Goal: Task Accomplishment & Management: Use online tool/utility

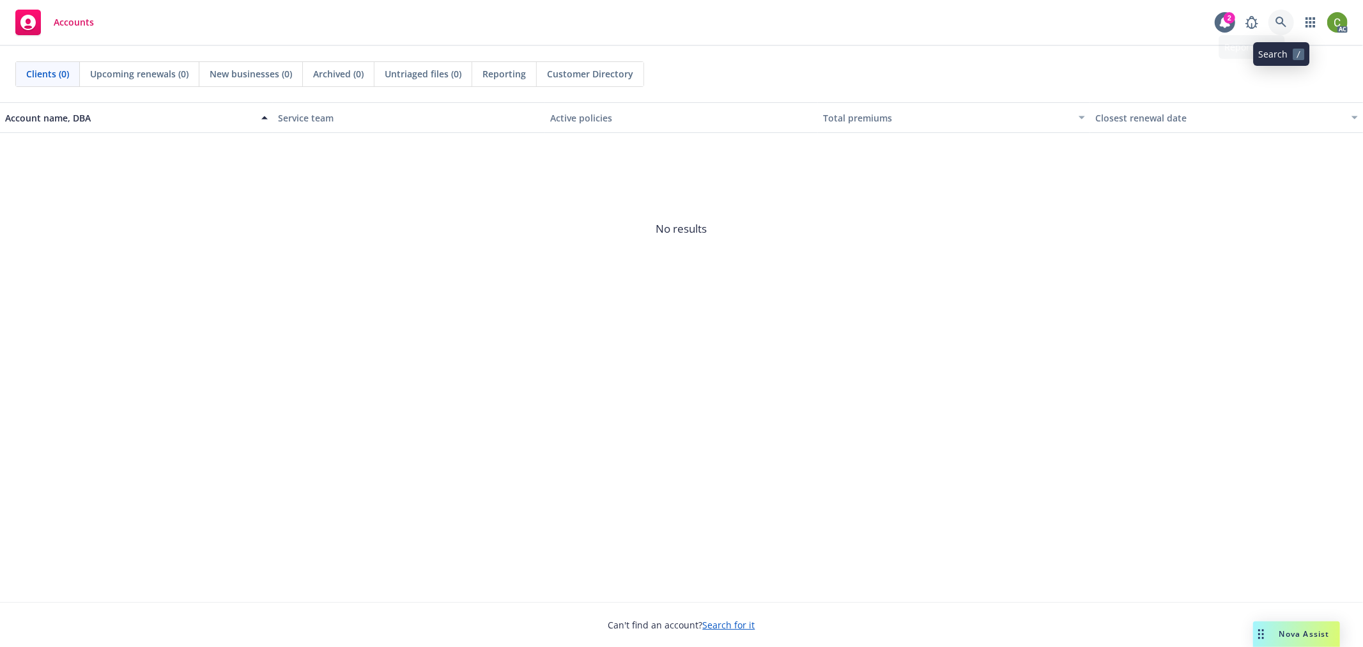
click at [1285, 20] on icon at bounding box center [1281, 23] width 12 height 12
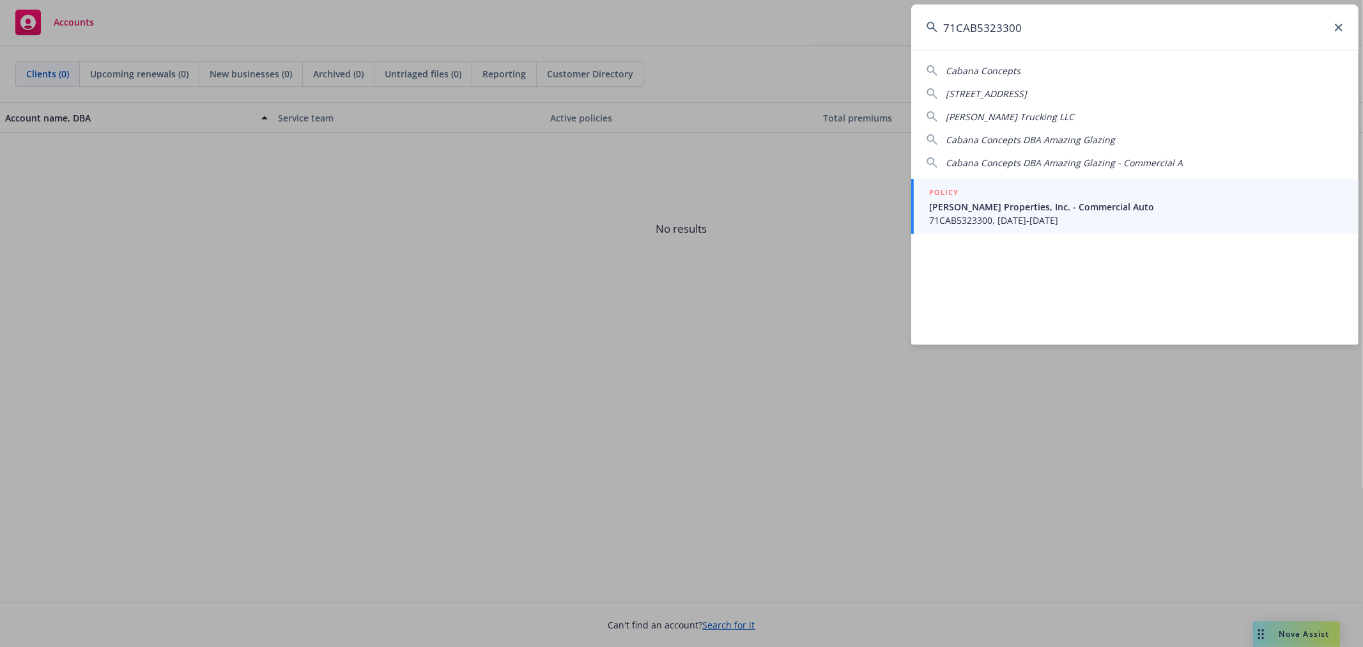
type input "71CAB5323300"
click at [1045, 220] on span "71CAB5323300, 06/01/2025-06/01/2026" at bounding box center [1136, 219] width 414 height 13
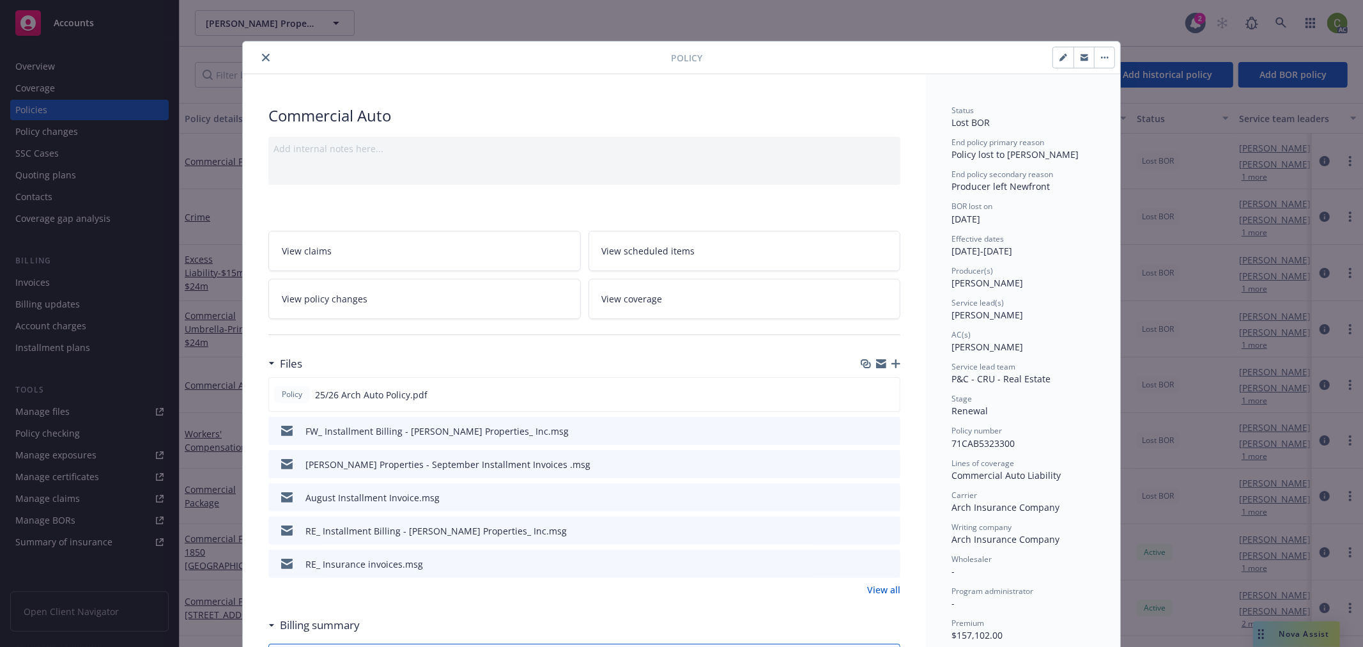
click at [262, 54] on icon "close" at bounding box center [266, 58] width 8 height 8
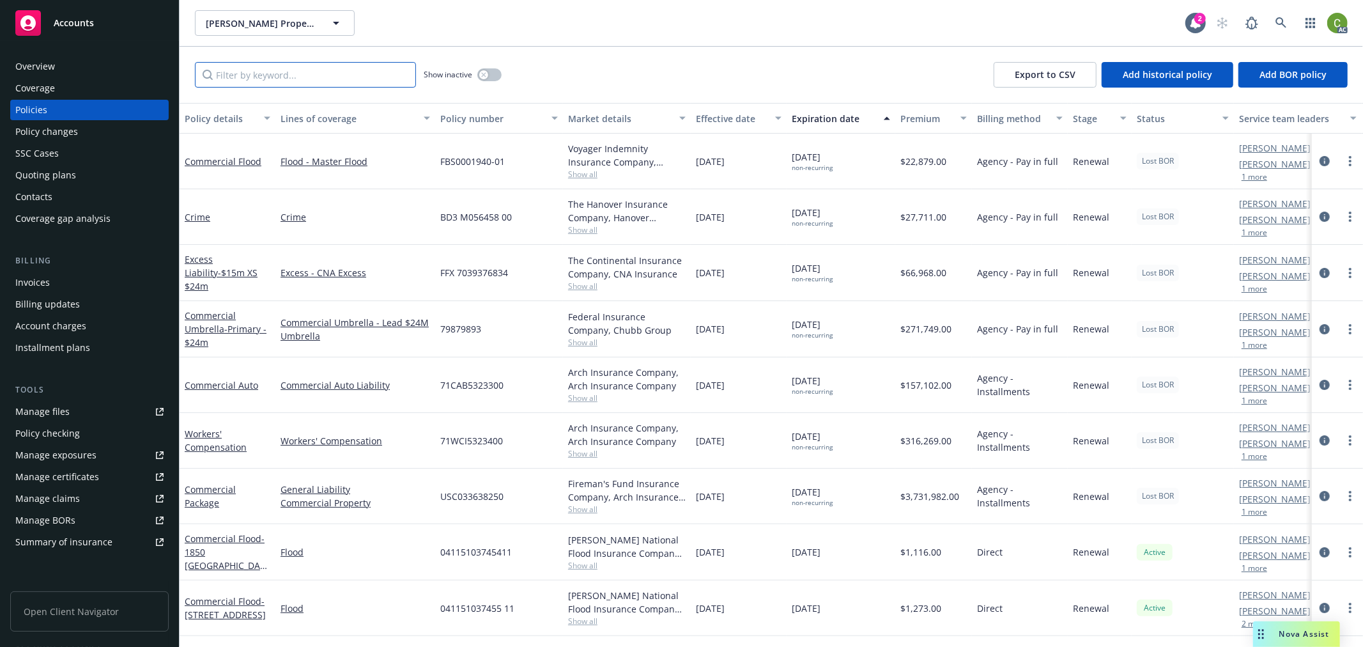
click at [300, 74] on input "Filter by keyword..." at bounding box center [305, 75] width 221 height 26
paste input "71CAB5323300"
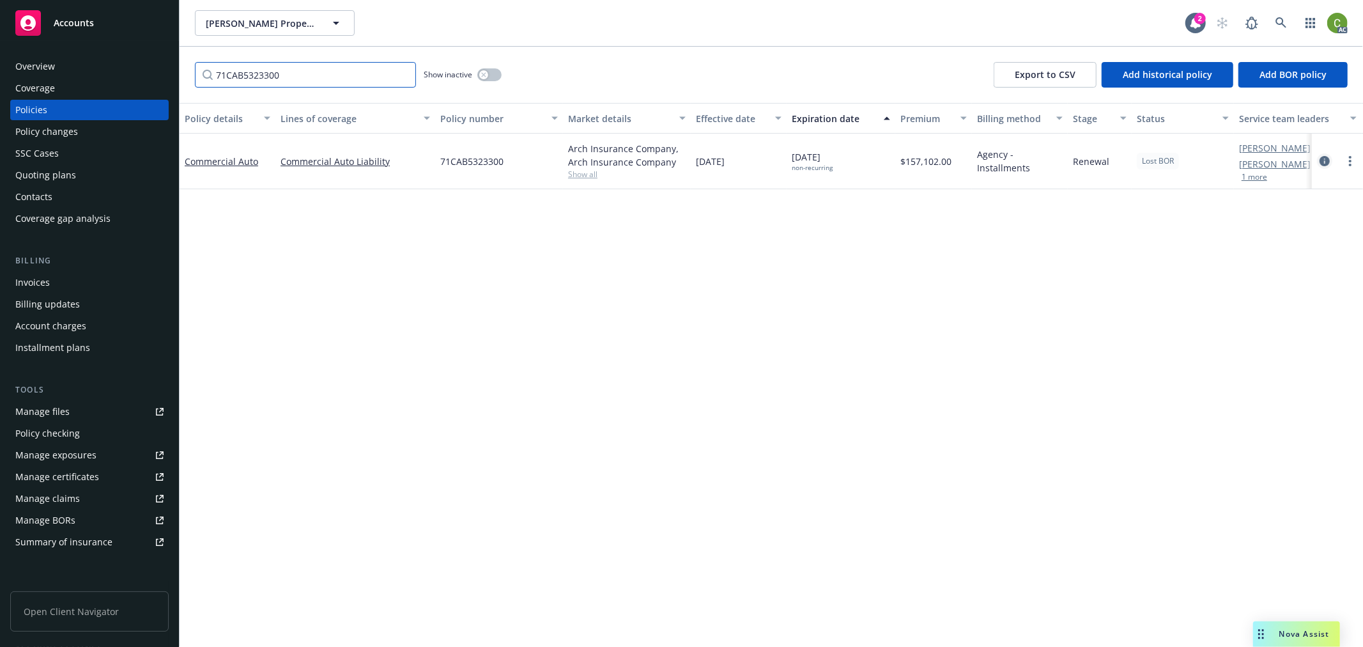
type input "71CAB5323300"
click at [1324, 163] on icon "circleInformation" at bounding box center [1324, 161] width 10 height 10
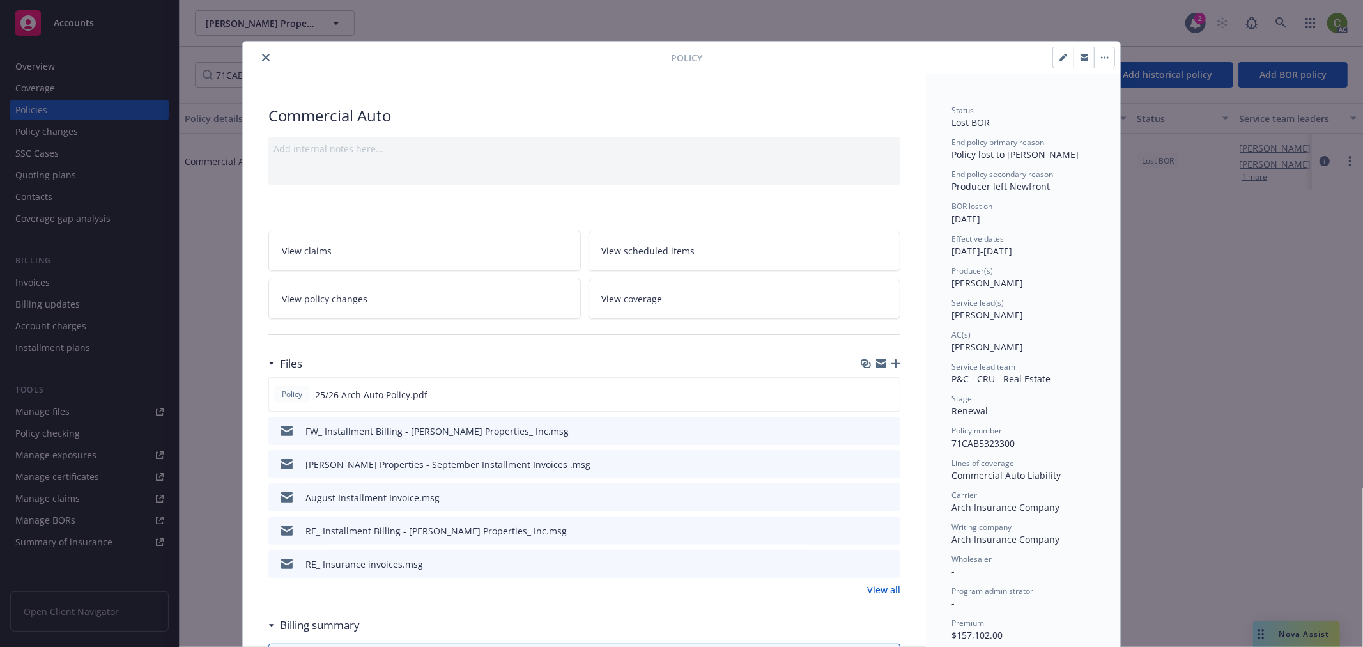
scroll to position [38, 0]
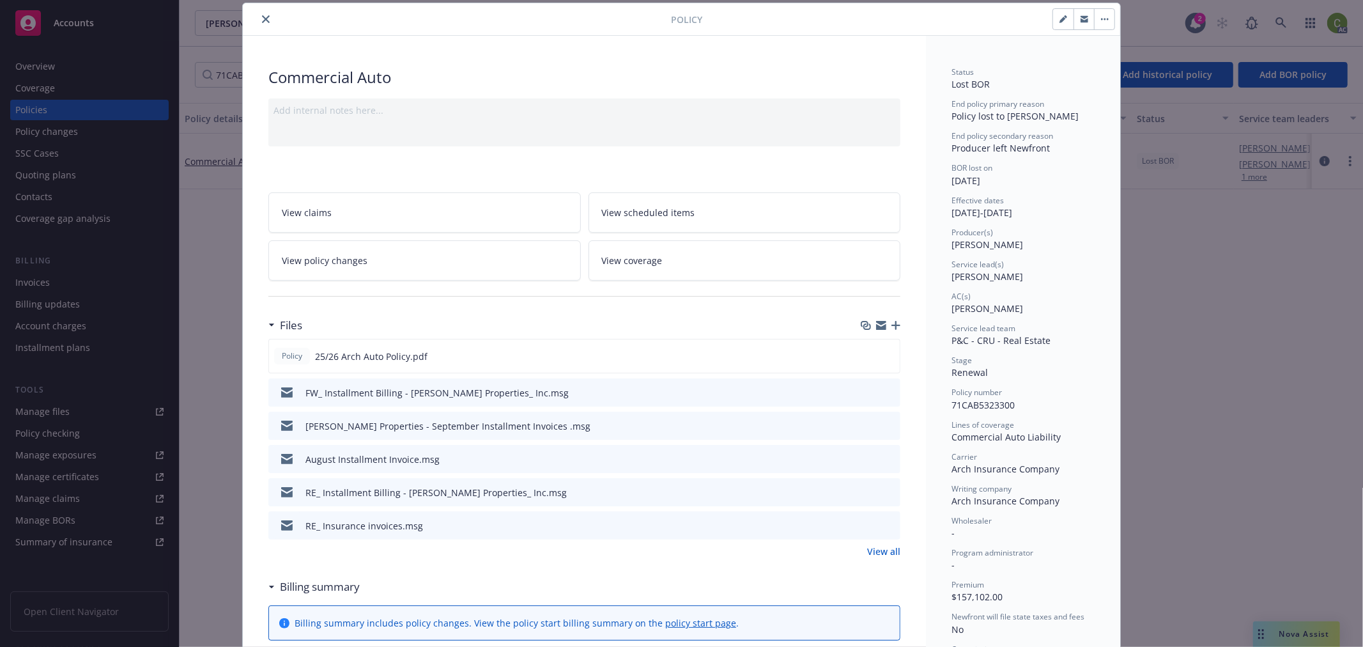
click at [884, 549] on link "View all" at bounding box center [883, 550] width 33 height 13
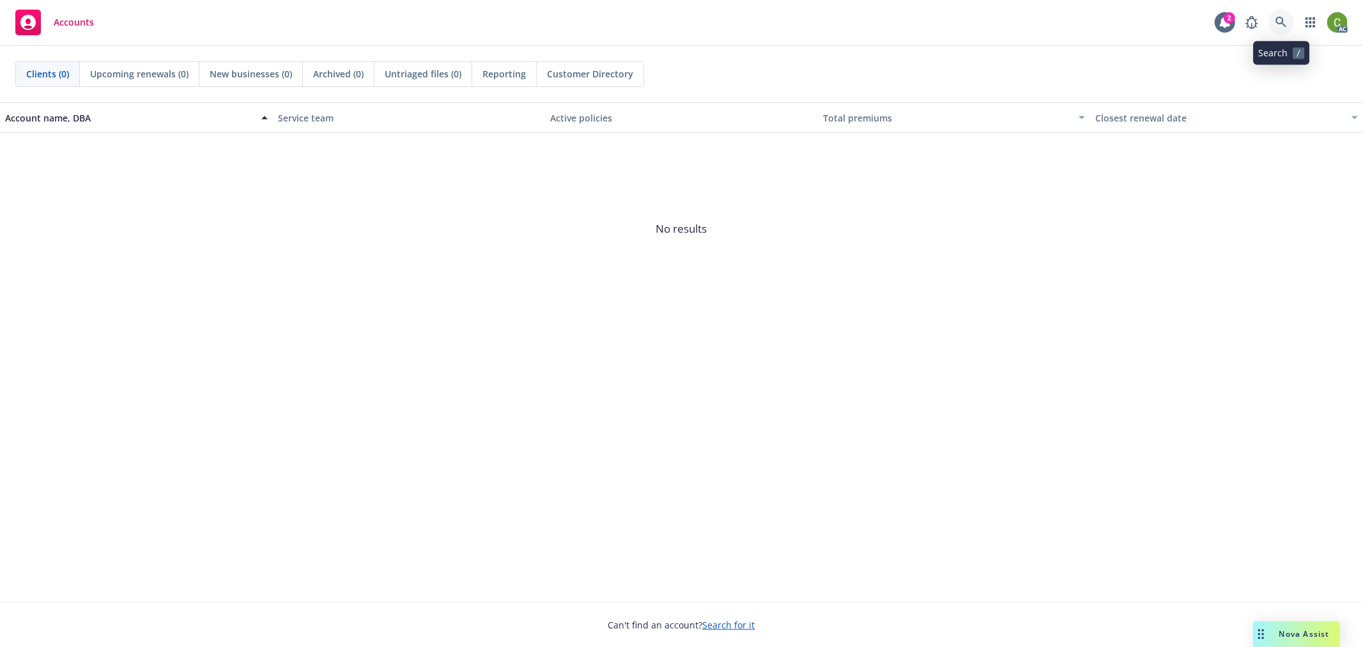
click at [1289, 22] on link at bounding box center [1281, 23] width 26 height 26
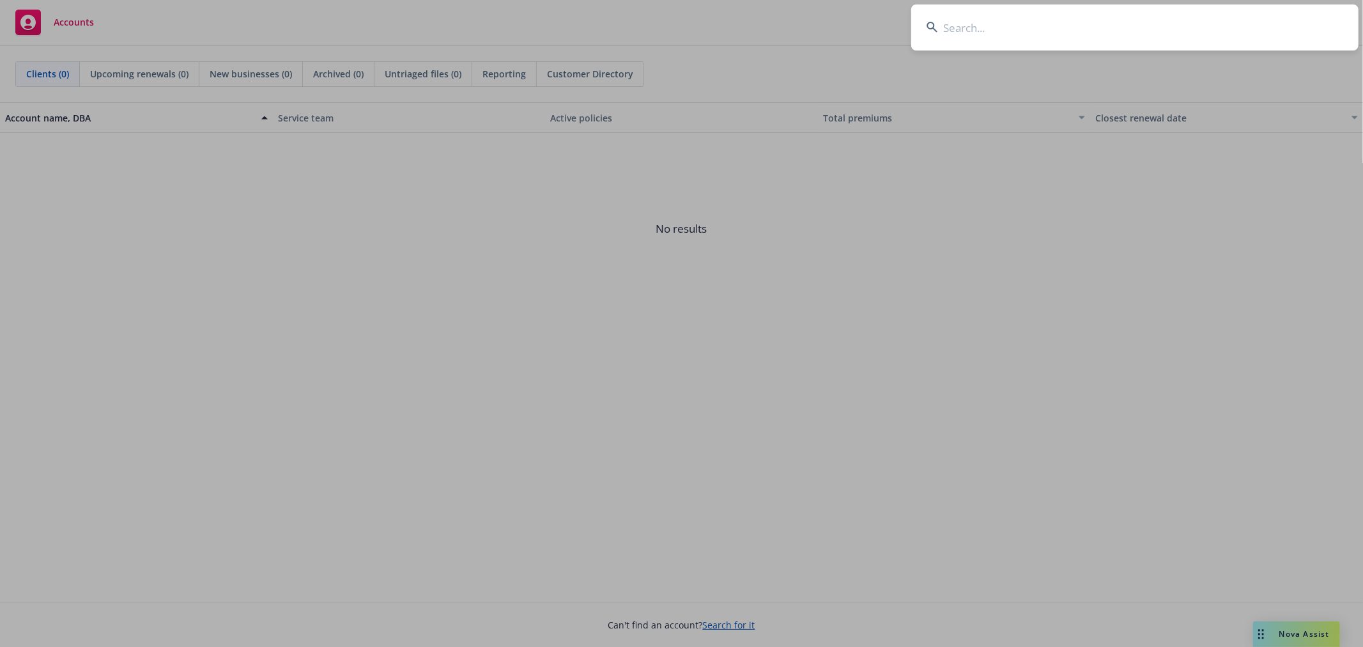
click at [972, 37] on input at bounding box center [1134, 27] width 447 height 46
click at [952, 29] on input at bounding box center [1134, 27] width 447 height 46
paste input "Decagon AI Inc"
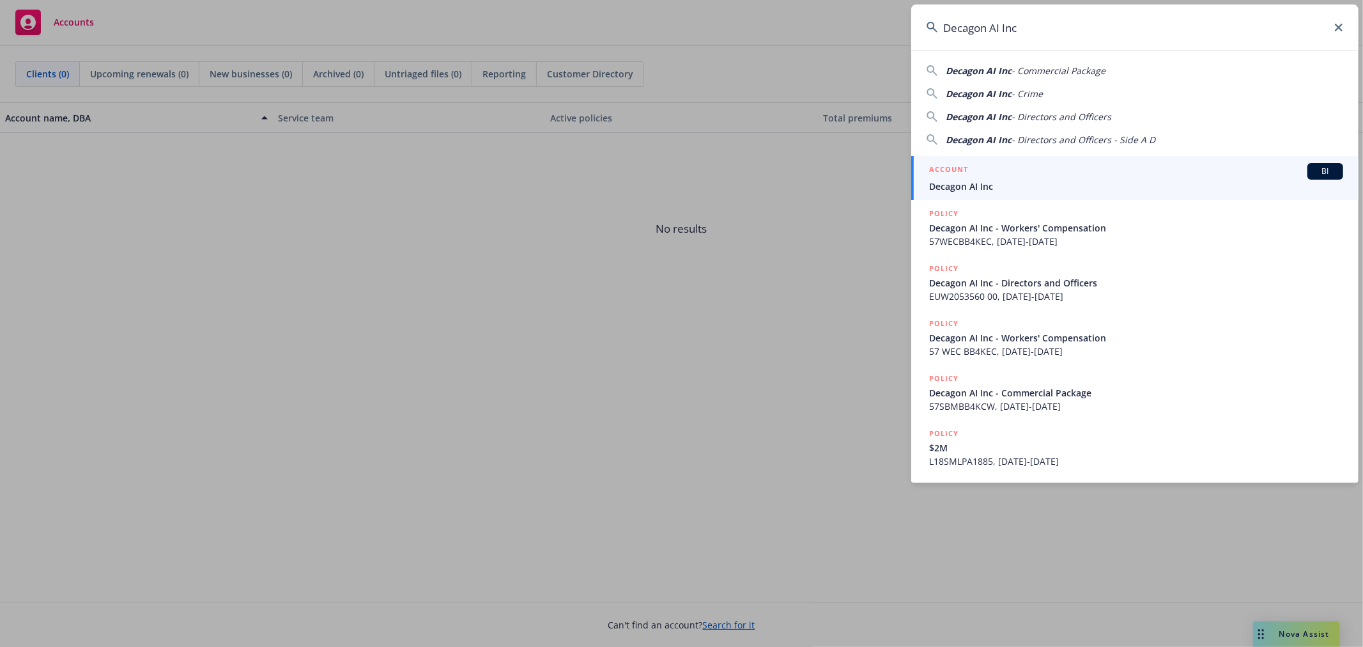
type input "Decagon AI Inc"
click at [988, 176] on div "ACCOUNT BI" at bounding box center [1136, 171] width 414 height 17
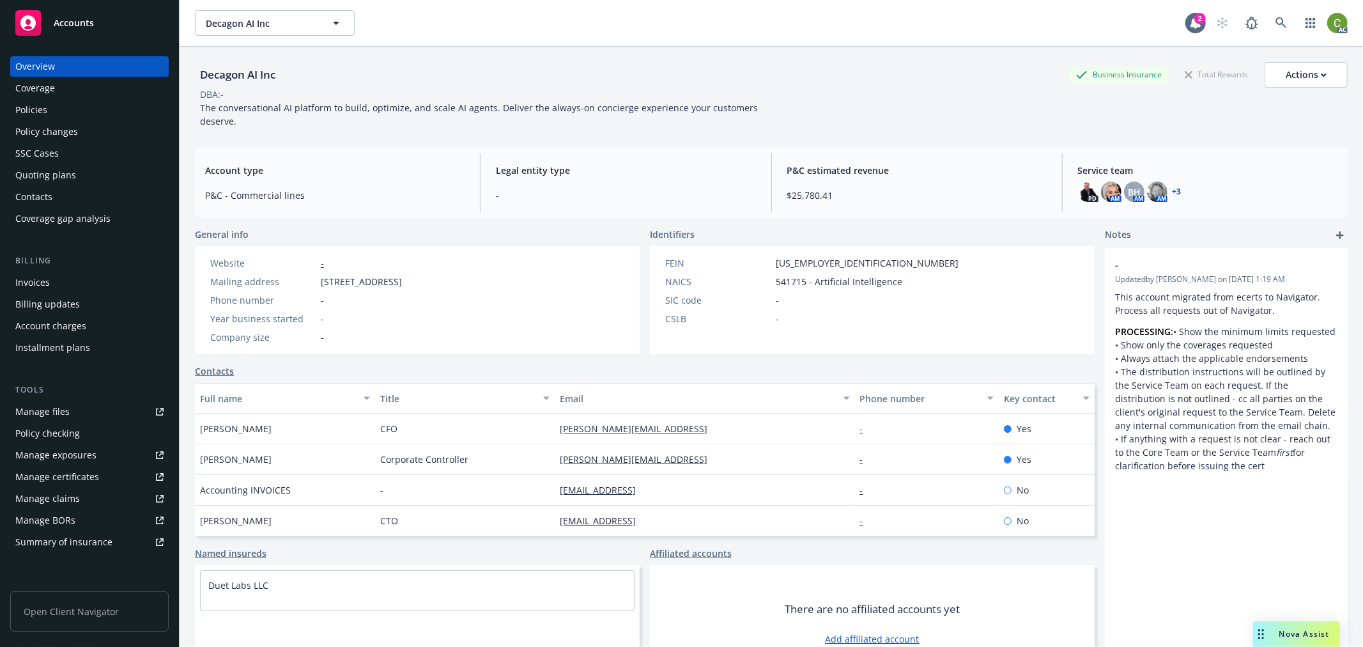
click at [29, 284] on div "Invoices" at bounding box center [32, 282] width 35 height 20
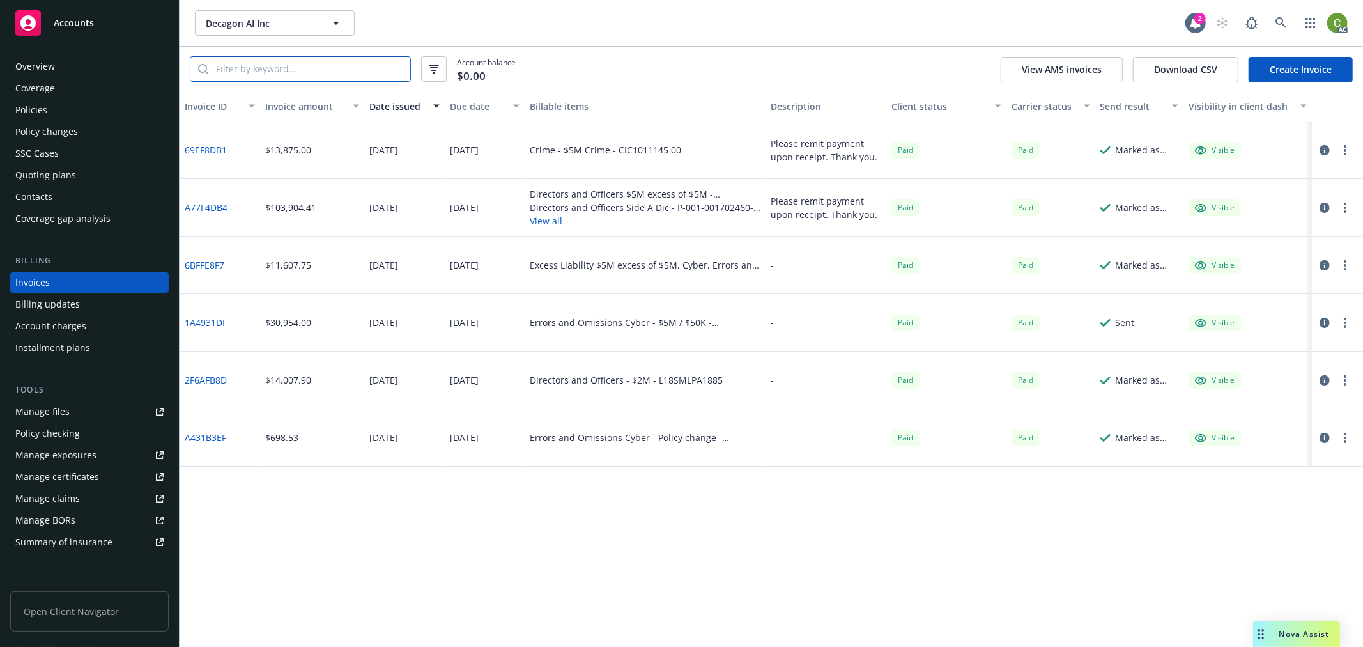
drag, startPoint x: 349, startPoint y: 68, endPoint x: 326, endPoint y: 105, distance: 43.6
click at [349, 68] on input "search" at bounding box center [309, 69] width 202 height 24
paste input "BPRO8131273"
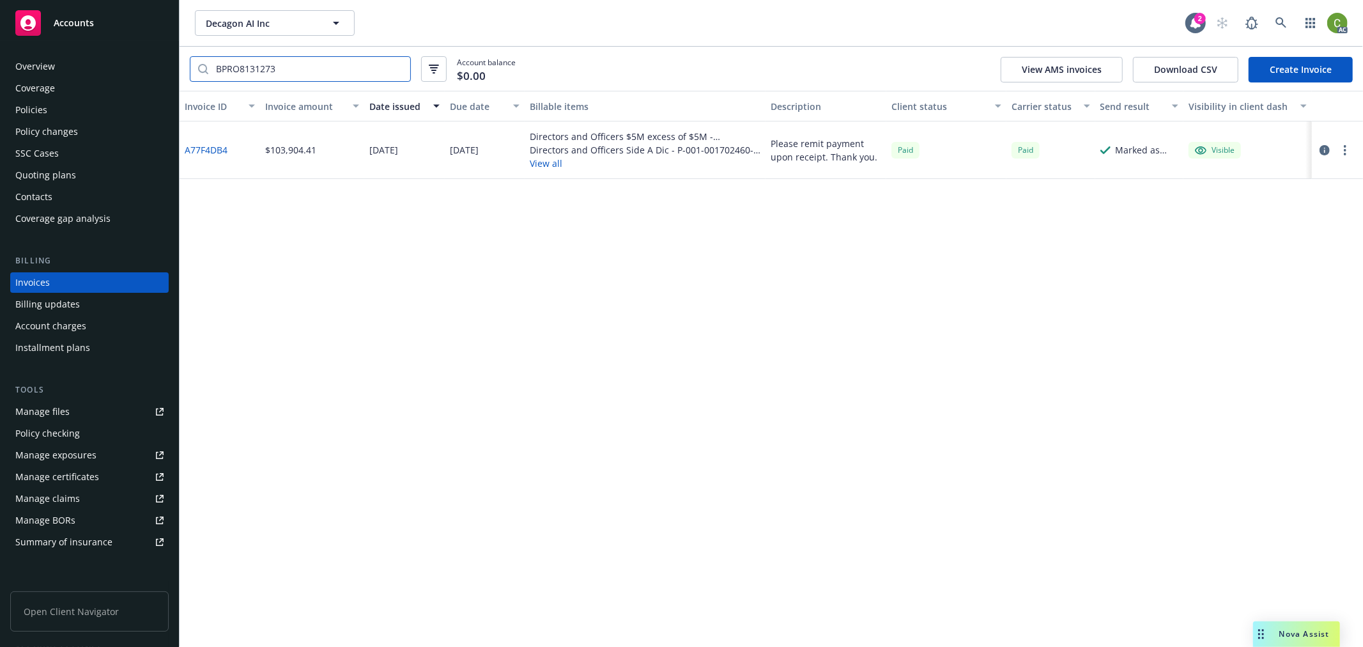
type input "BPRO8131273"
click at [198, 148] on link "A77F4DB4" at bounding box center [206, 149] width 43 height 13
click at [1285, 21] on icon at bounding box center [1281, 23] width 12 height 12
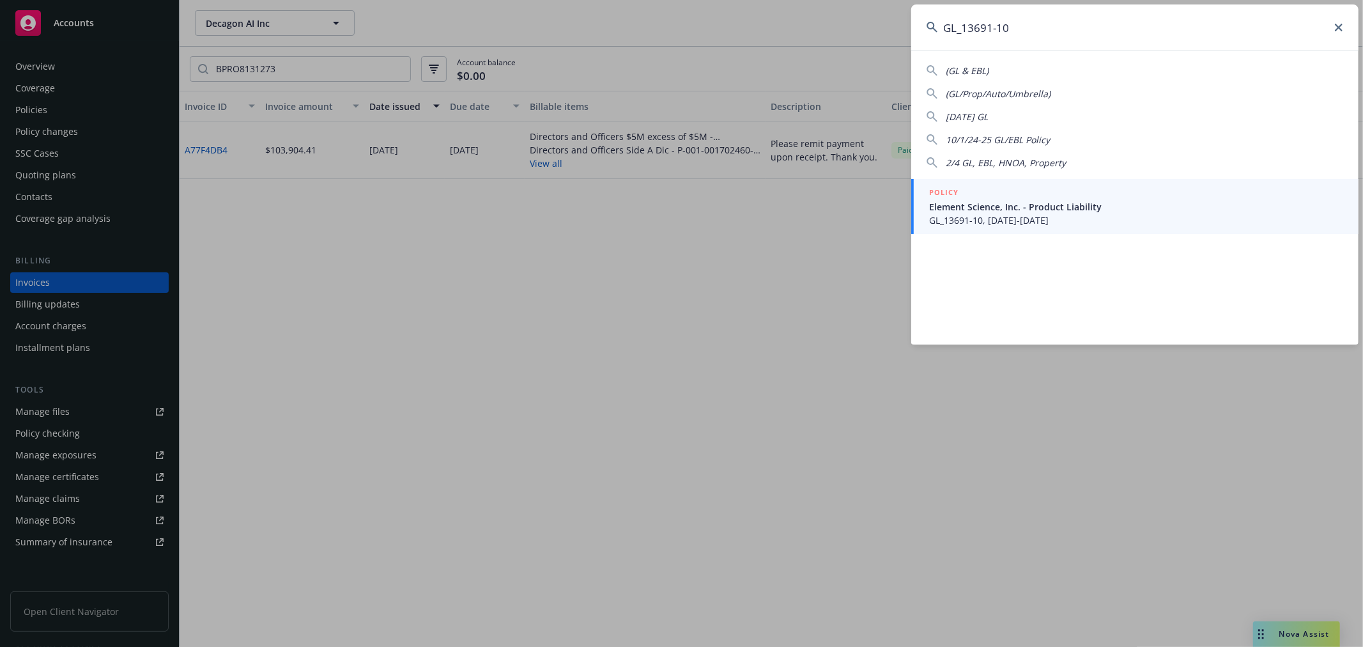
type input "GL_13691-10"
click at [988, 211] on span "Element Science, Inc. - Product Liability" at bounding box center [1136, 206] width 414 height 13
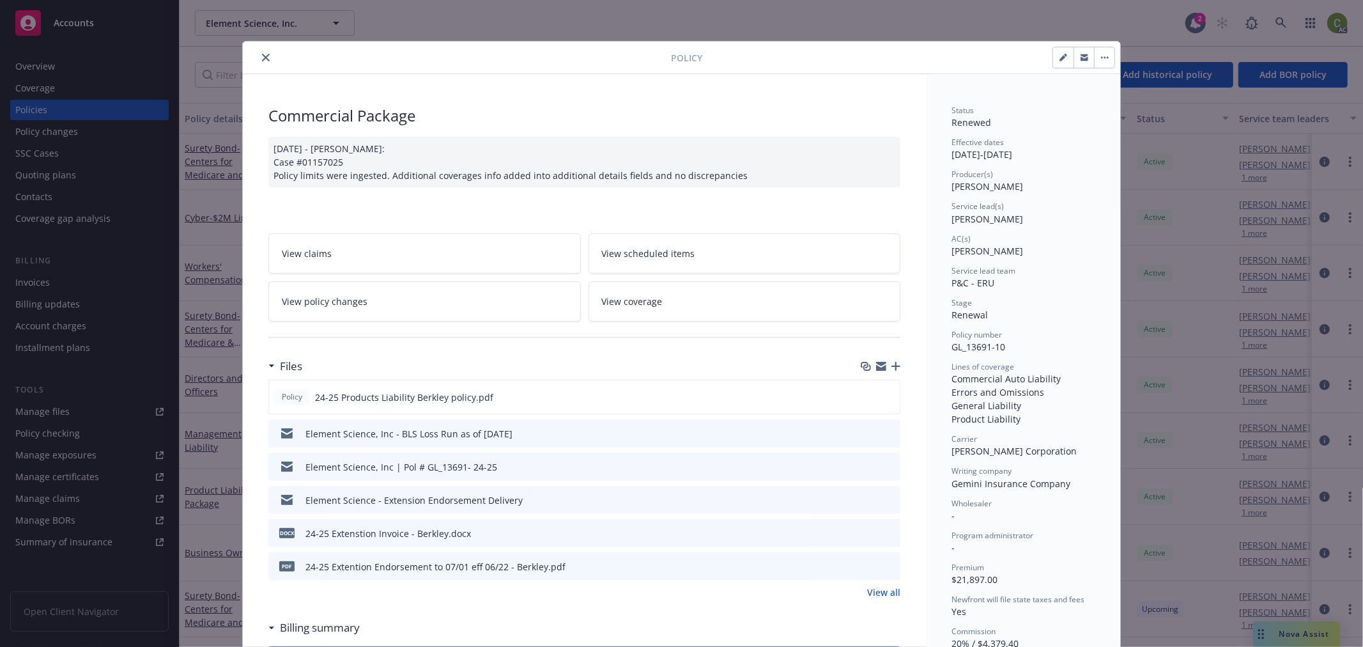
click at [262, 55] on icon "close" at bounding box center [266, 58] width 8 height 8
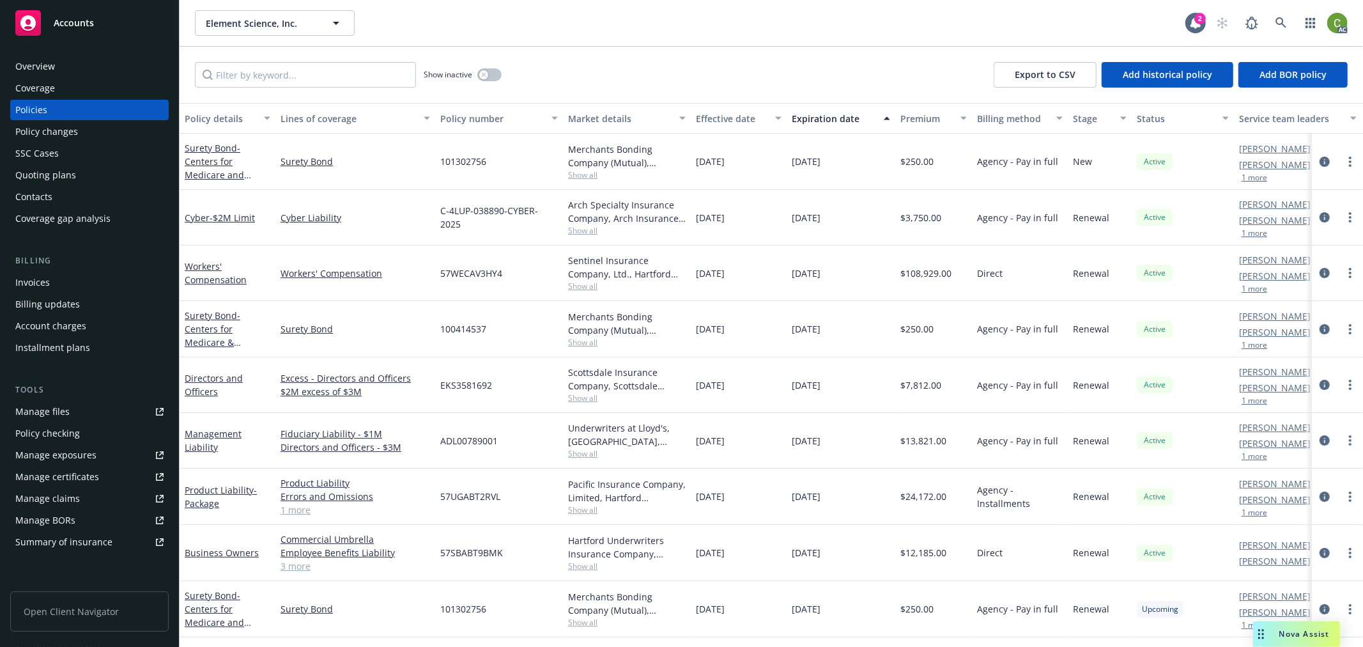
click at [36, 280] on div "Invoices" at bounding box center [32, 282] width 35 height 20
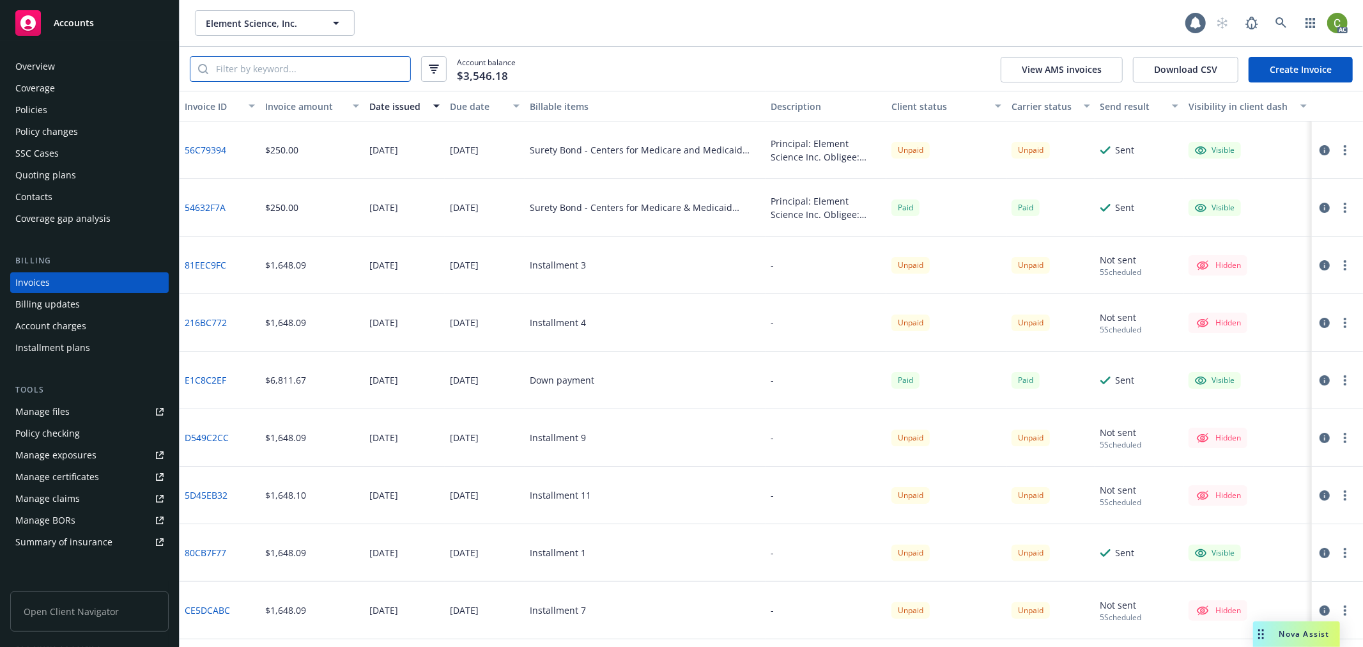
click at [288, 75] on input "search" at bounding box center [309, 69] width 202 height 24
paste input "GL_13691-10"
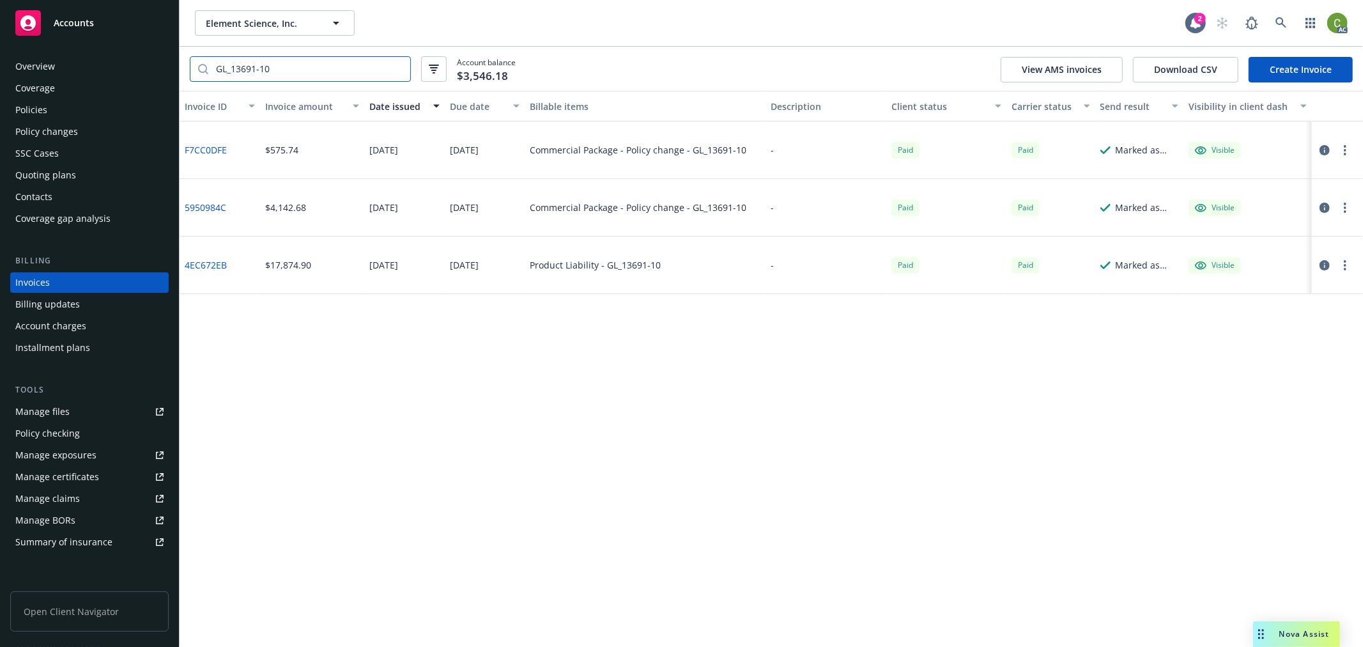
type input "GL_13691-10"
click at [200, 144] on link "F7CC0DFE" at bounding box center [206, 149] width 42 height 13
click at [1281, 26] on icon at bounding box center [1281, 23] width 12 height 12
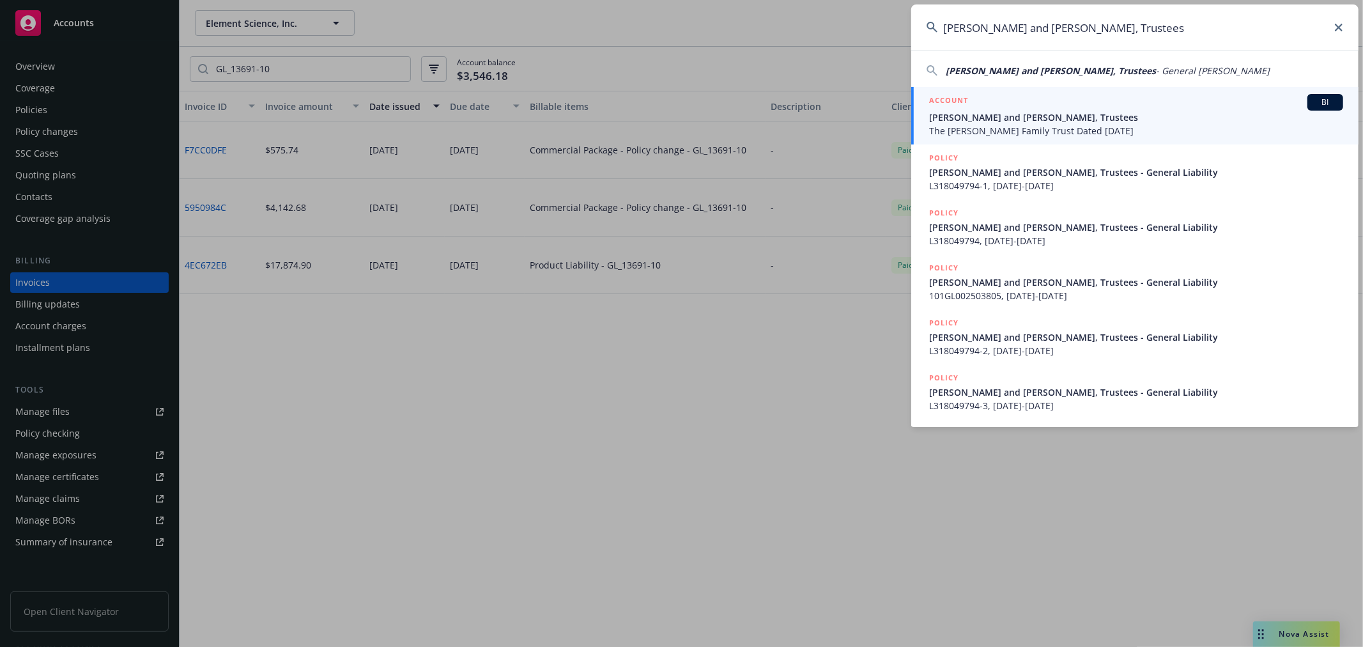
type input "Eliot M and Lynne M Wilson, Trustees"
drag, startPoint x: 955, startPoint y: 127, endPoint x: 903, endPoint y: 154, distance: 58.6
click at [955, 126] on span "The Wilson Family Trust Dated August 6, 1998" at bounding box center [1136, 130] width 414 height 13
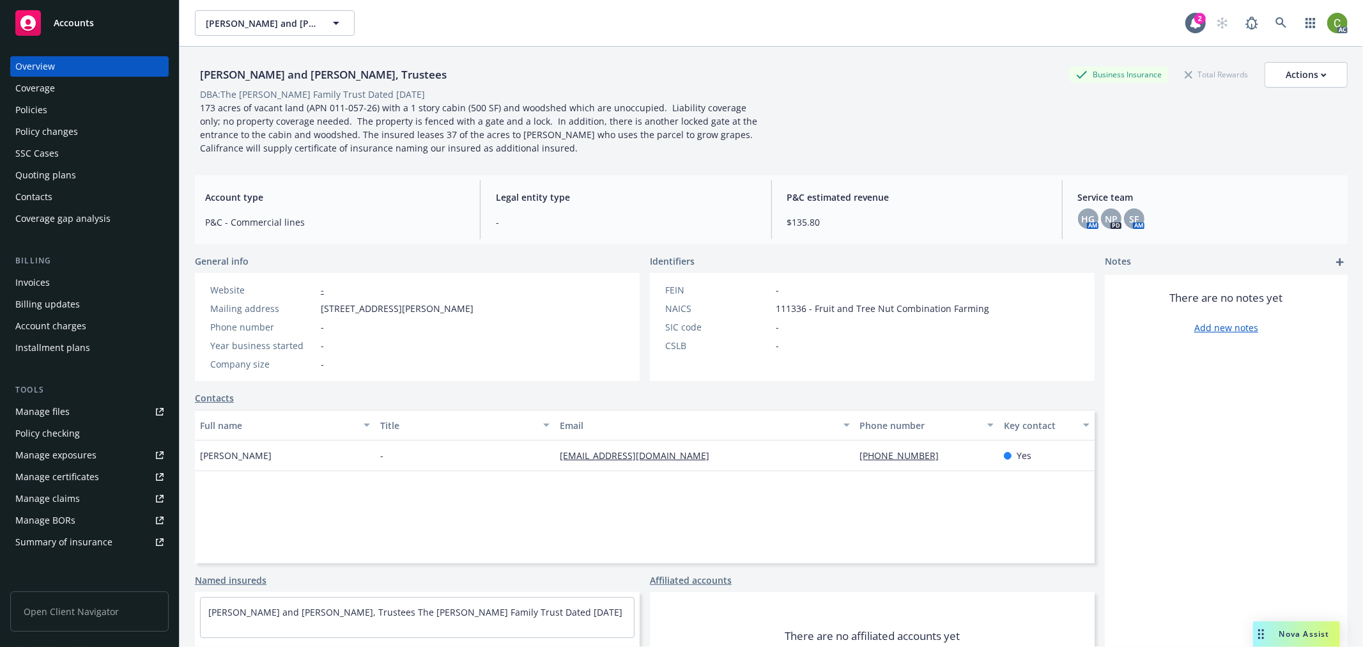
click at [38, 283] on div "Invoices" at bounding box center [32, 282] width 35 height 20
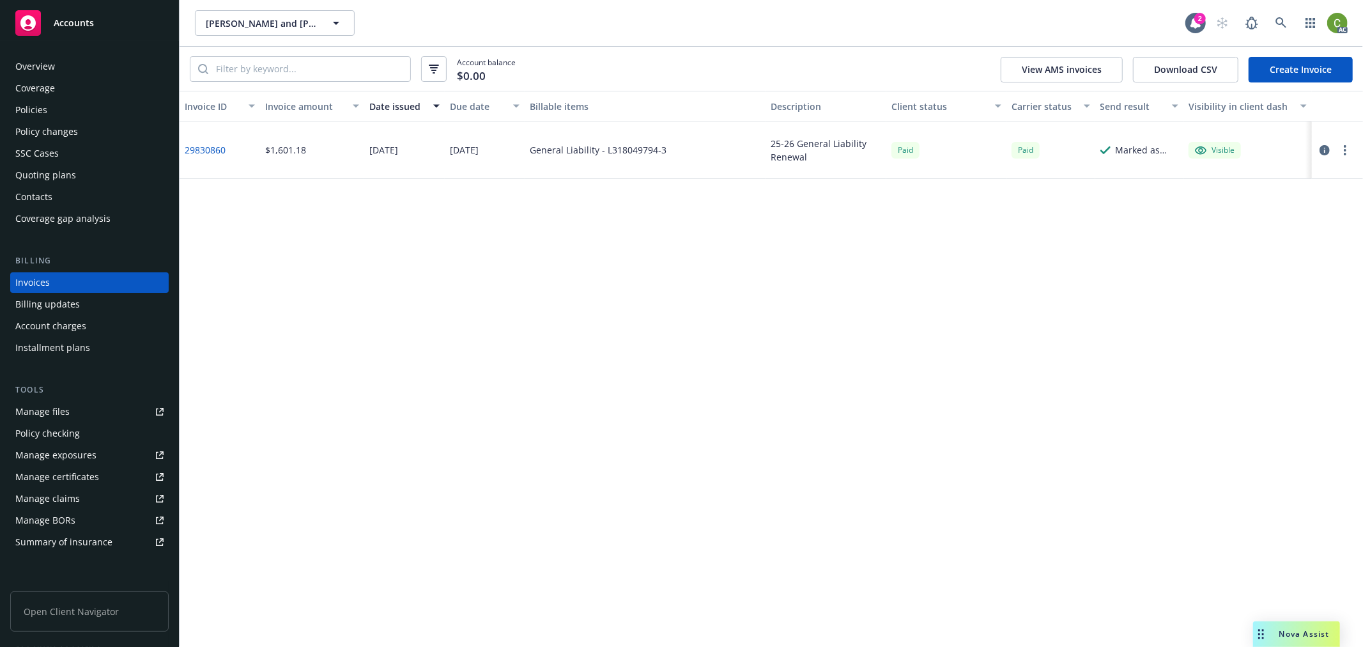
click at [206, 150] on link "29830860" at bounding box center [205, 149] width 41 height 13
click at [199, 150] on link "29830860" at bounding box center [205, 149] width 41 height 13
drag, startPoint x: 1268, startPoint y: 21, endPoint x: 1248, endPoint y: 121, distance: 102.1
click at [1268, 20] on span at bounding box center [1281, 23] width 26 height 26
click at [1281, 22] on icon at bounding box center [1281, 23] width 12 height 12
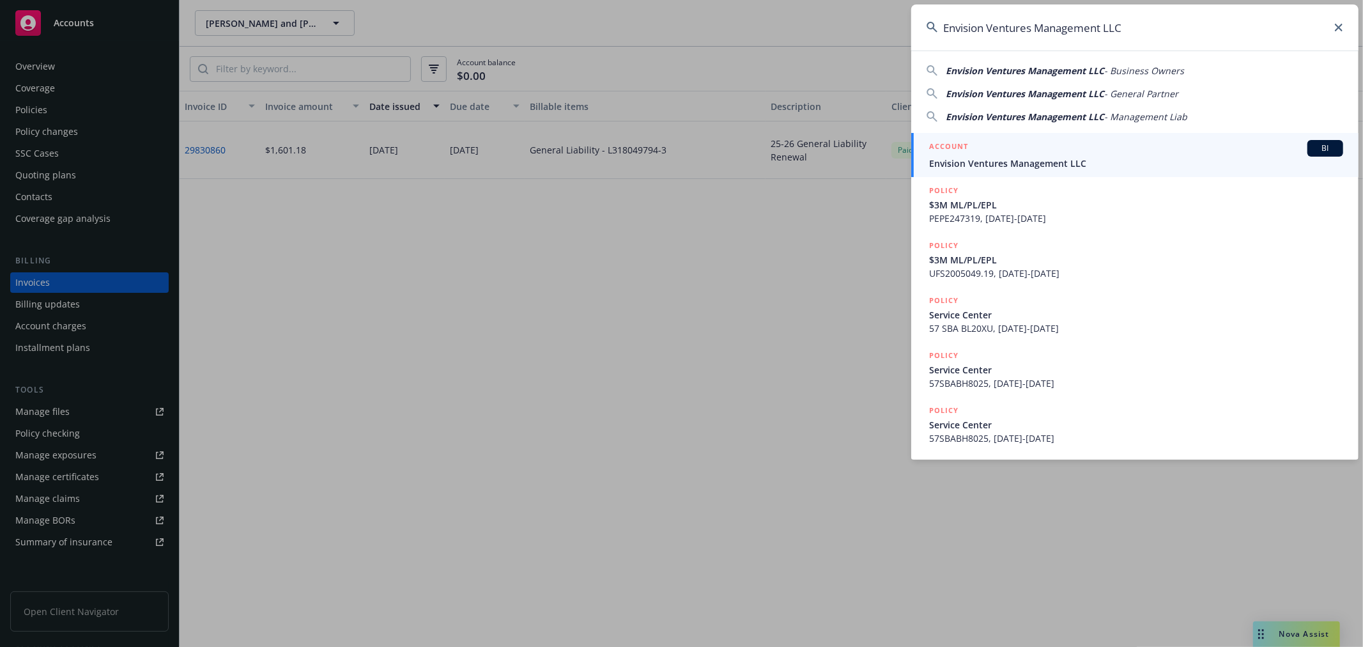
type input "Envision Ventures Management LLC"
drag, startPoint x: 969, startPoint y: 151, endPoint x: 921, endPoint y: 171, distance: 51.6
click at [969, 150] on div "ACCOUNT BI" at bounding box center [1136, 148] width 414 height 17
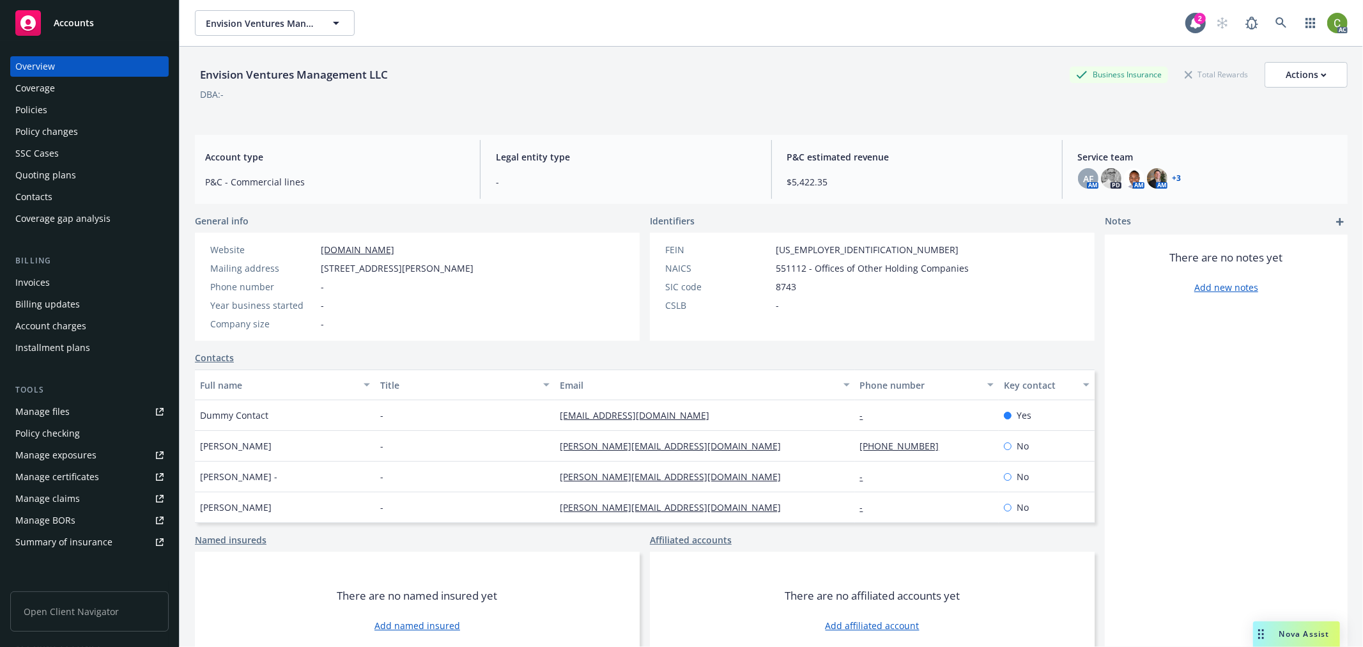
click at [91, 282] on div "Invoices" at bounding box center [89, 282] width 148 height 20
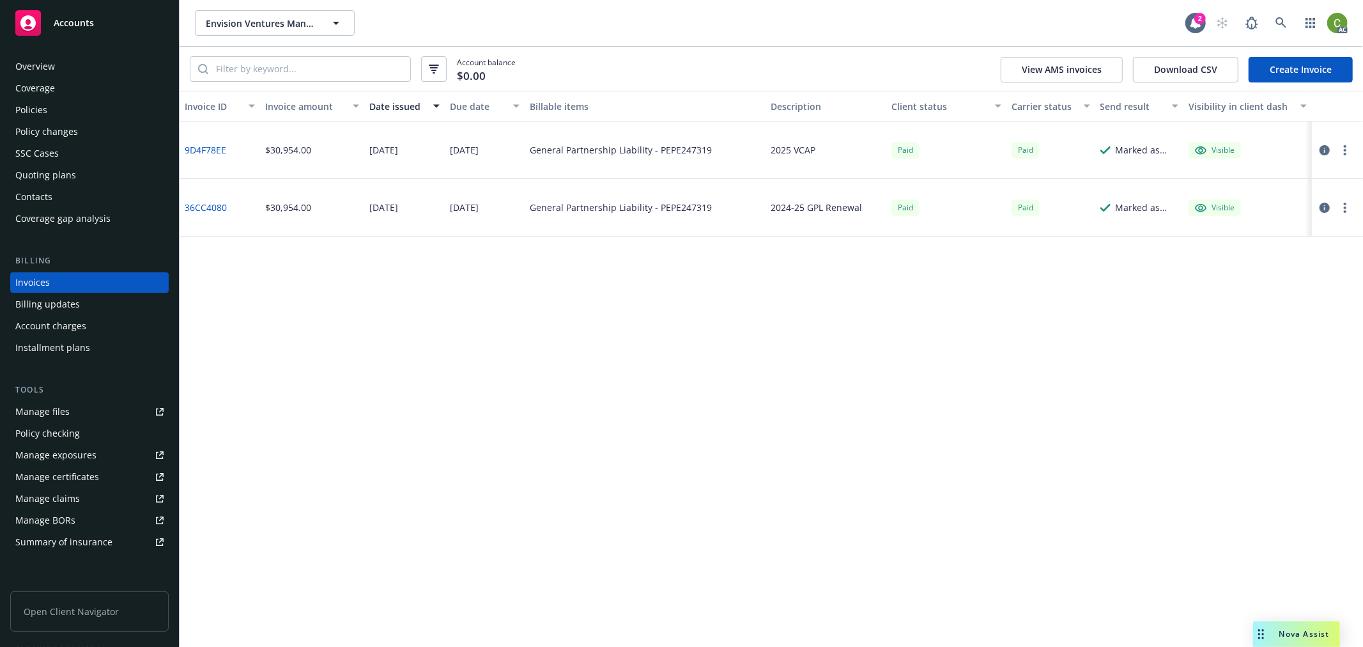
click at [207, 151] on link "9D4F78EE" at bounding box center [206, 149] width 42 height 13
click at [1271, 21] on link at bounding box center [1281, 23] width 26 height 26
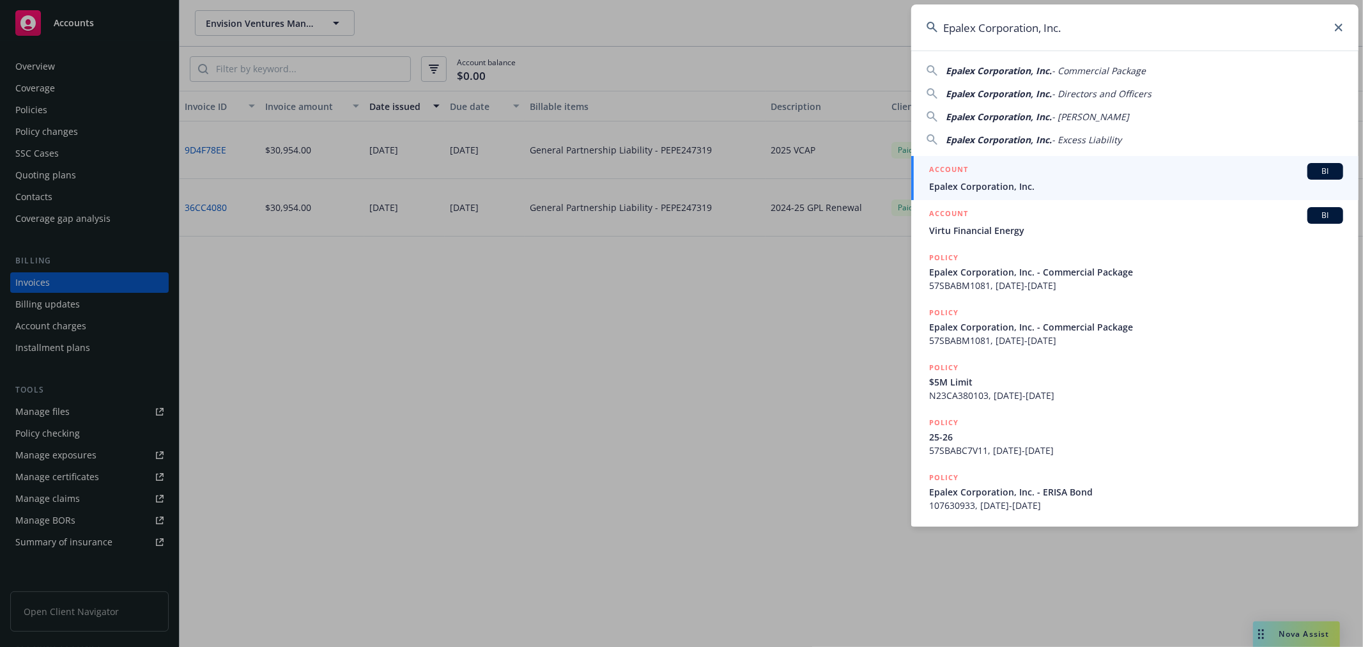
type input "Epalex Corporation, Inc."
drag, startPoint x: 1029, startPoint y: 174, endPoint x: 1017, endPoint y: 180, distance: 13.7
click at [1029, 173] on div "ACCOUNT BI" at bounding box center [1136, 171] width 414 height 17
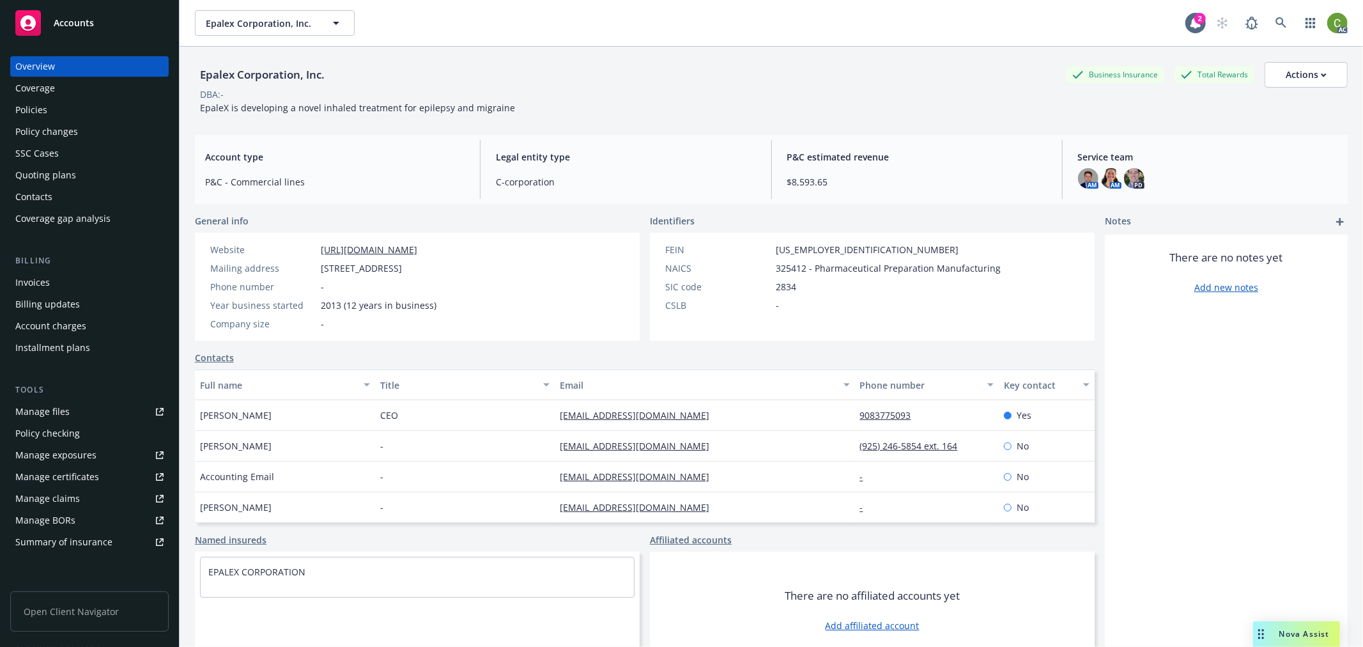
click at [71, 280] on div "Invoices" at bounding box center [89, 282] width 148 height 20
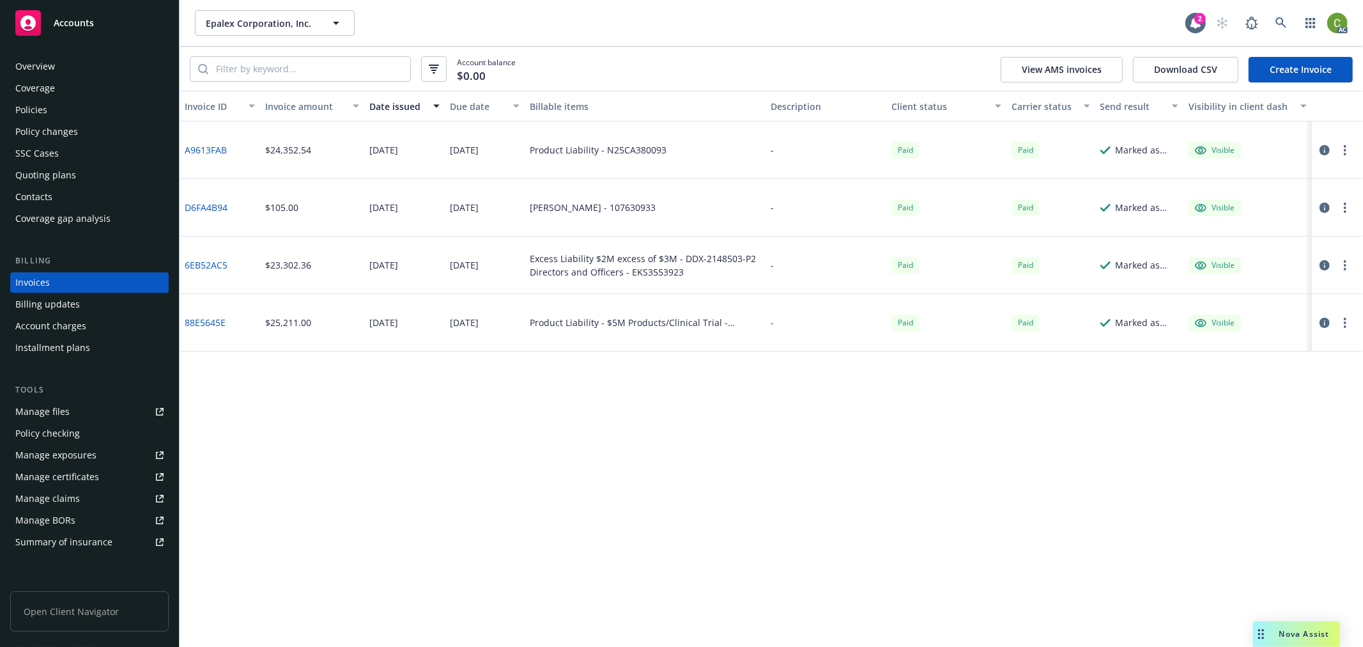
click at [208, 148] on link "A9613FAB" at bounding box center [206, 149] width 42 height 13
click at [1282, 22] on icon at bounding box center [1280, 22] width 11 height 11
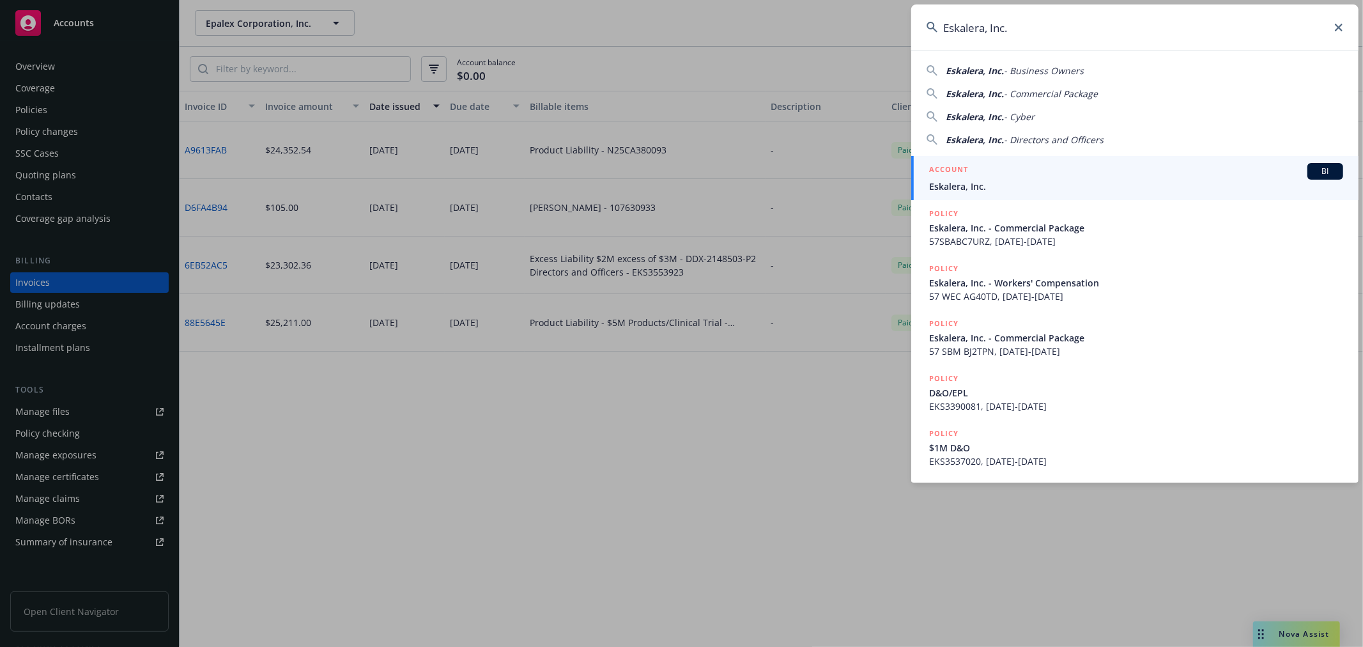
type input "Eskalera, Inc."
click at [944, 181] on span "Eskalera, Inc." at bounding box center [1136, 186] width 414 height 13
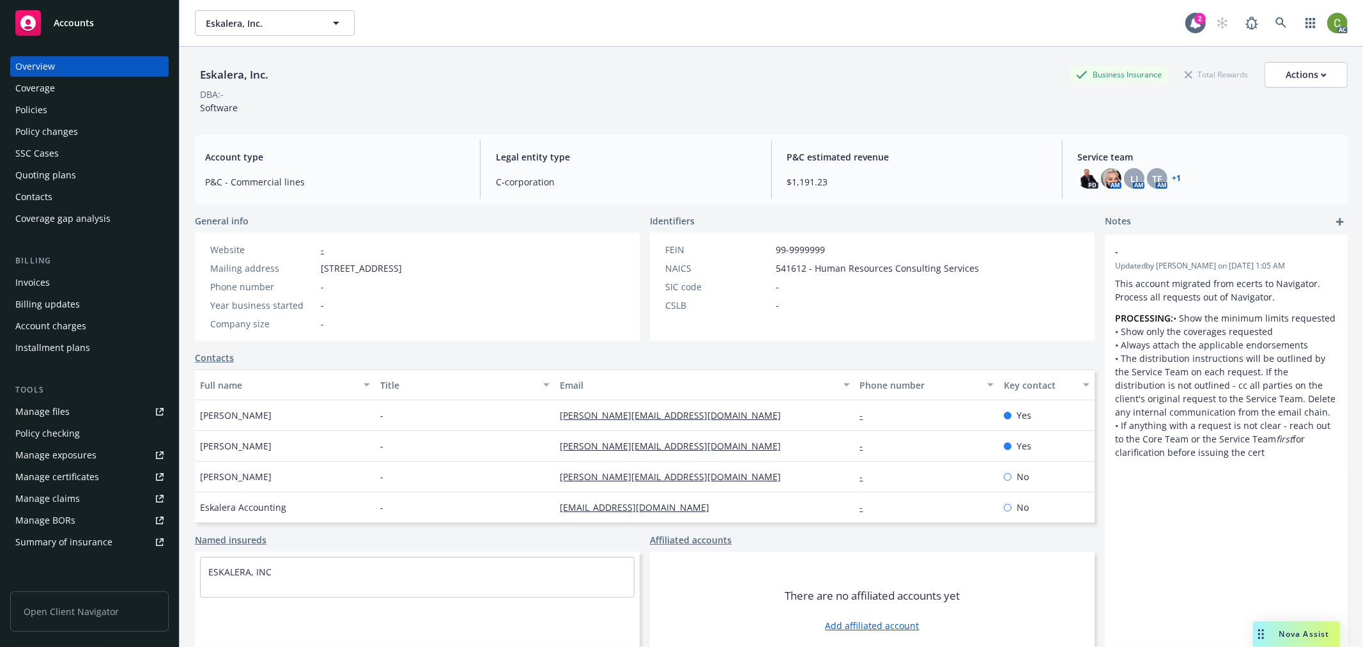
click at [65, 281] on div "Invoices" at bounding box center [89, 282] width 148 height 20
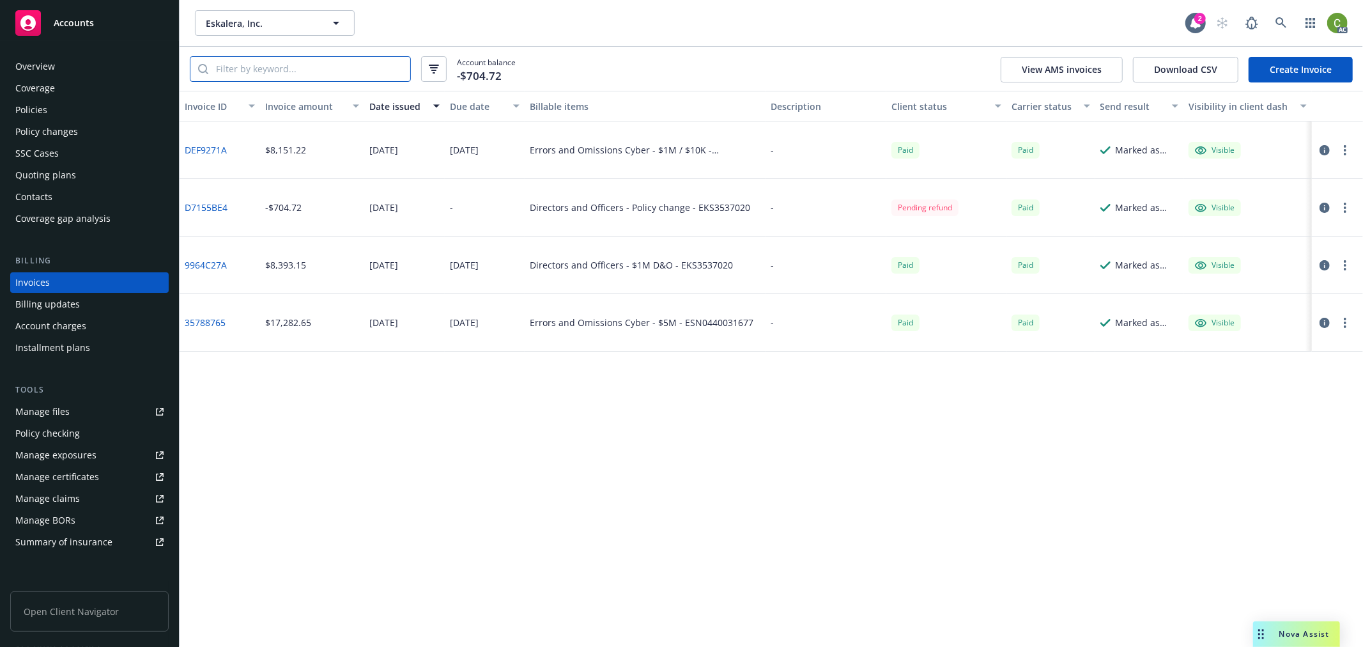
click at [279, 64] on input "search" at bounding box center [309, 69] width 202 height 24
paste input "ESO0540450121"
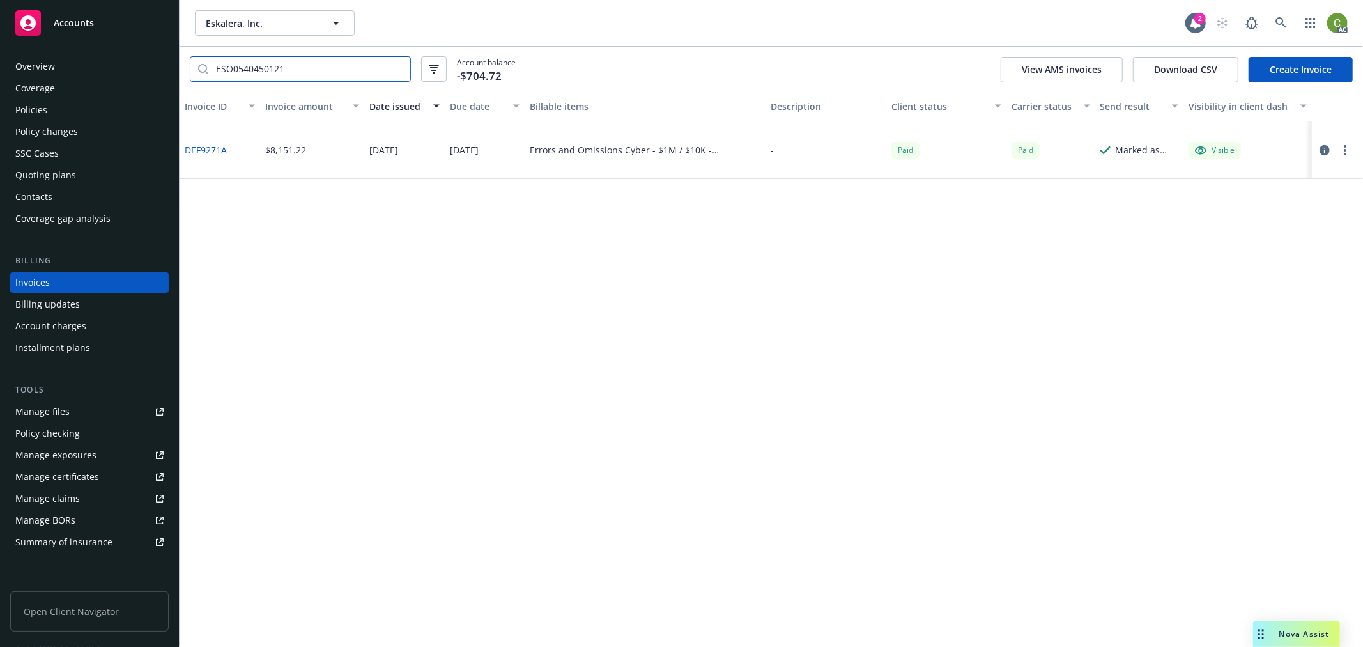
type input "ESO0540450121"
click at [206, 149] on link "DEF9271A" at bounding box center [206, 149] width 42 height 13
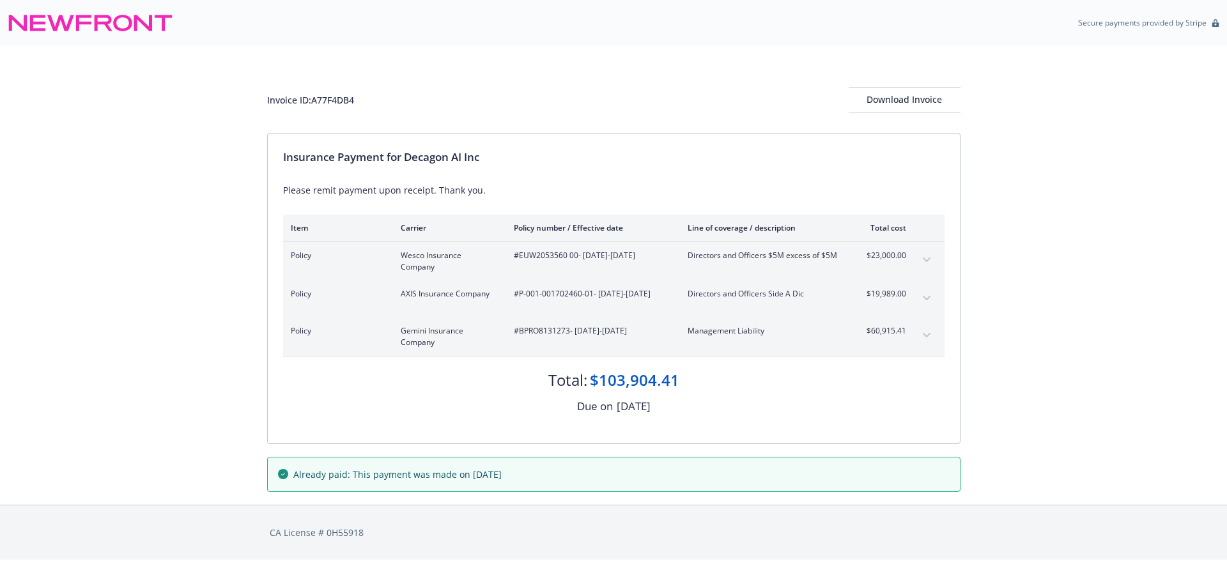
click at [927, 336] on icon "expand content" at bounding box center [927, 335] width 8 height 5
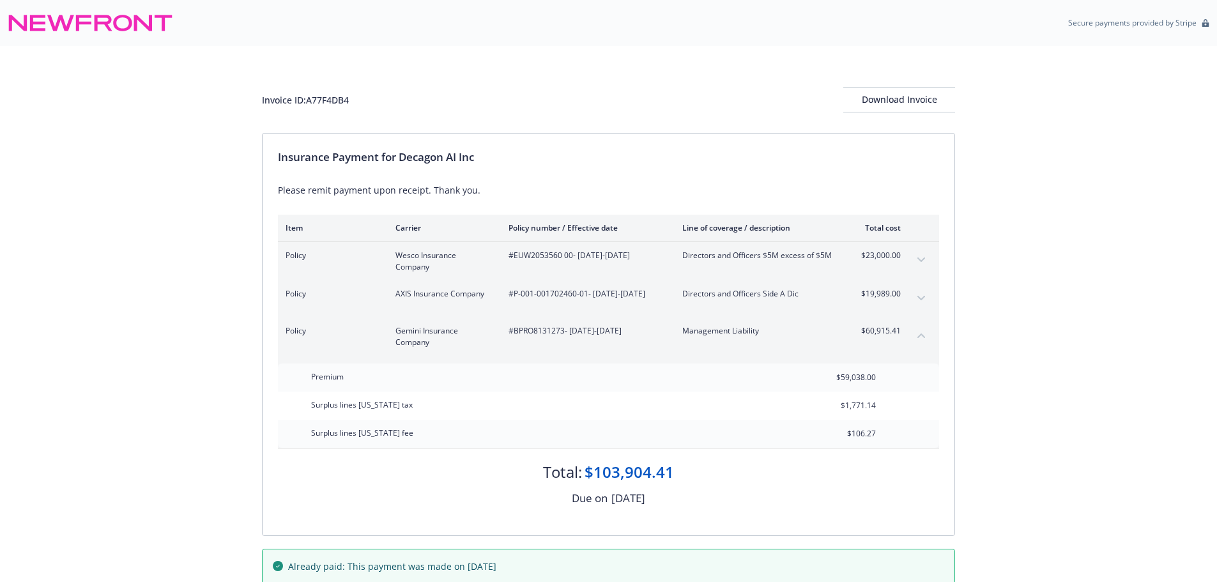
click at [327, 96] on div "Invoice ID: A77F4DB4" at bounding box center [305, 99] width 87 height 13
click at [330, 99] on div "Invoice ID: A77F4DB4" at bounding box center [305, 99] width 87 height 13
copy div "A77F4DB4"
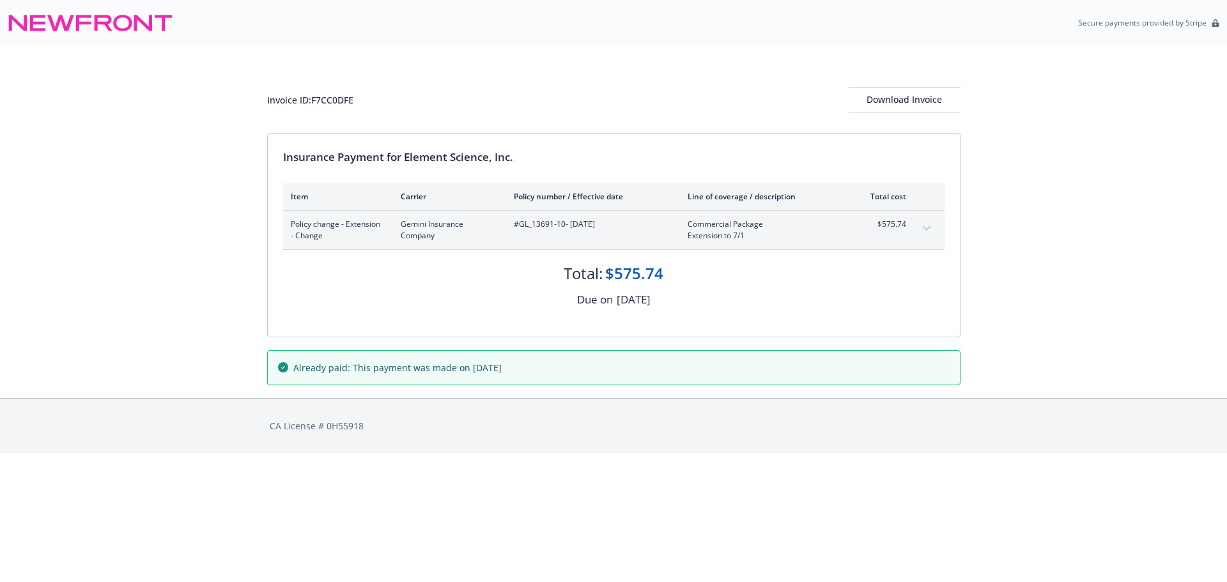
click at [925, 226] on button "expand content" at bounding box center [926, 229] width 20 height 20
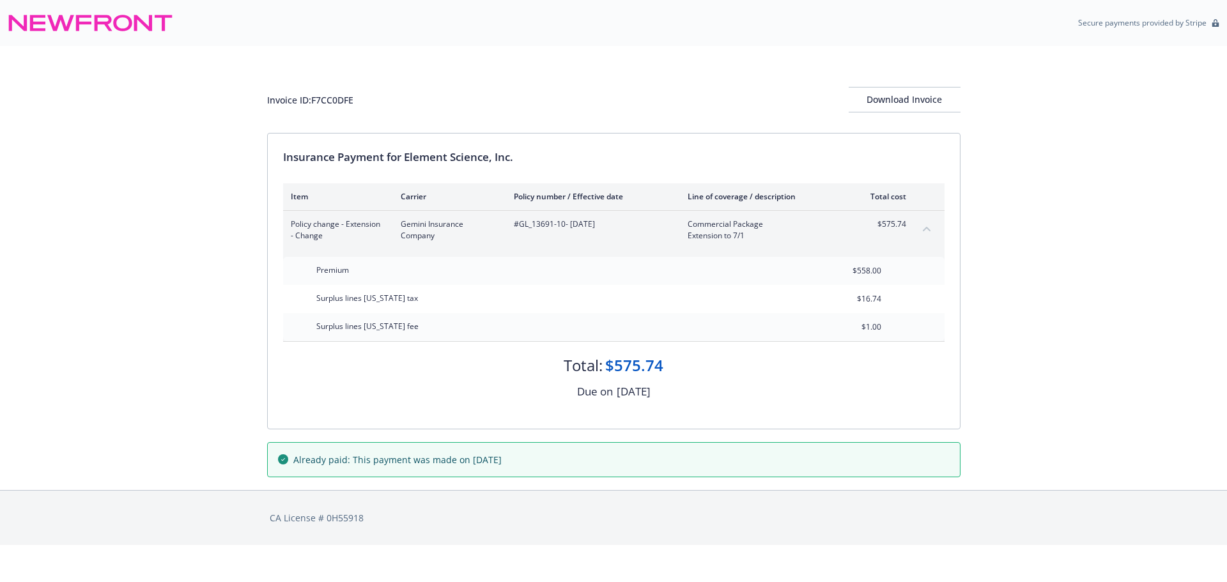
click at [334, 98] on div "Invoice ID: F7CC0DFE" at bounding box center [310, 99] width 86 height 13
copy div "F7CC0DFE"
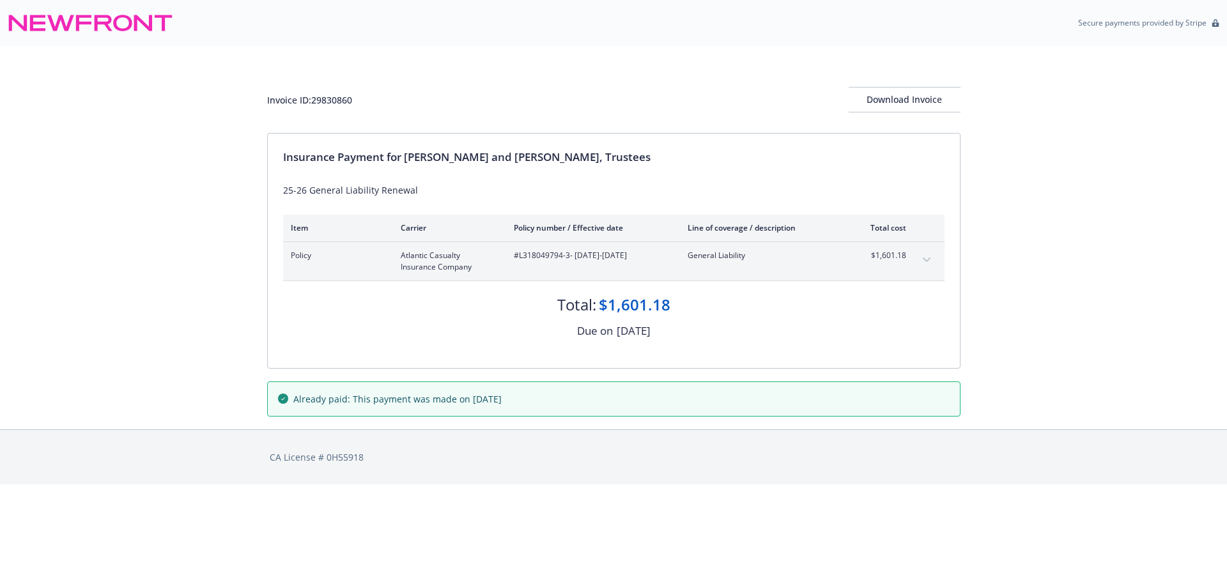
click at [925, 257] on icon "expand content" at bounding box center [927, 259] width 8 height 5
click at [925, 263] on button "expand content" at bounding box center [926, 260] width 20 height 20
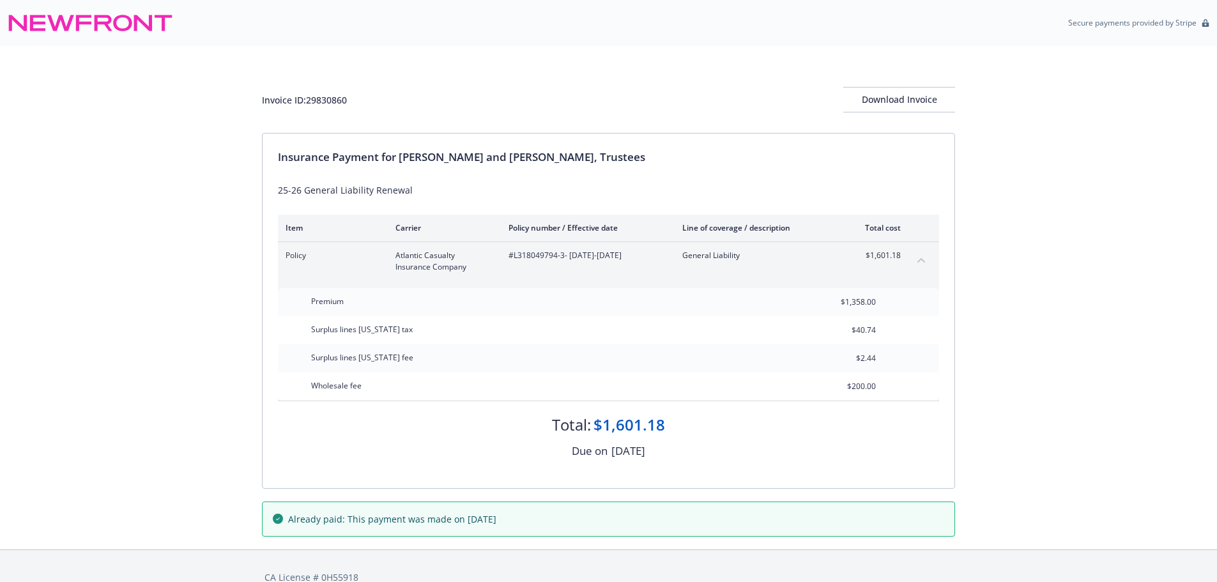
click at [331, 100] on div "Invoice ID: 29830860" at bounding box center [304, 99] width 85 height 13
click at [331, 99] on div "Invoice ID: 29830860" at bounding box center [304, 99] width 85 height 13
copy div "29830860"
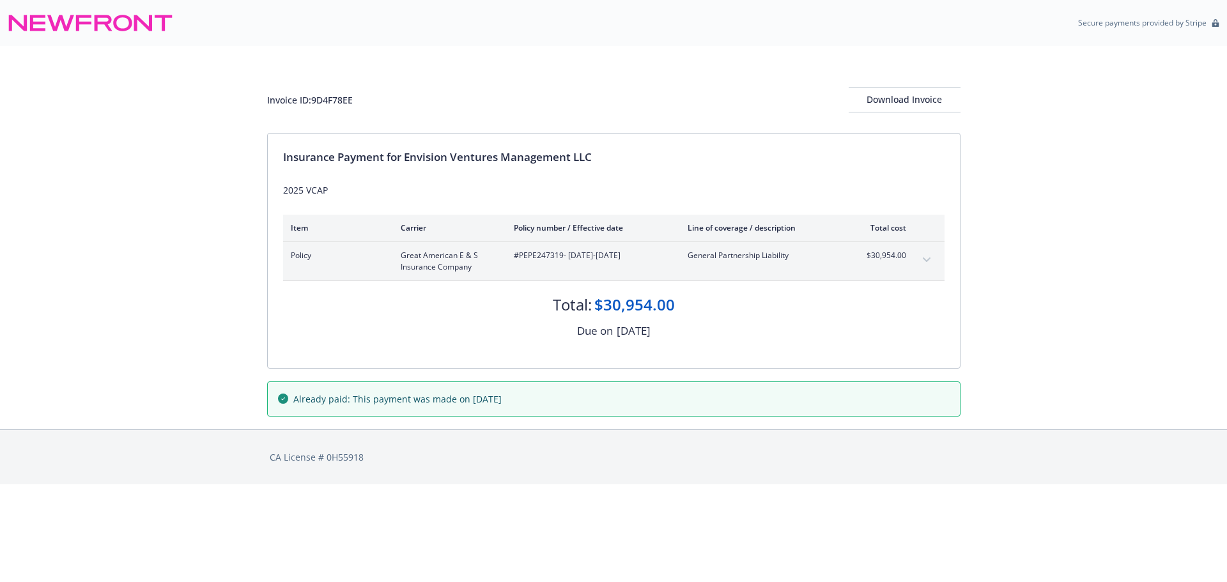
click at [928, 260] on icon "expand content" at bounding box center [927, 259] width 8 height 5
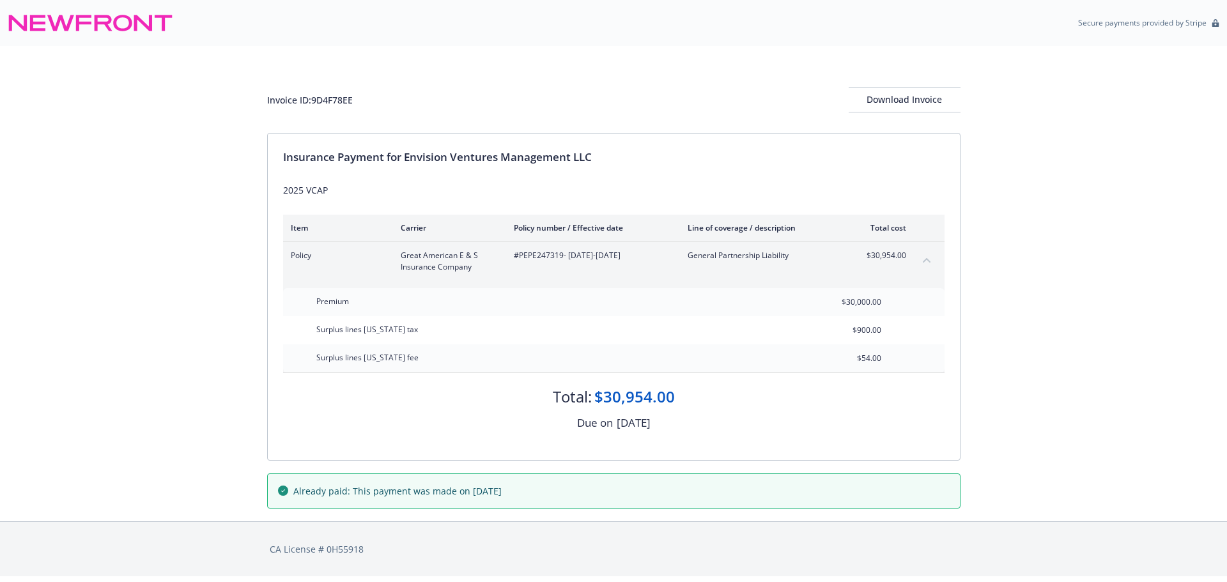
click at [326, 99] on div "Invoice ID: 9D4F78EE" at bounding box center [310, 99] width 86 height 13
copy div "9D4F78EE"
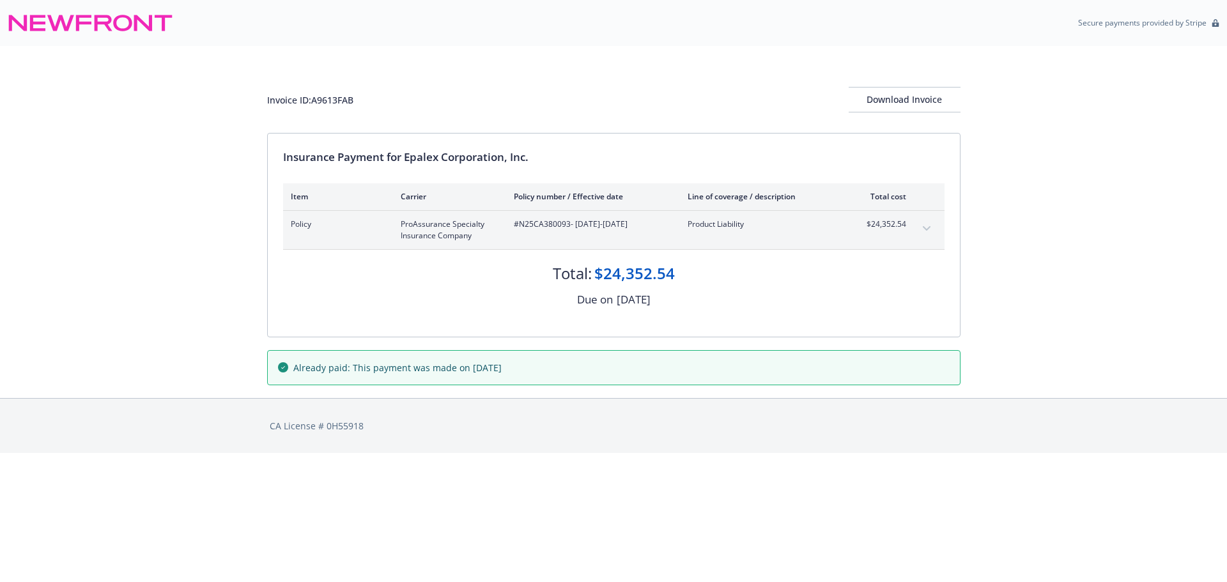
click at [924, 227] on icon "expand content" at bounding box center [927, 228] width 8 height 5
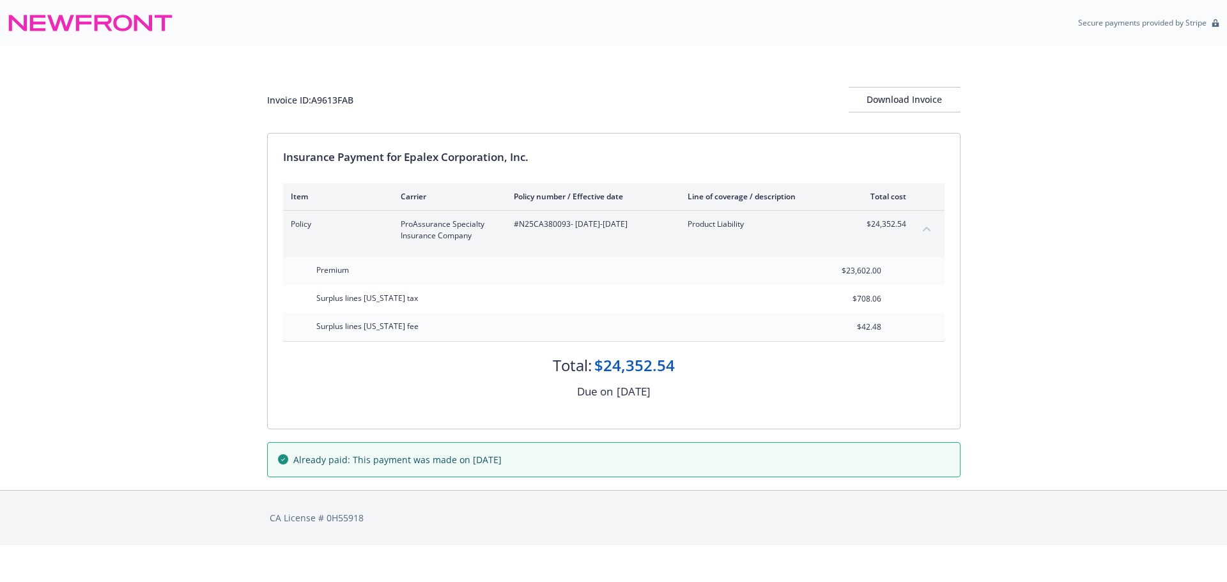
click at [341, 100] on div "Invoice ID: A9613FAB" at bounding box center [310, 99] width 86 height 13
copy div "A9613FAB"
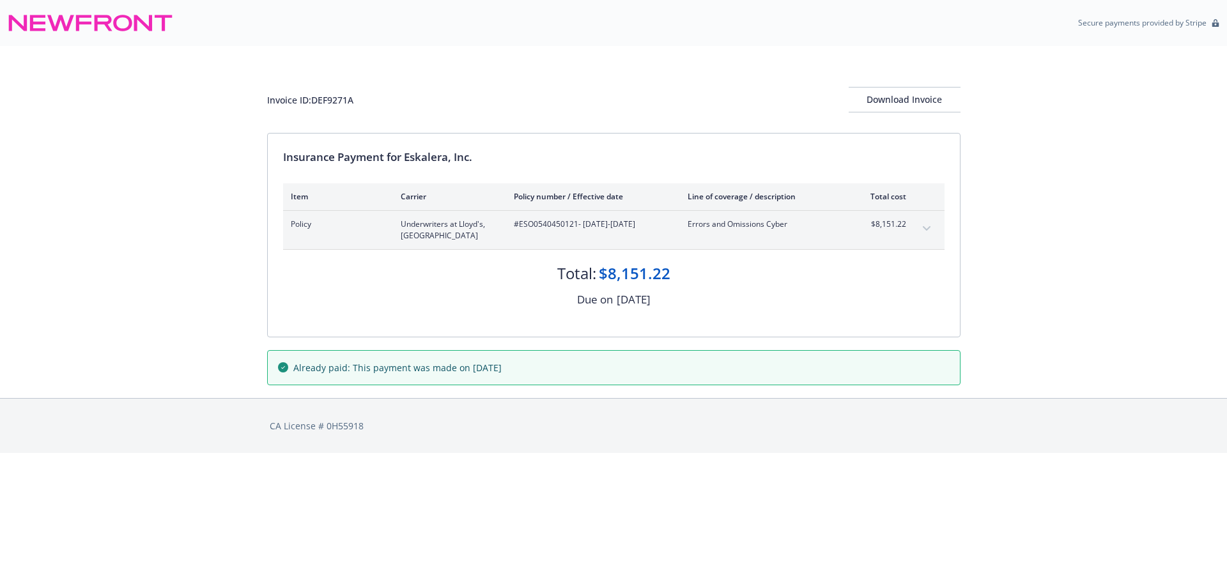
click at [927, 228] on icon "expand content" at bounding box center [927, 228] width 8 height 5
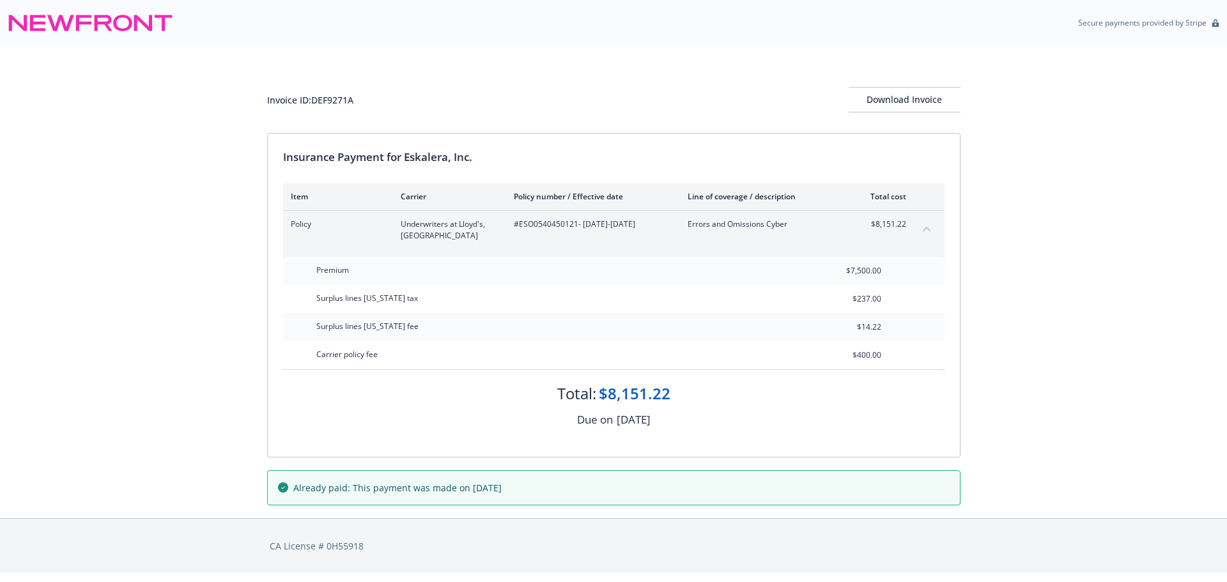
click at [334, 100] on div "Invoice ID: DEF9271A" at bounding box center [310, 99] width 86 height 13
copy div "DEF9271A"
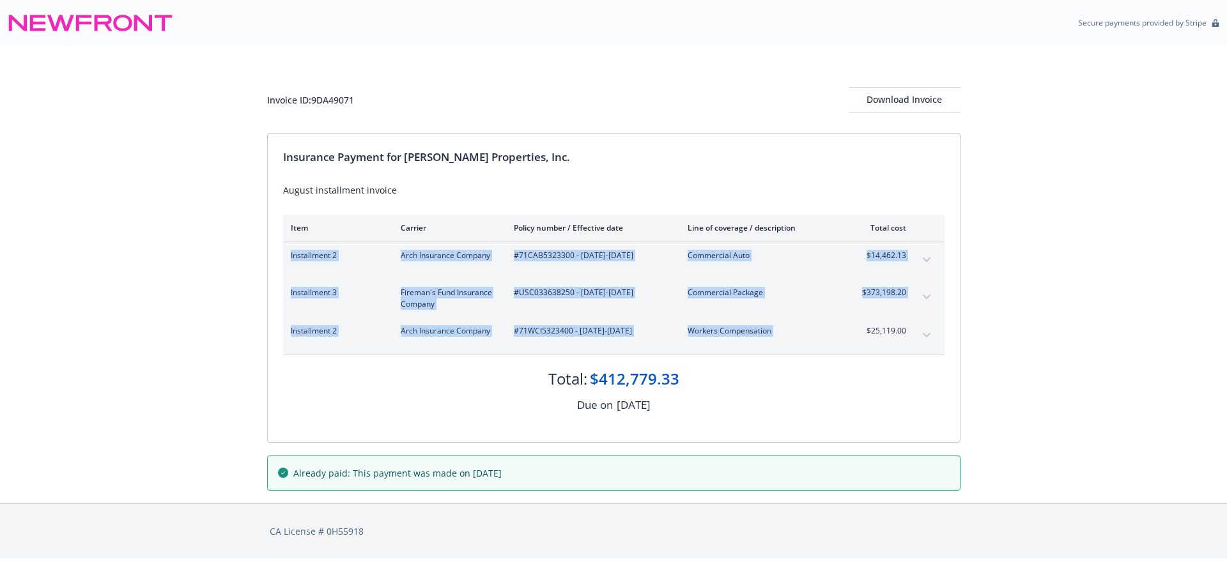
drag, startPoint x: 852, startPoint y: 341, endPoint x: 926, endPoint y: 341, distance: 74.8
click at [926, 341] on div "Installment 2 Arch Insurance Company #71WCI5323400 - [DATE]-[DATE] Workers Comp…" at bounding box center [613, 336] width 661 height 37
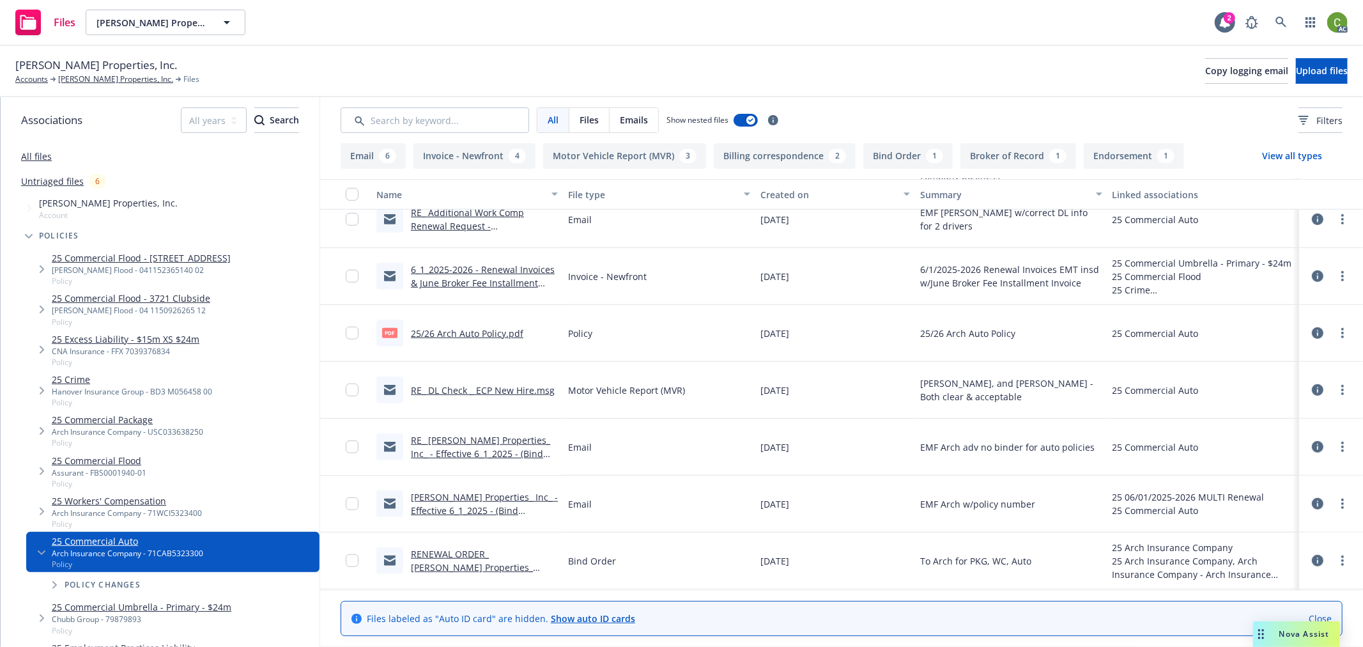
scroll to position [735, 0]
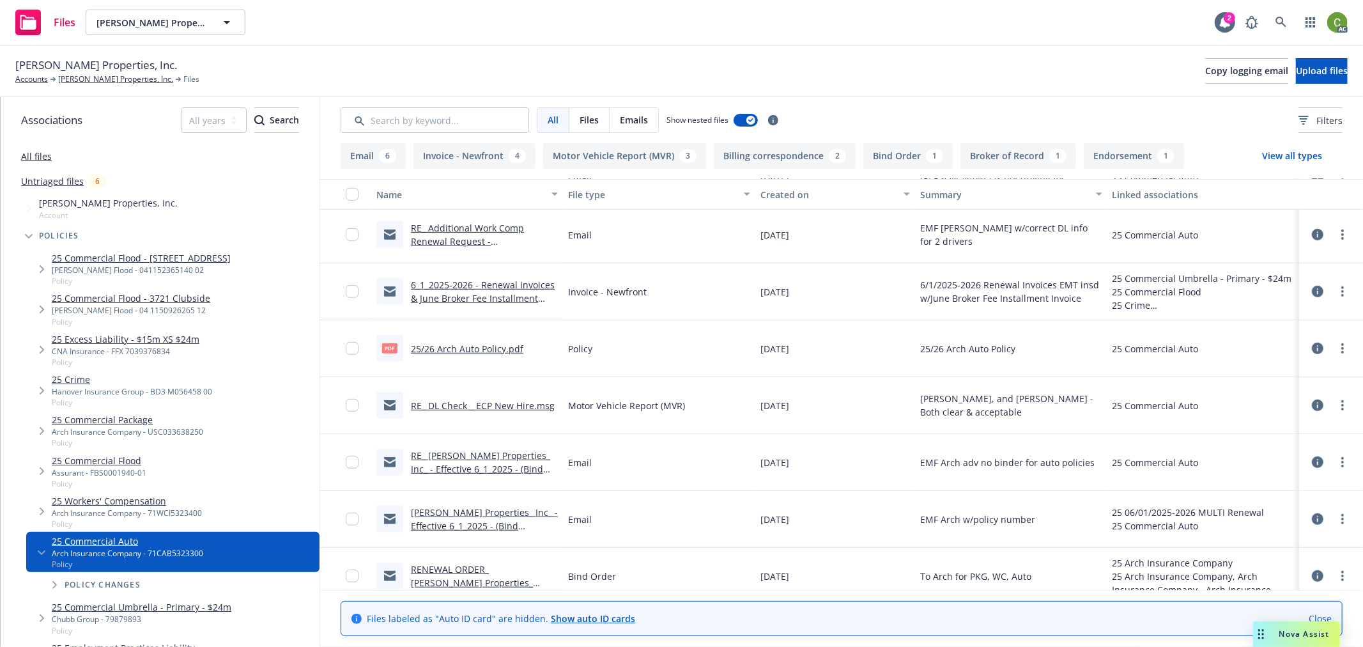
click at [496, 345] on link "25/26 Arch Auto Policy.pdf" at bounding box center [467, 348] width 112 height 12
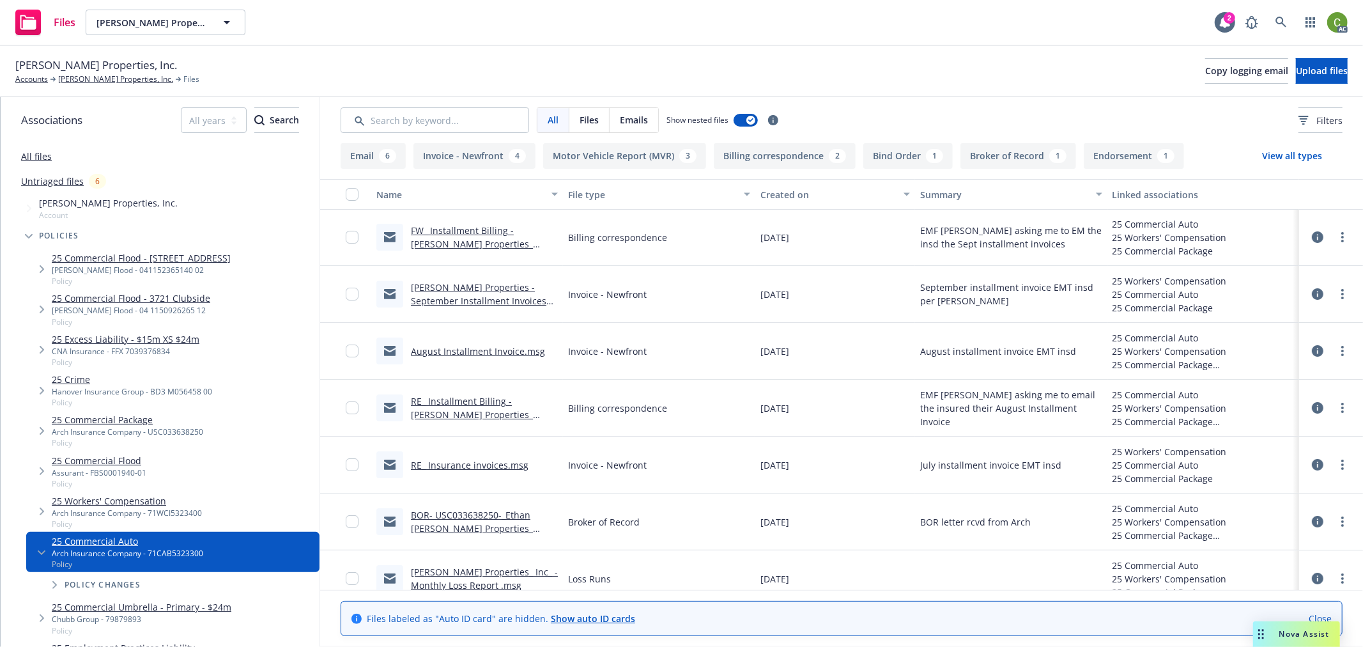
scroll to position [0, 0]
click at [496, 238] on link "FW_ Installment Billing - [PERSON_NAME] Properties_ Inc.msg" at bounding box center [472, 244] width 122 height 39
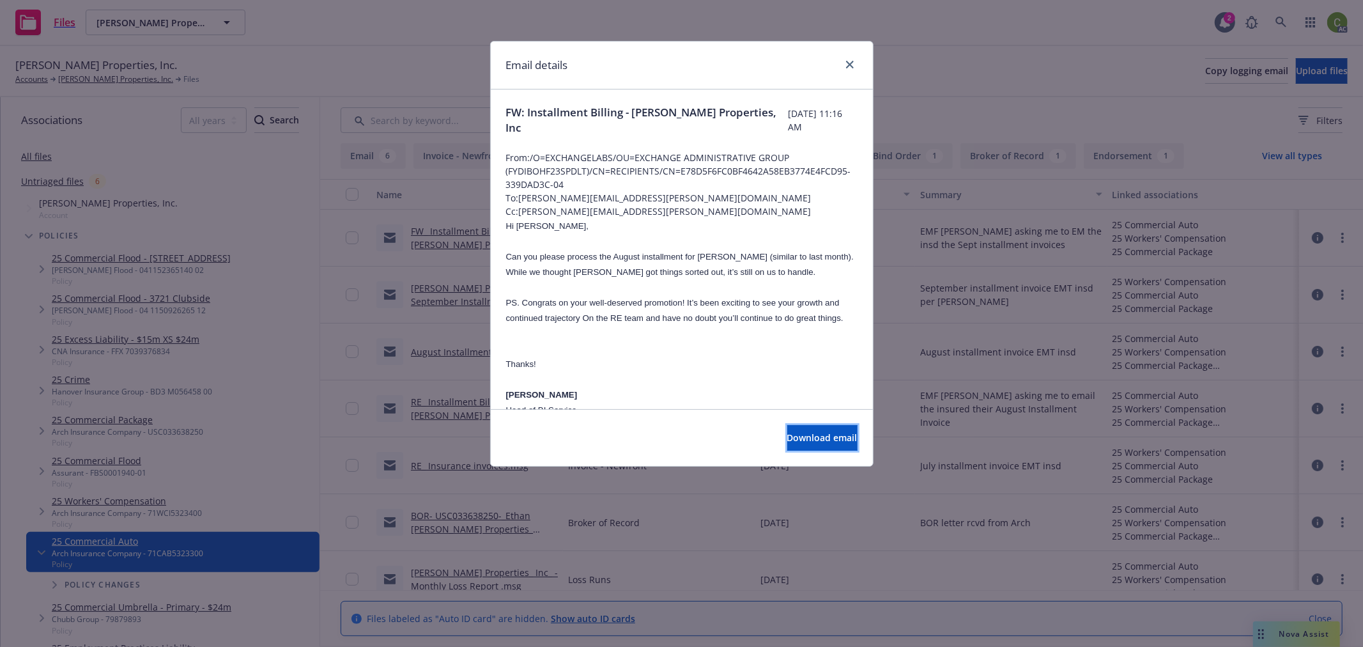
drag, startPoint x: 788, startPoint y: 437, endPoint x: 762, endPoint y: 528, distance: 94.6
click at [788, 436] on span "Download email" at bounding box center [822, 437] width 70 height 12
click at [847, 63] on icon "close" at bounding box center [850, 65] width 8 height 8
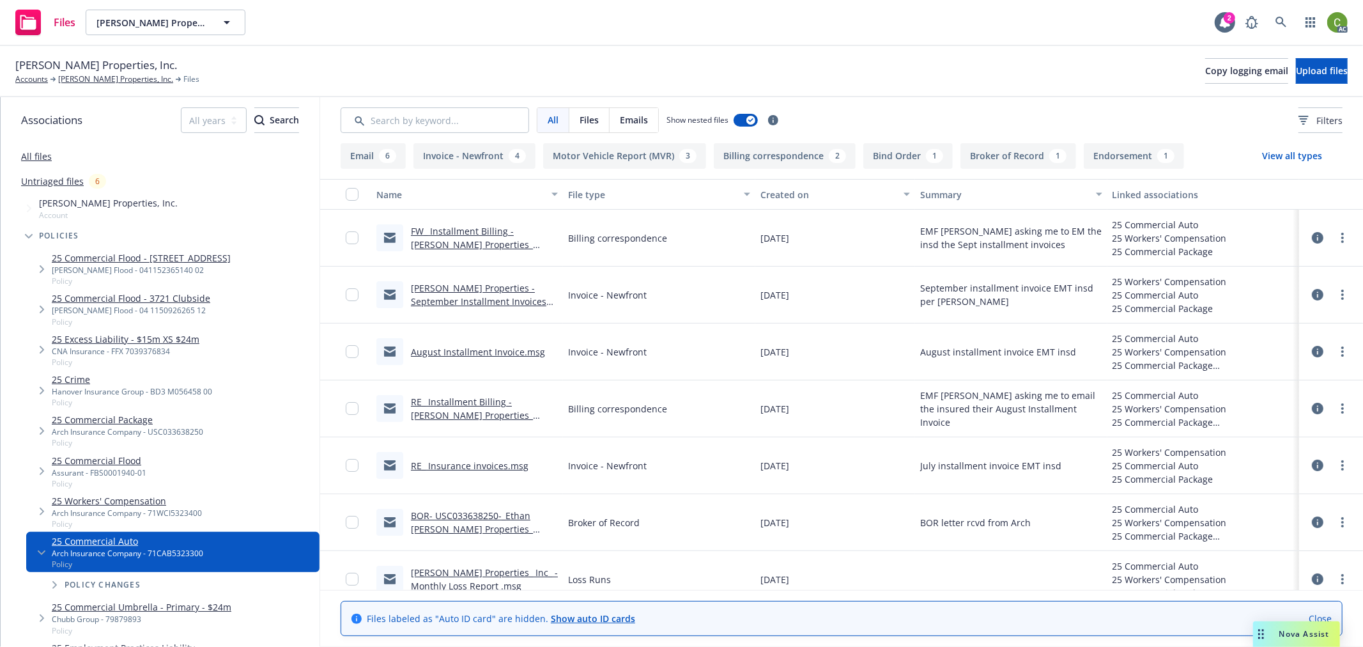
click at [454, 349] on link "August Installment Invoice.msg" at bounding box center [478, 352] width 134 height 12
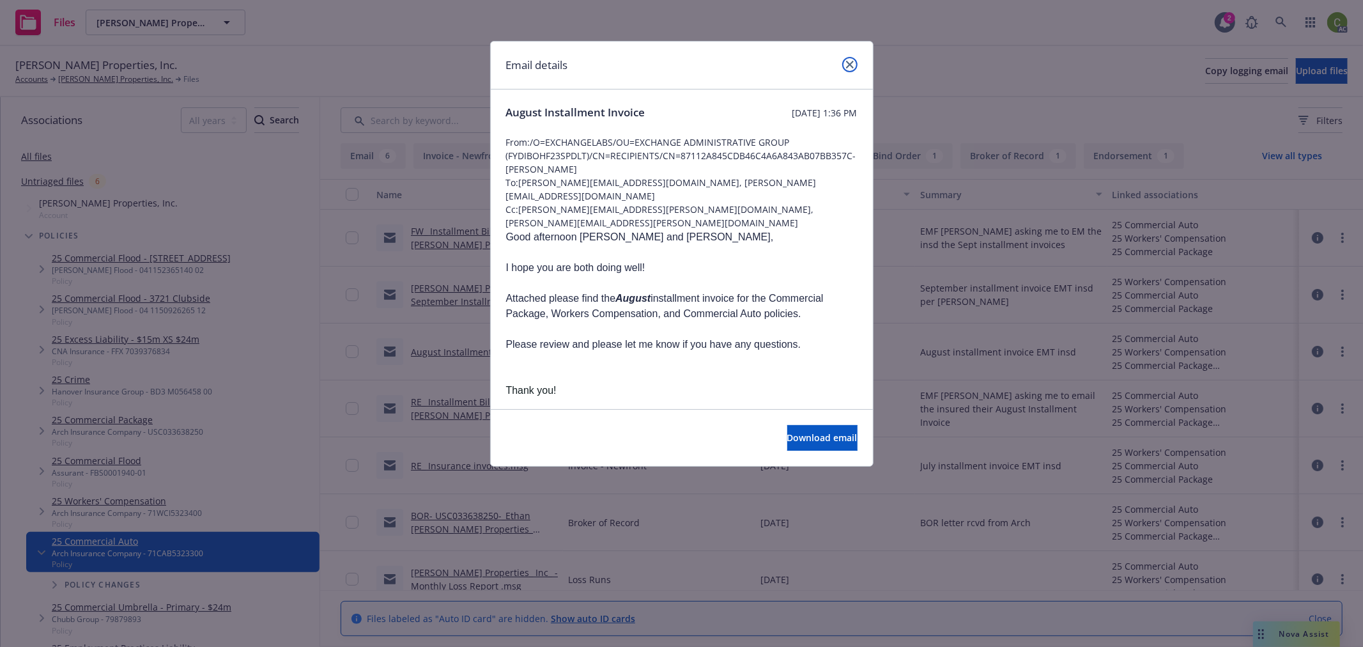
click at [852, 62] on icon "close" at bounding box center [850, 65] width 8 height 8
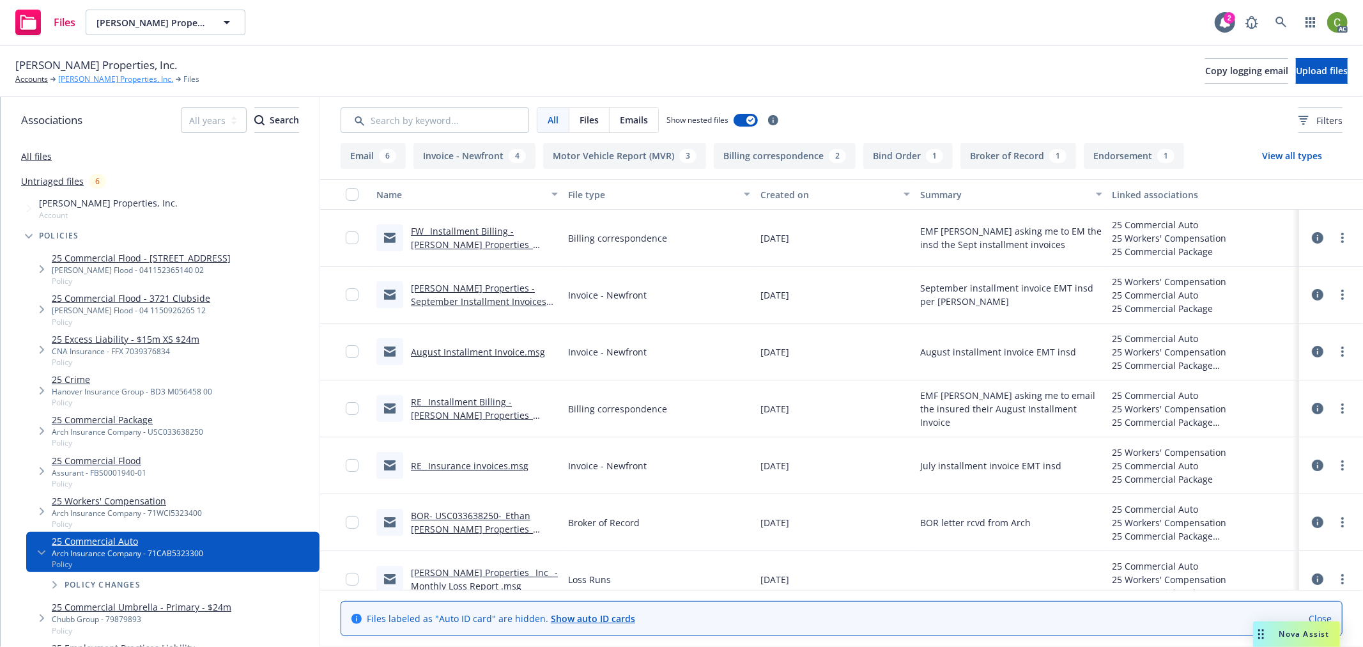
click at [91, 80] on link "Ethan Conrad Properties, Inc." at bounding box center [115, 79] width 115 height 12
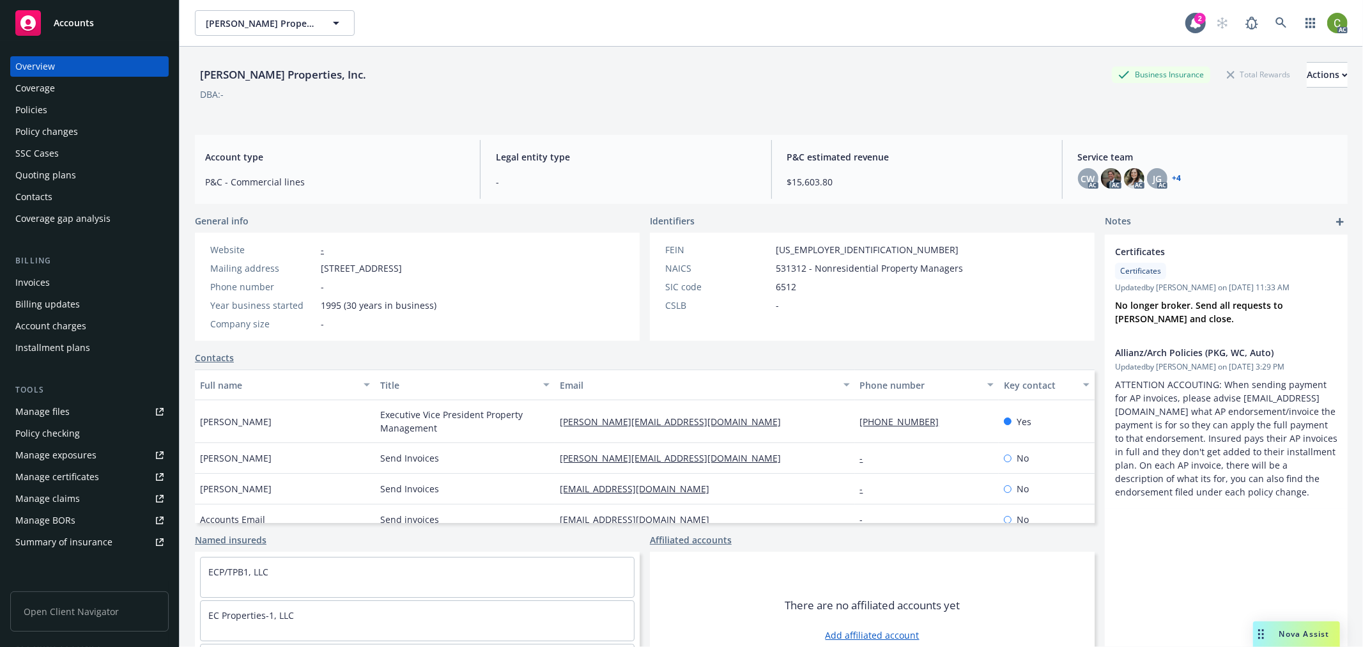
drag, startPoint x: 103, startPoint y: 111, endPoint x: 187, endPoint y: 73, distance: 92.4
click at [103, 110] on div "Policies" at bounding box center [89, 110] width 148 height 20
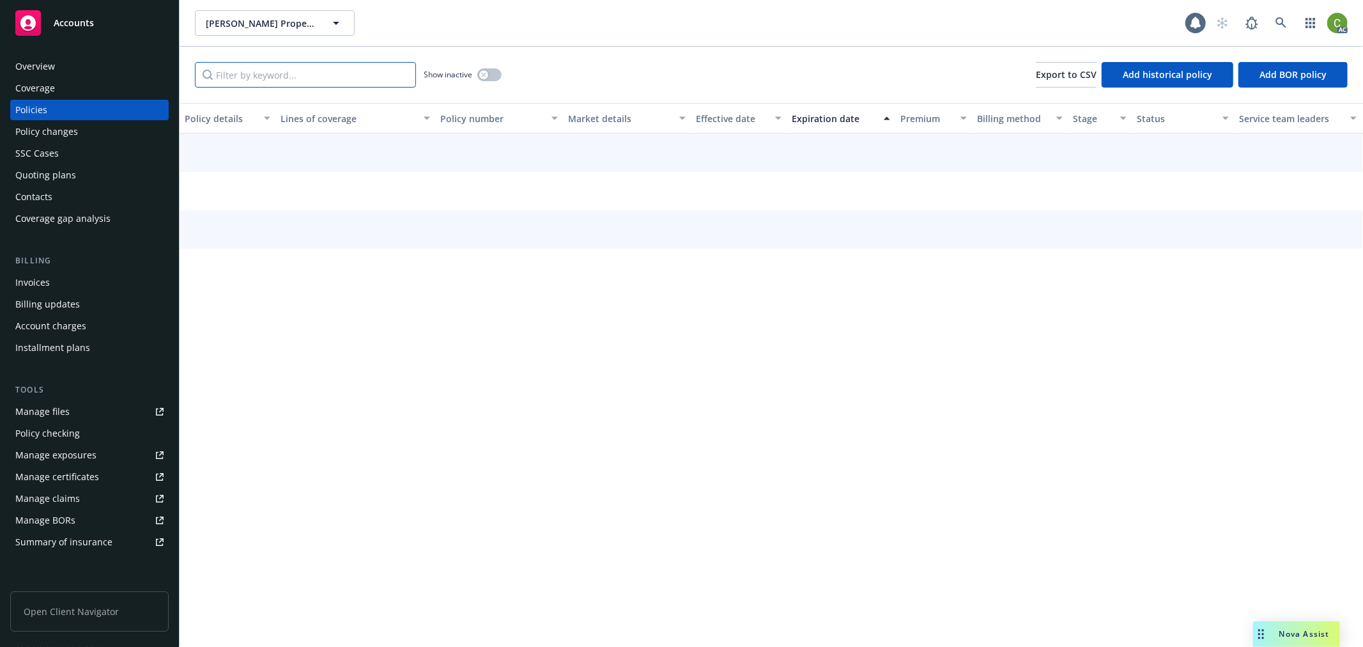
click at [247, 74] on input "Filter by keyword..." at bounding box center [305, 75] width 221 height 26
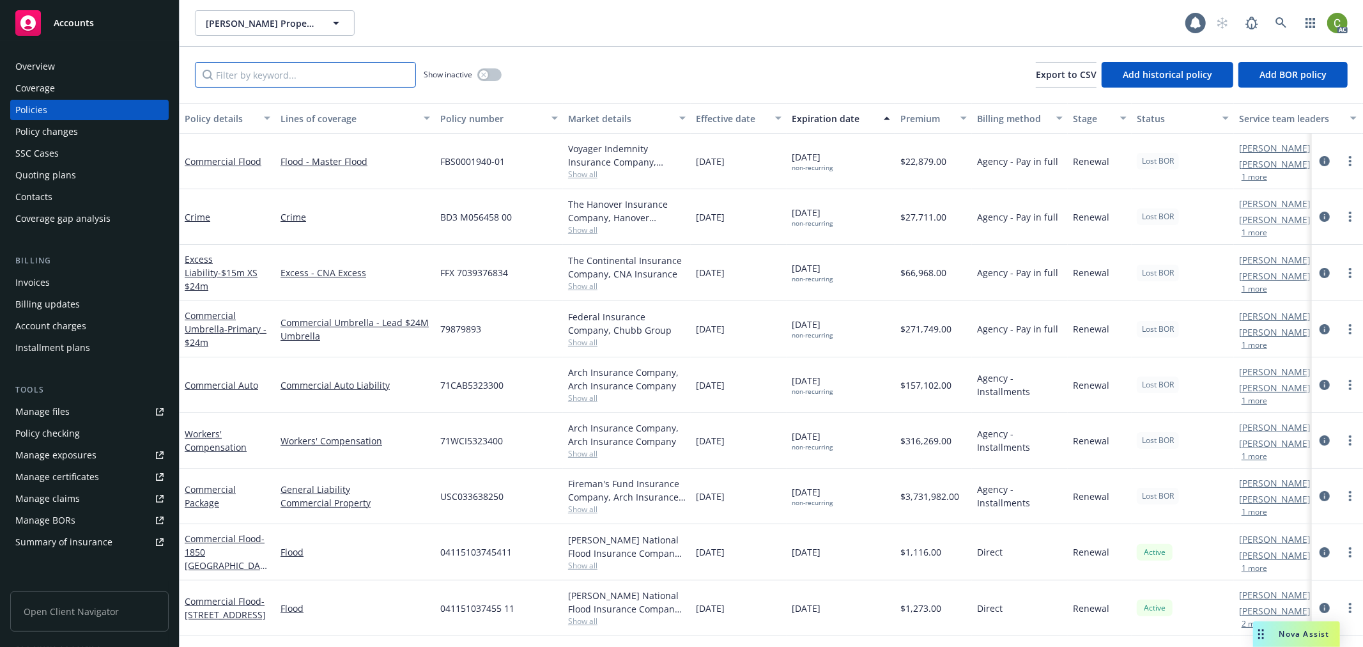
paste input "71CAB5323300"
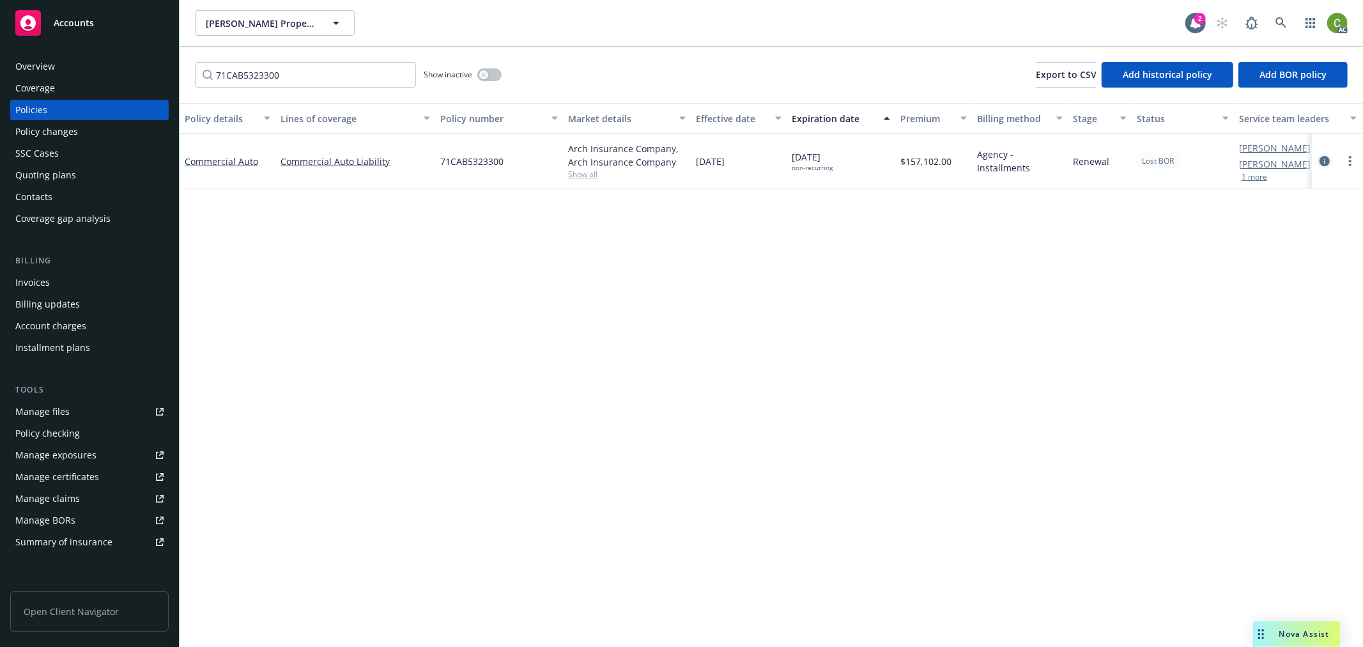
click at [1319, 162] on link "circleInformation" at bounding box center [1324, 160] width 15 height 15
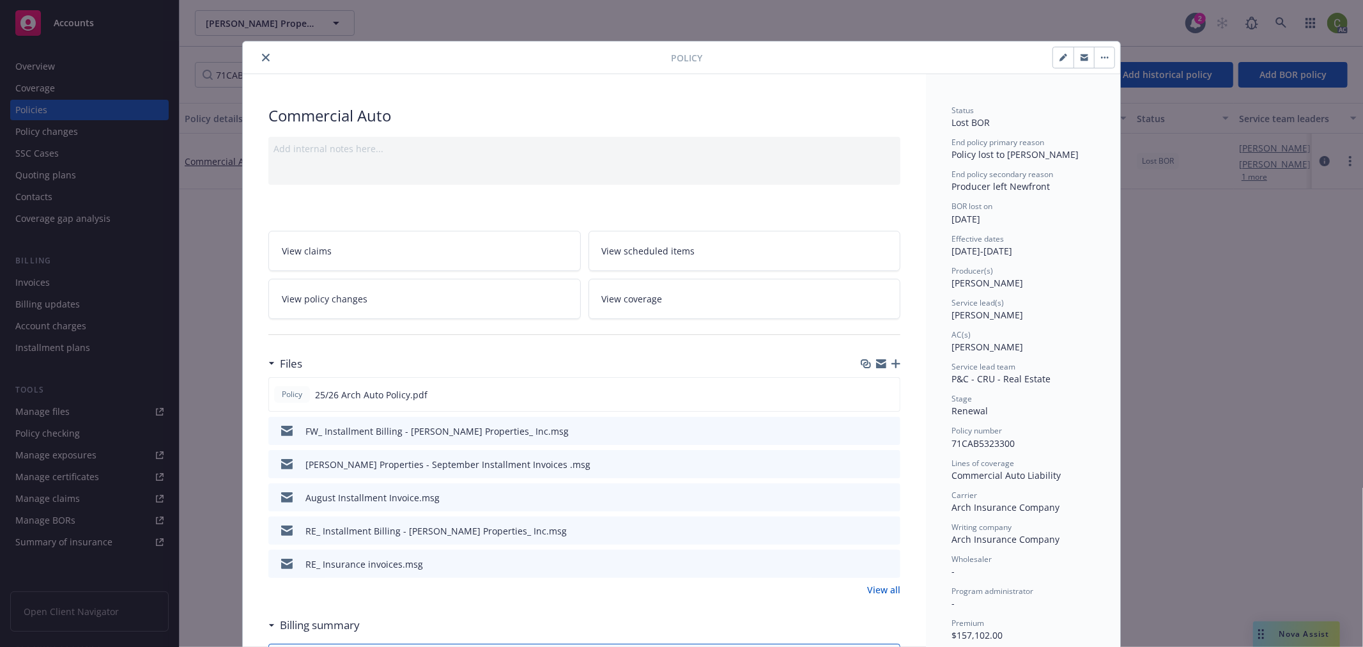
click at [265, 59] on button "close" at bounding box center [265, 57] width 15 height 15
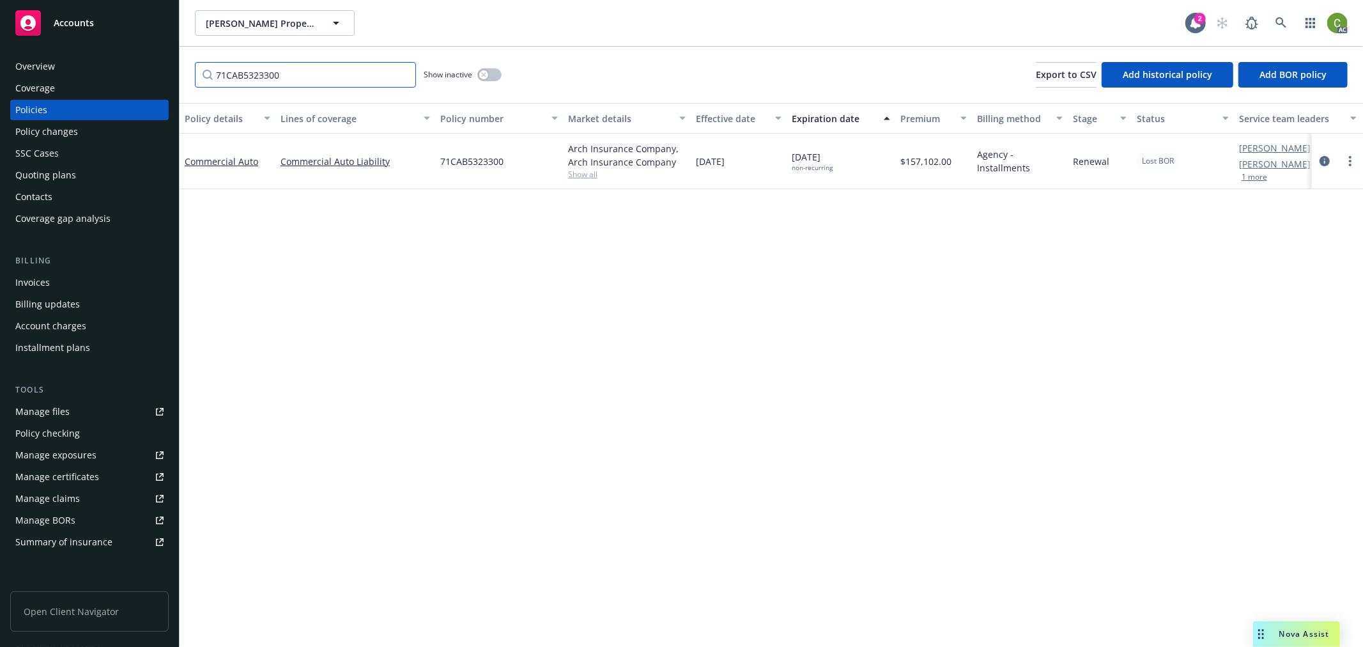
drag, startPoint x: 312, startPoint y: 72, endPoint x: 562, endPoint y: 220, distance: 290.7
click at [3, 91] on div "Accounts Overview Coverage Policies Policy changes SSC Cases Quoting plans Cont…" at bounding box center [681, 323] width 1363 height 647
paste input "WCI5323400"
click at [1323, 160] on icon "circleInformation" at bounding box center [1324, 161] width 10 height 10
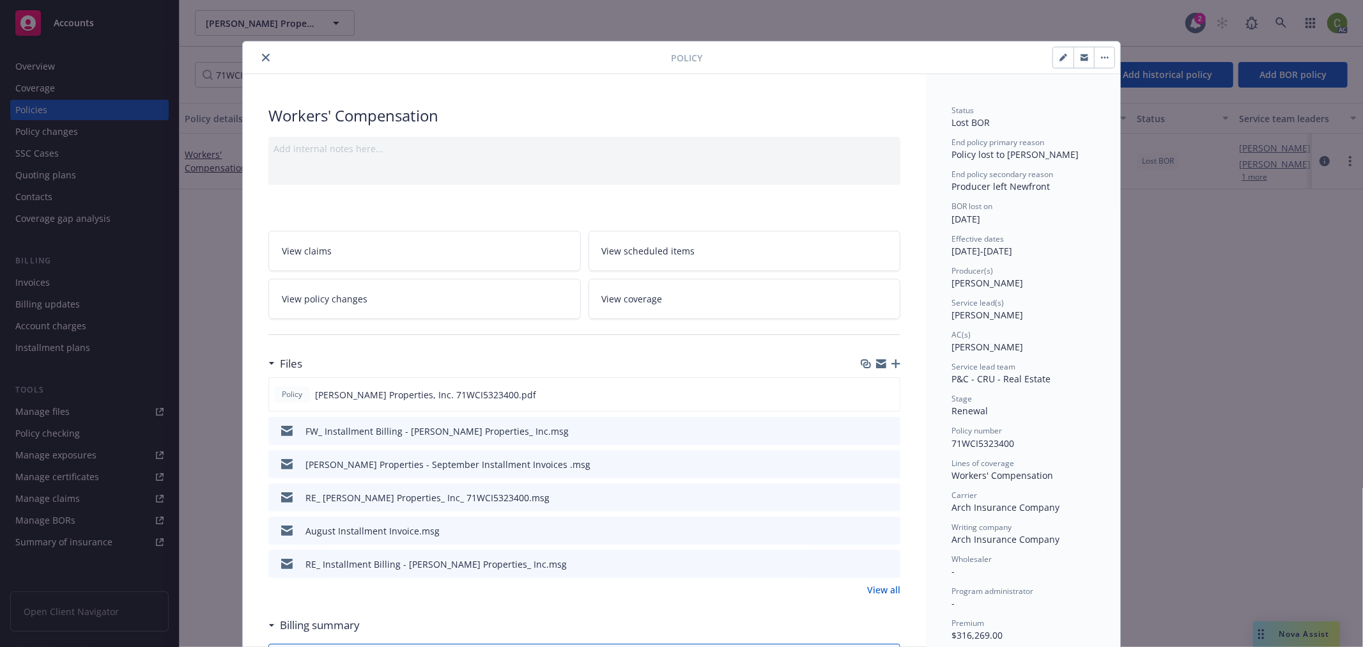
drag, startPoint x: 259, startPoint y: 55, endPoint x: 272, endPoint y: 77, distance: 25.5
click at [262, 54] on icon "close" at bounding box center [266, 58] width 8 height 8
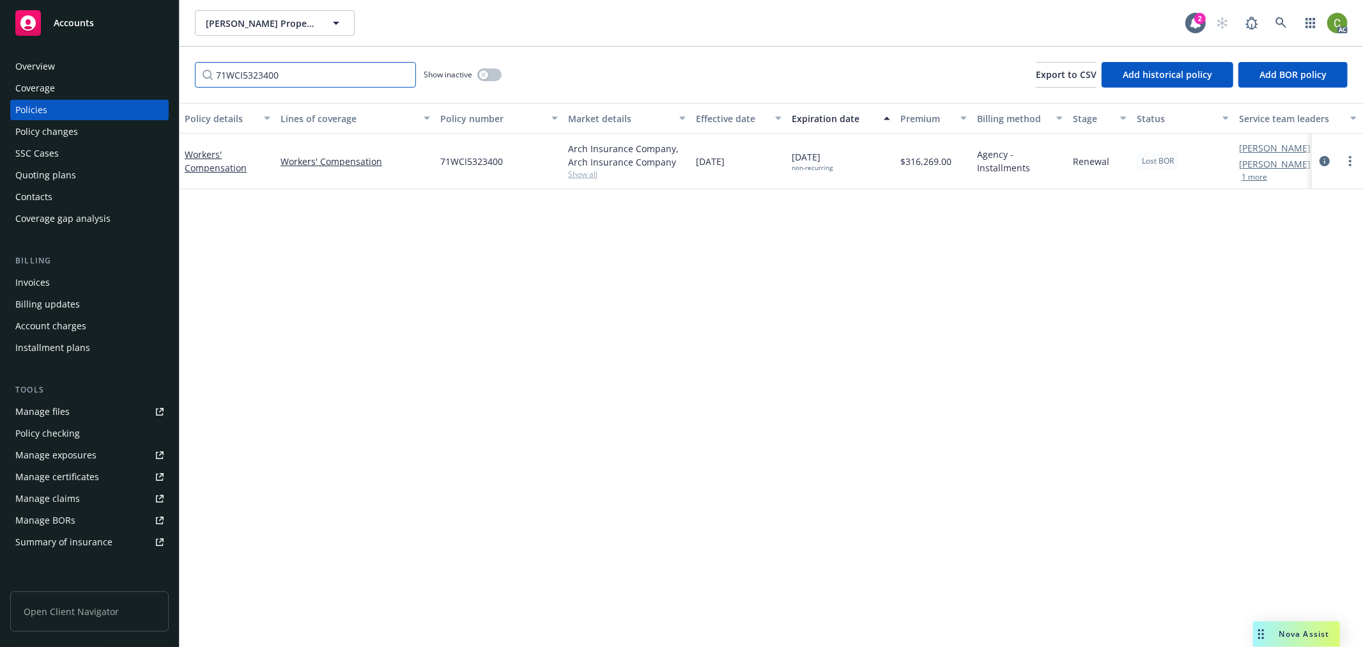
drag, startPoint x: 308, startPoint y: 79, endPoint x: 320, endPoint y: 78, distance: 12.2
click at [314, 78] on input "71WCI5323400" at bounding box center [305, 75] width 221 height 26
drag, startPoint x: 196, startPoint y: 77, endPoint x: 692, endPoint y: 224, distance: 516.9
click at [94, 80] on div "Accounts Overview Coverage Policies Policy changes SSC Cases Quoting plans Cont…" at bounding box center [681, 323] width 1363 height 647
paste input "CAB5323300"
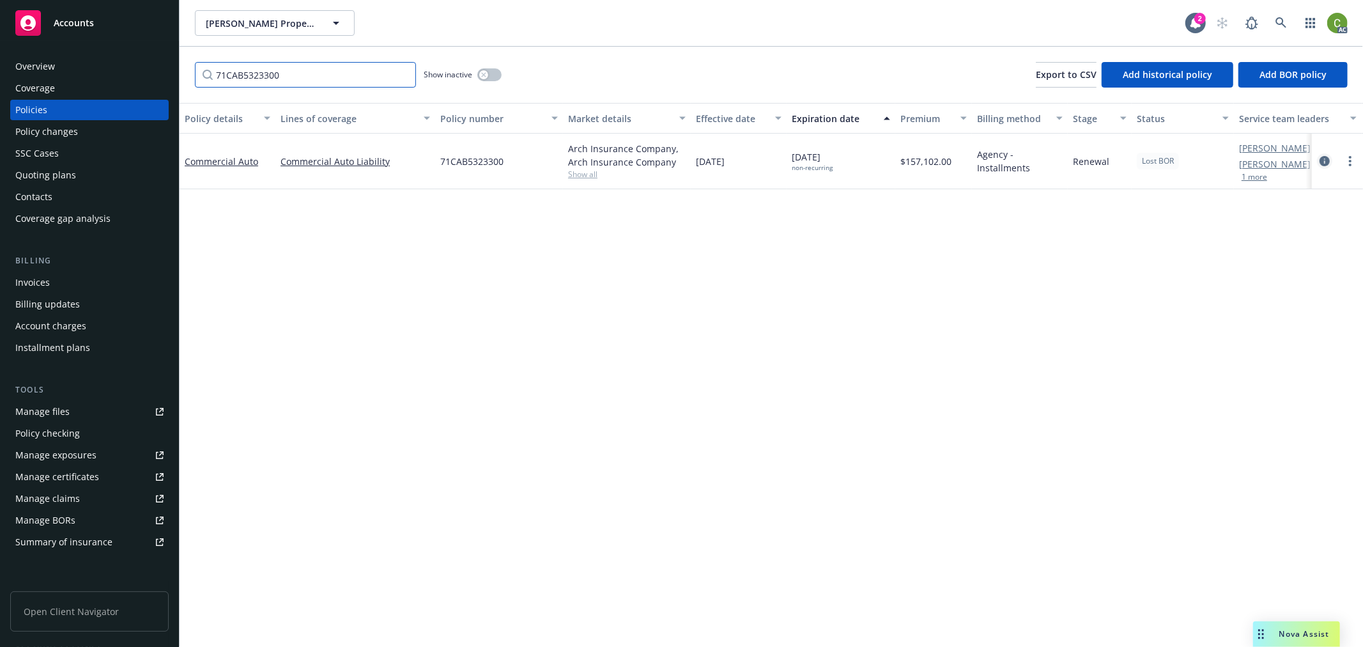
type input "71CAB5323300"
click at [1324, 156] on icon "circleInformation" at bounding box center [1324, 161] width 10 height 10
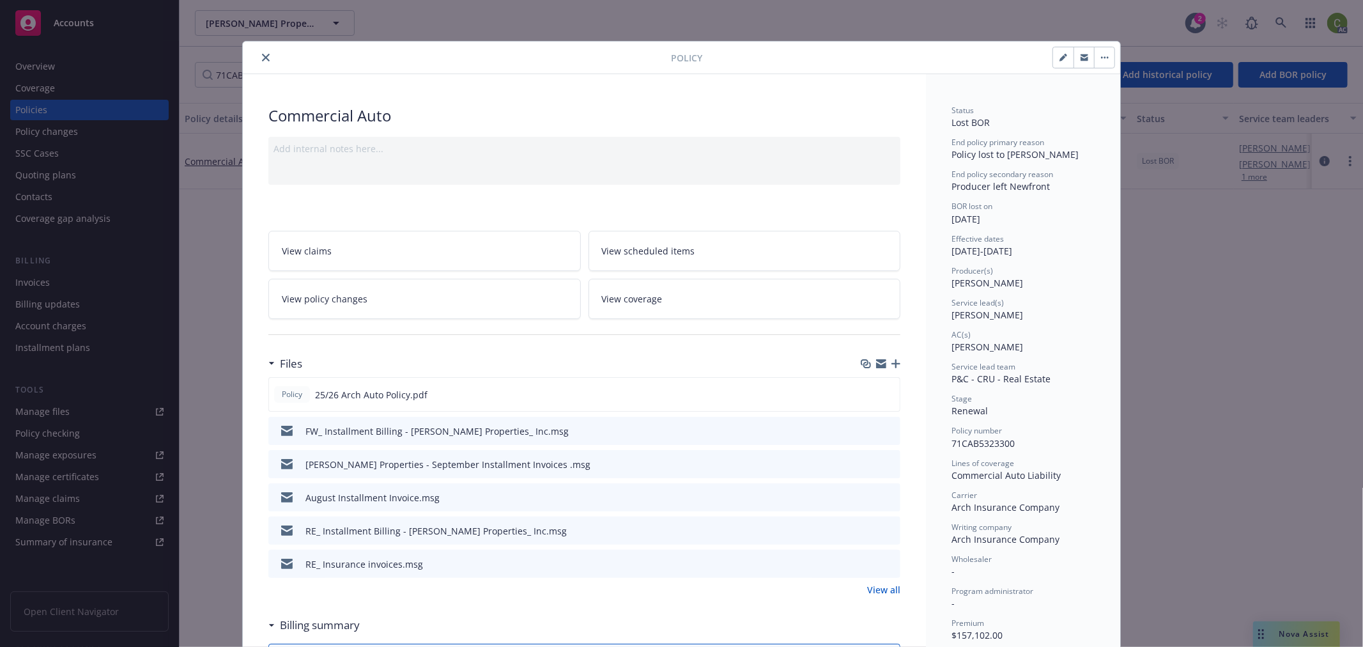
click at [884, 494] on icon "preview file" at bounding box center [888, 496] width 12 height 9
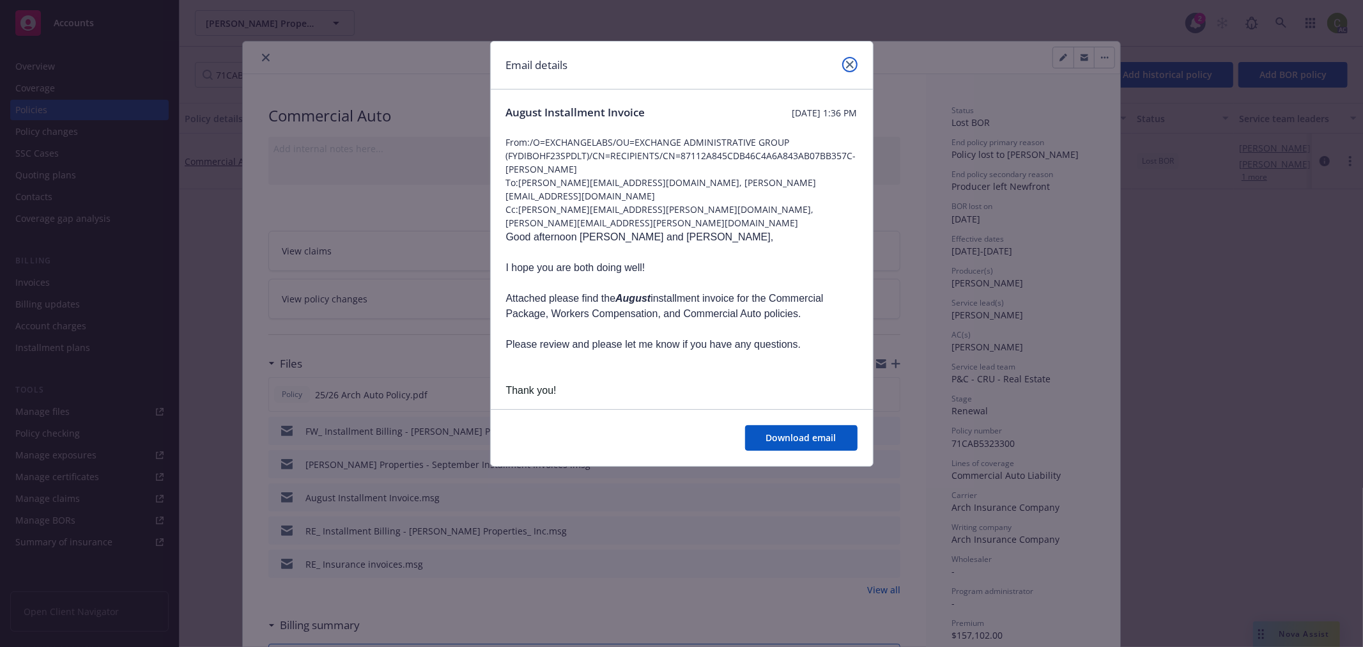
click at [848, 65] on icon "close" at bounding box center [850, 65] width 8 height 8
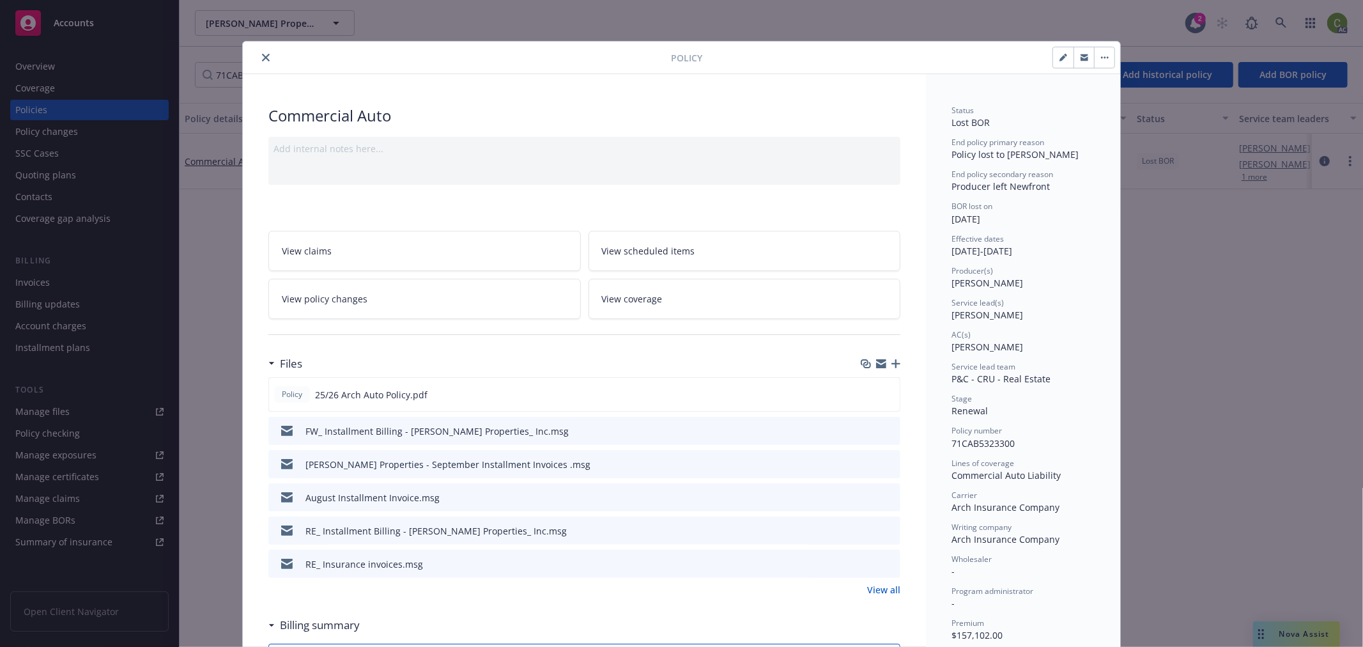
click at [885, 427] on icon "preview file" at bounding box center [888, 430] width 12 height 9
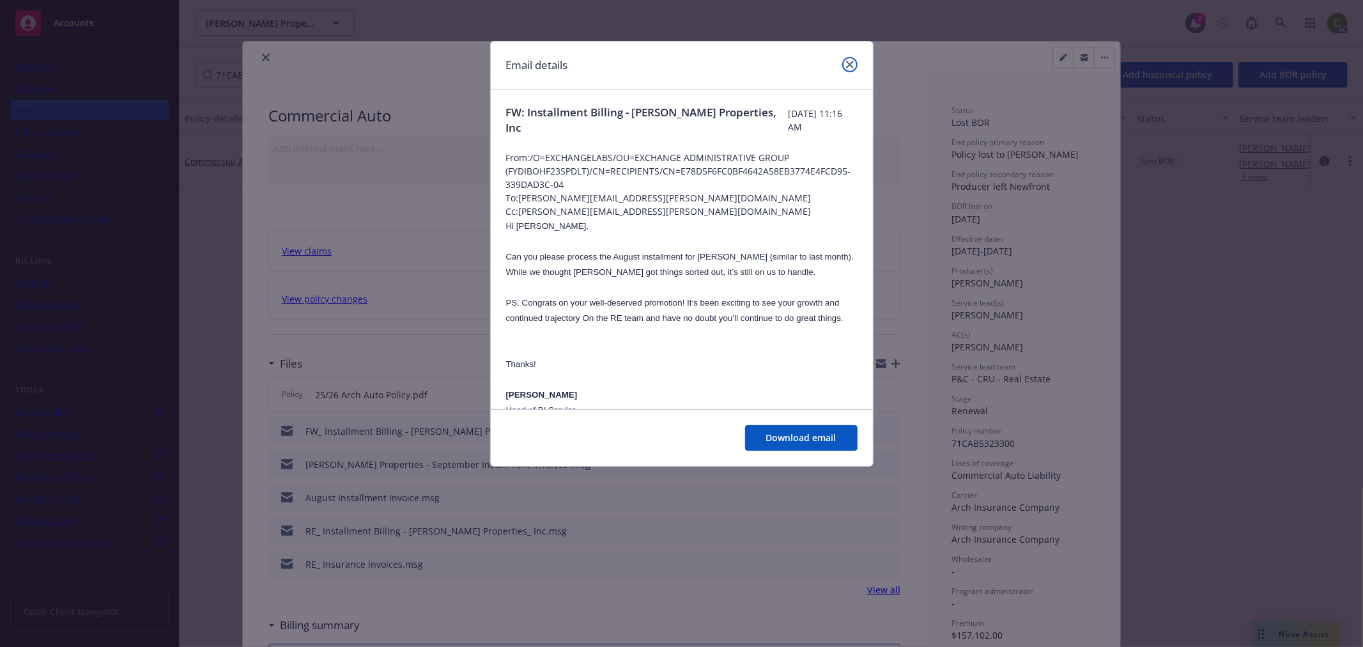
click at [850, 63] on icon "close" at bounding box center [850, 65] width 8 height 8
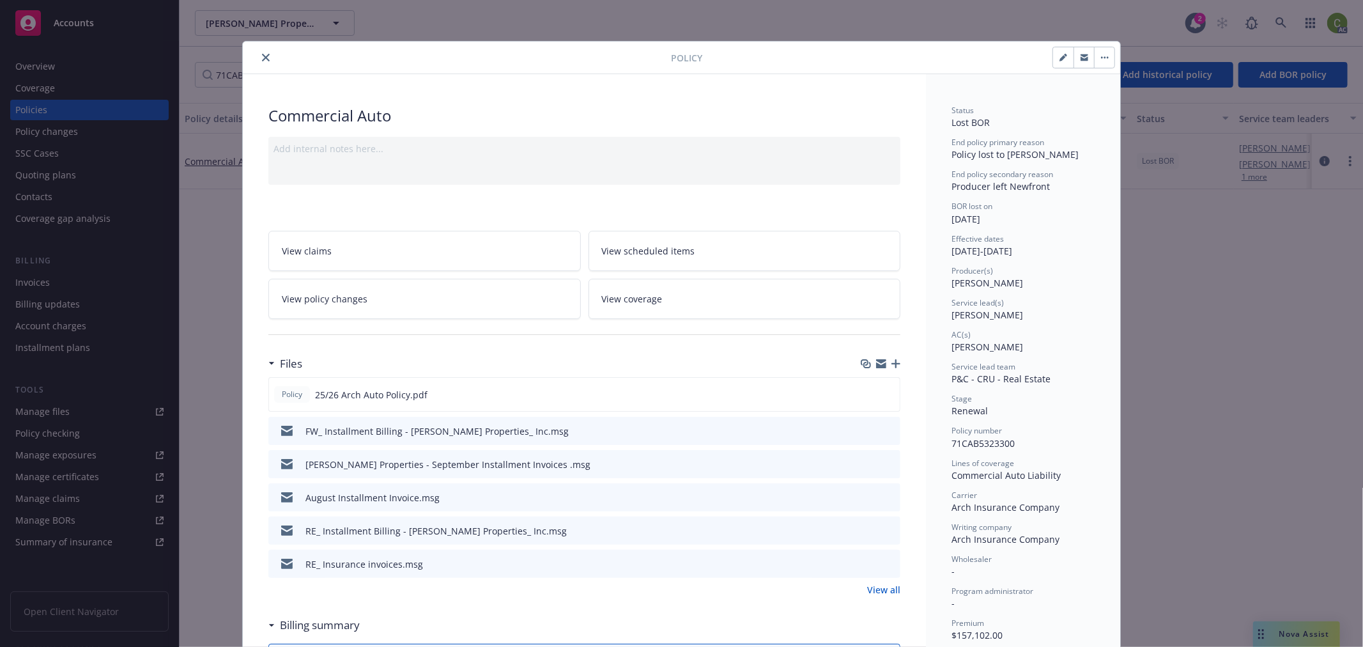
click at [882, 585] on link "View all" at bounding box center [883, 589] width 33 height 13
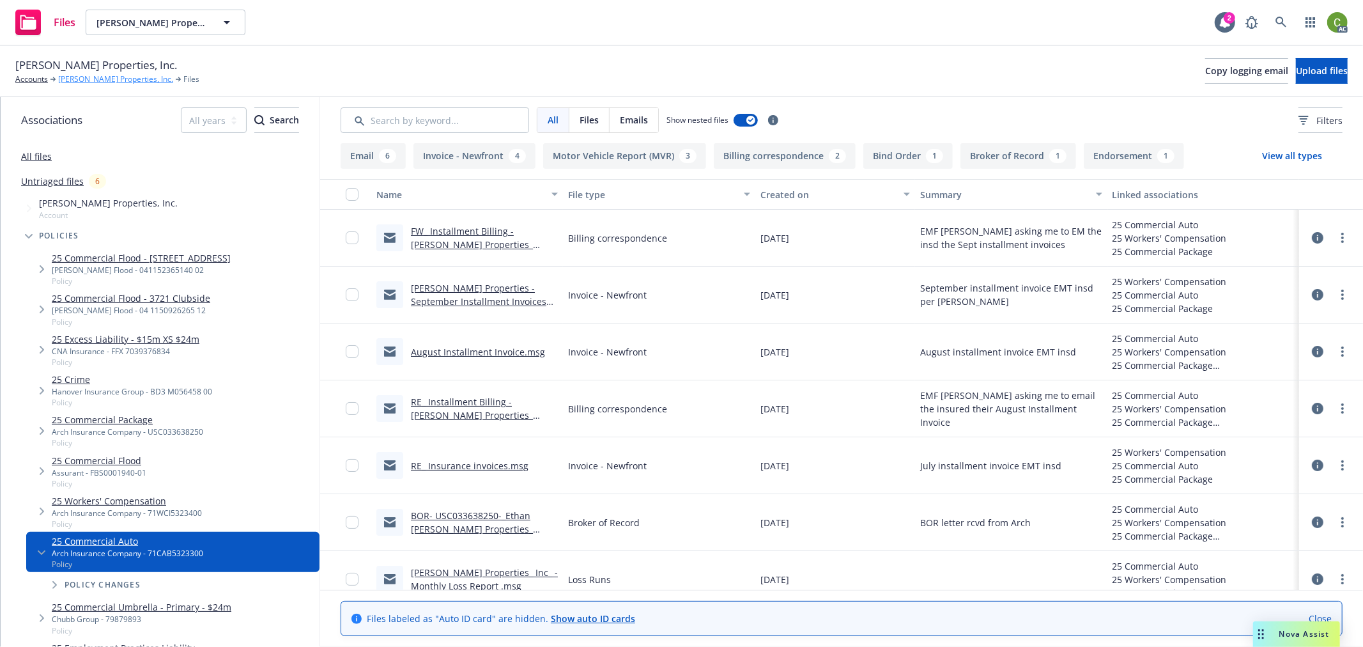
click at [125, 78] on link "[PERSON_NAME] Properties, Inc." at bounding box center [115, 79] width 115 height 12
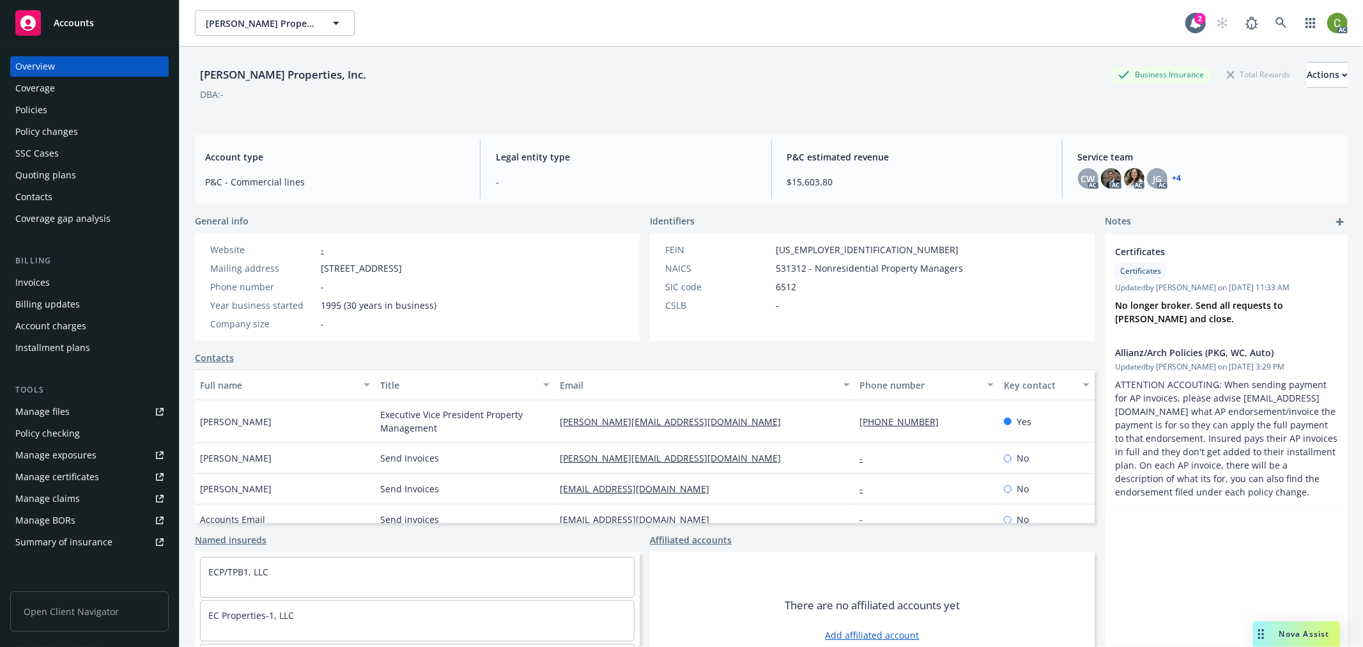
click at [65, 282] on div "Invoices" at bounding box center [89, 282] width 148 height 20
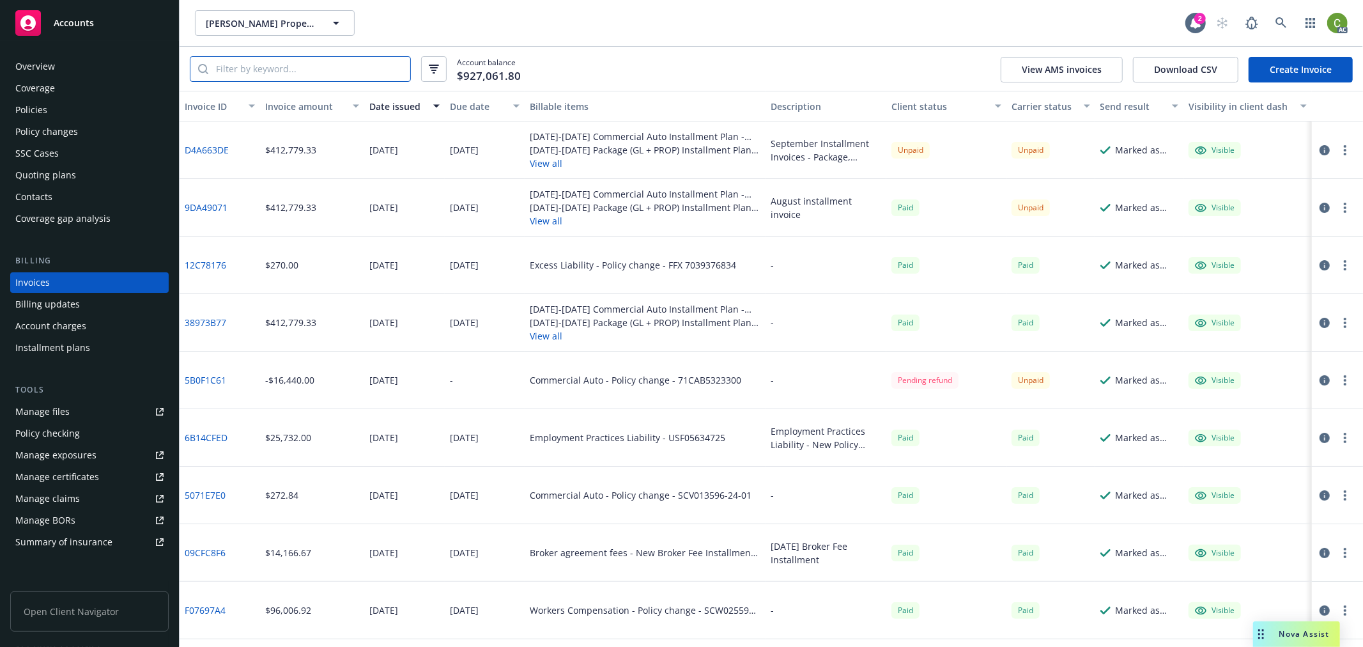
click at [269, 73] on input "search" at bounding box center [309, 69] width 202 height 24
paste input "71CAB5323300"
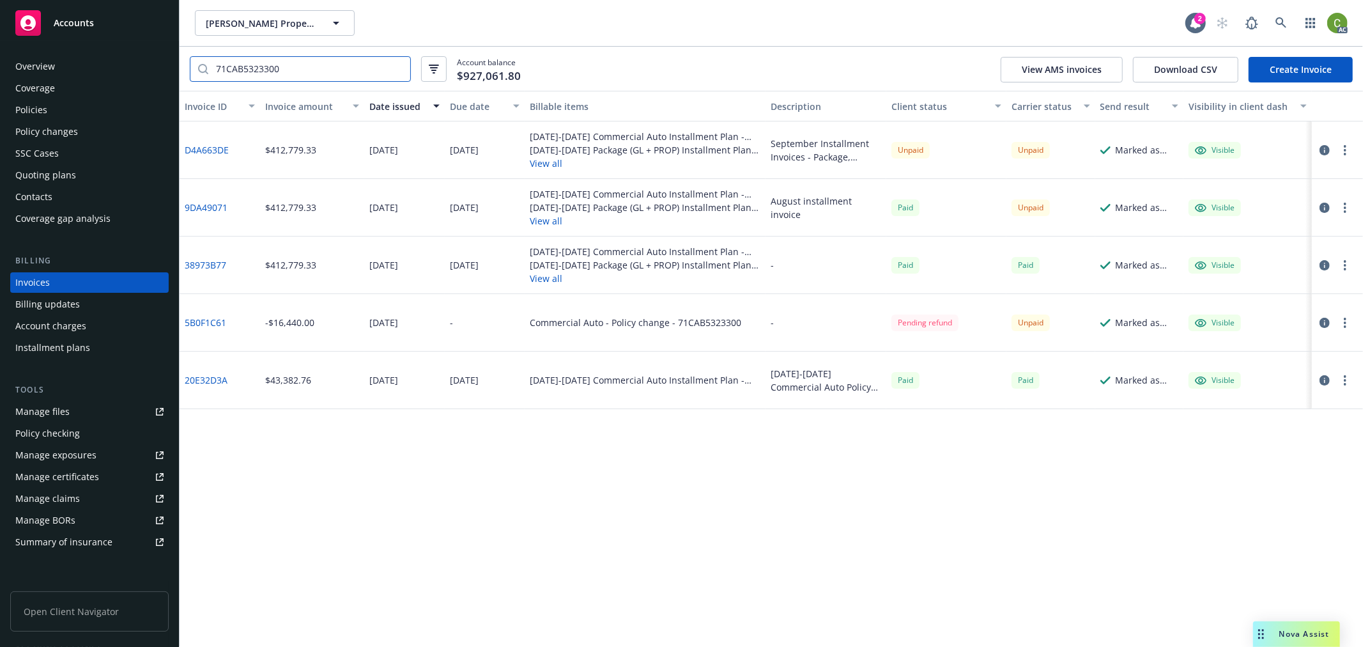
type input "71CAB5323300"
click at [1324, 380] on icon "button" at bounding box center [1324, 380] width 10 height 10
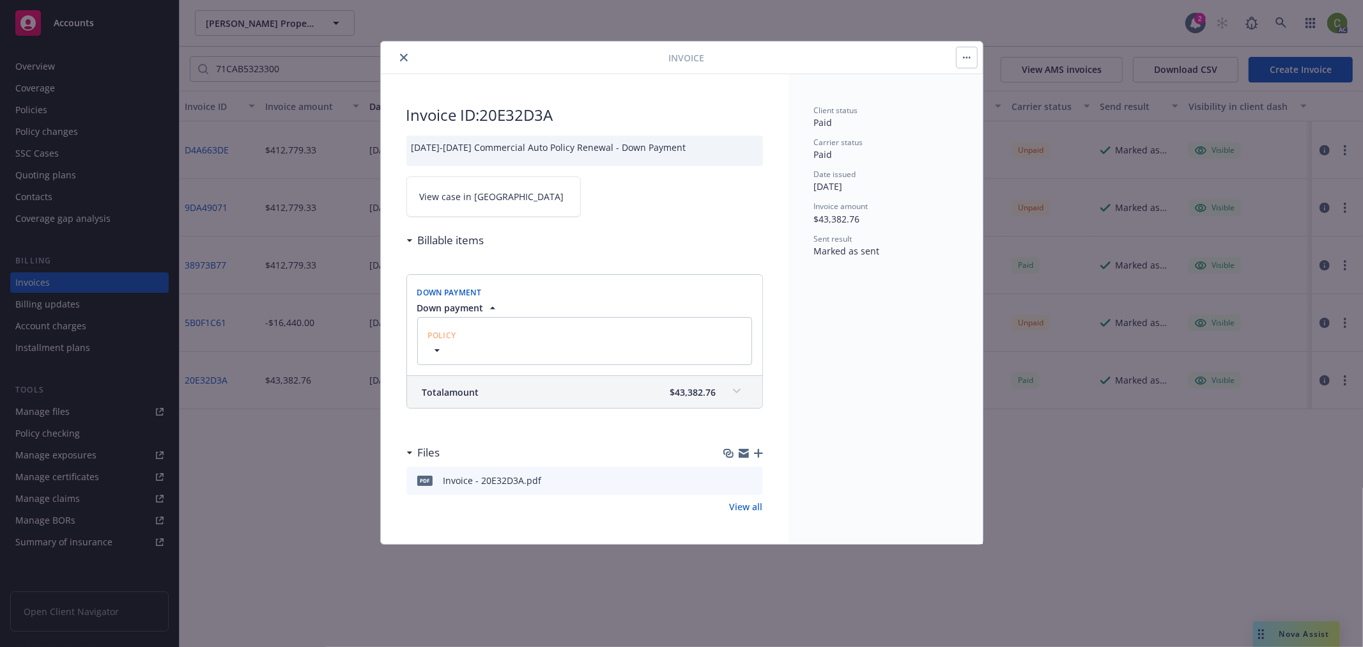
click at [478, 196] on span "View case in SSC" at bounding box center [492, 196] width 144 height 13
drag, startPoint x: 400, startPoint y: 56, endPoint x: 366, endPoint y: 68, distance: 36.0
click at [400, 56] on icon "close" at bounding box center [404, 58] width 8 height 8
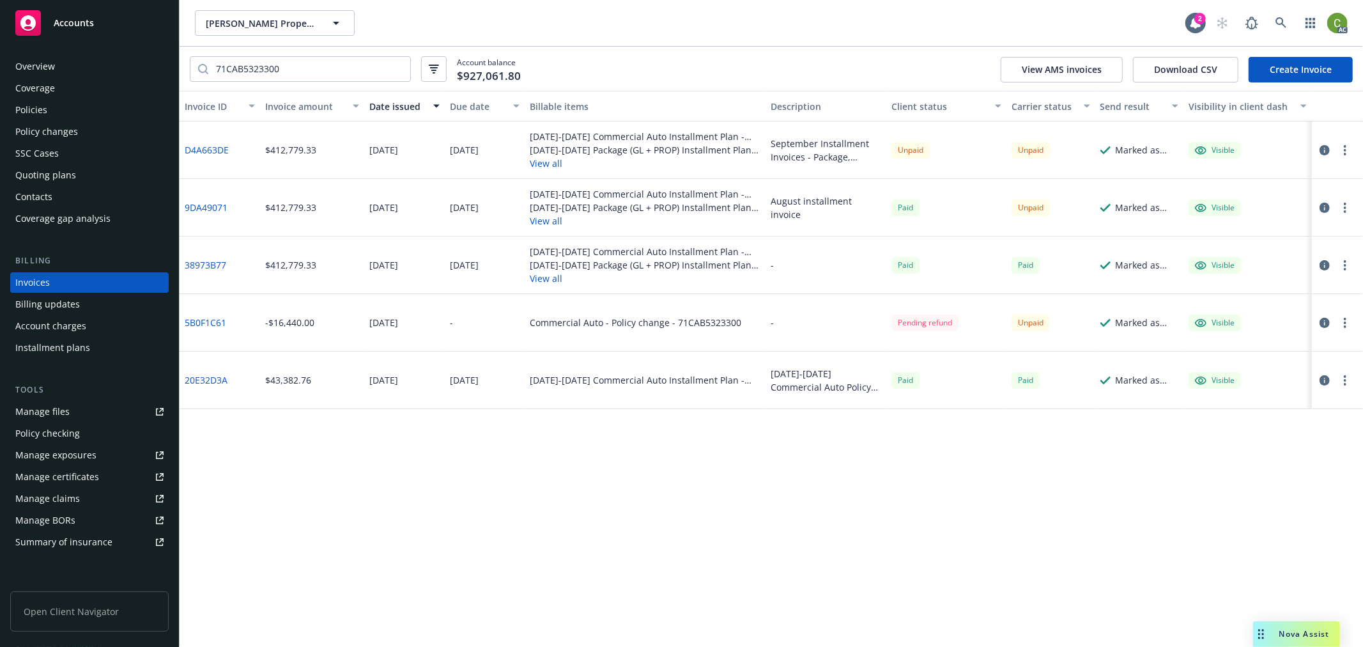
click at [105, 113] on div "Policies" at bounding box center [89, 110] width 148 height 20
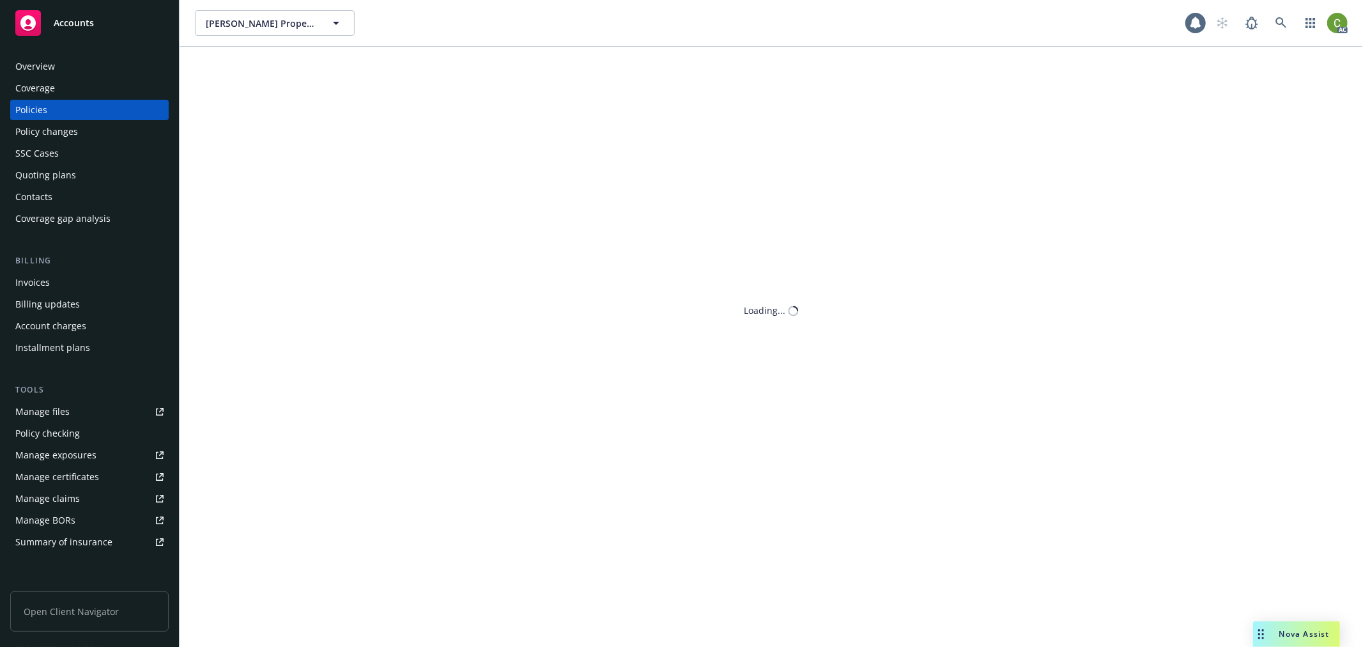
click at [252, 65] on div "Ethan Conrad Properties, Inc. Ethan Conrad Properties, Inc. AC Loading..." at bounding box center [771, 323] width 1183 height 647
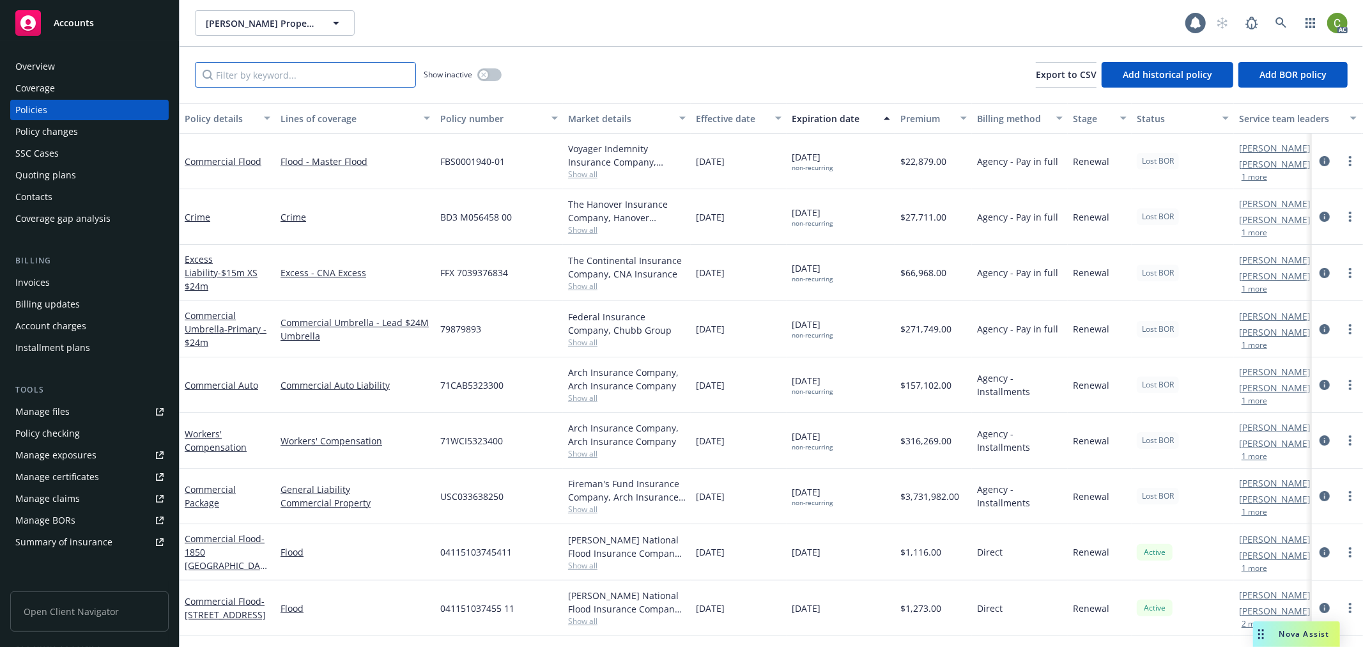
drag, startPoint x: 347, startPoint y: 75, endPoint x: 379, endPoint y: 100, distance: 40.1
click at [347, 75] on input "Filter by keyword..." at bounding box center [305, 75] width 221 height 26
paste input "71CAB5323300"
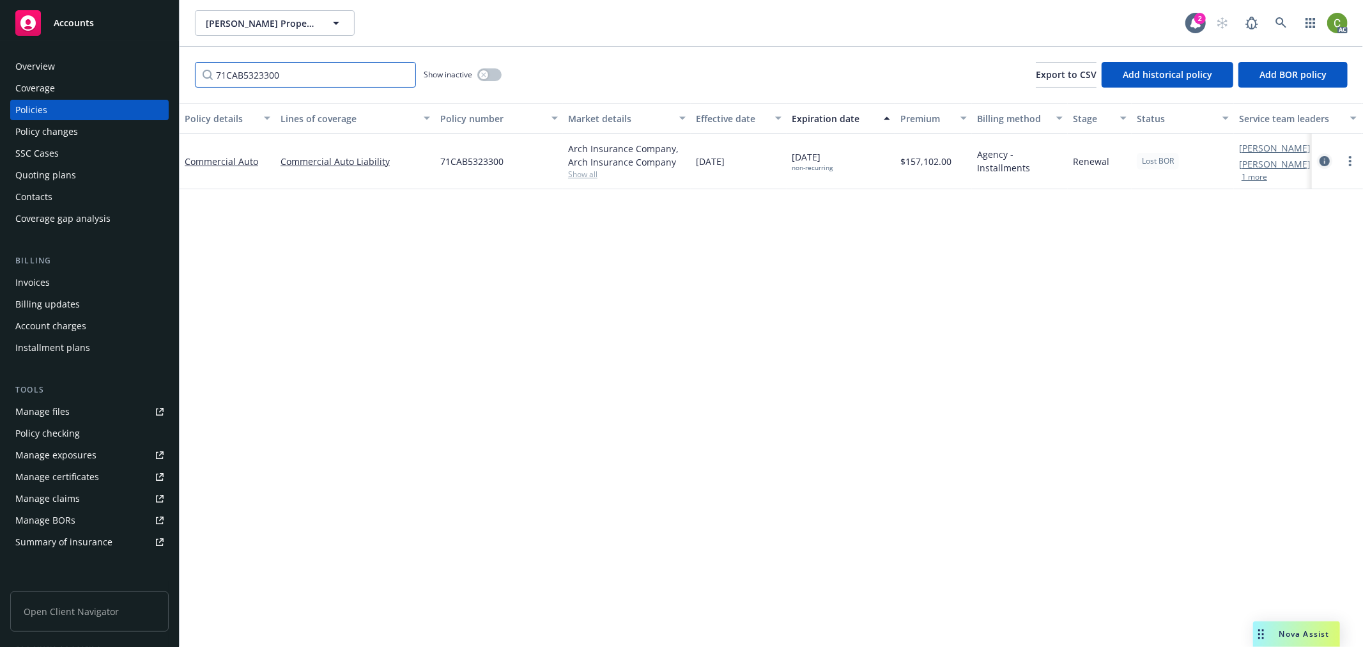
type input "71CAB5323300"
drag, startPoint x: 1324, startPoint y: 163, endPoint x: 1221, endPoint y: 211, distance: 113.5
click at [1324, 162] on icon "circleInformation" at bounding box center [1324, 161] width 10 height 10
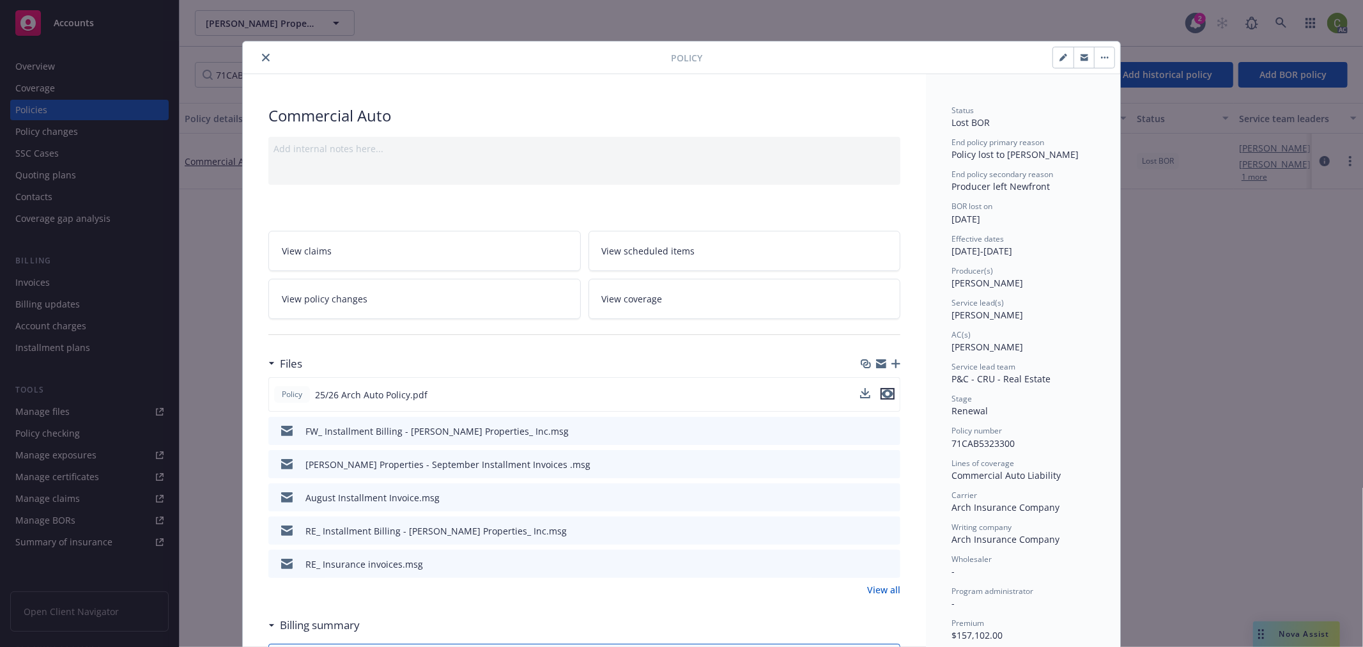
click at [884, 394] on icon "preview file" at bounding box center [888, 393] width 12 height 9
drag, startPoint x: 257, startPoint y: 55, endPoint x: 767, endPoint y: 58, distance: 509.2
click at [262, 54] on icon "close" at bounding box center [266, 58] width 8 height 8
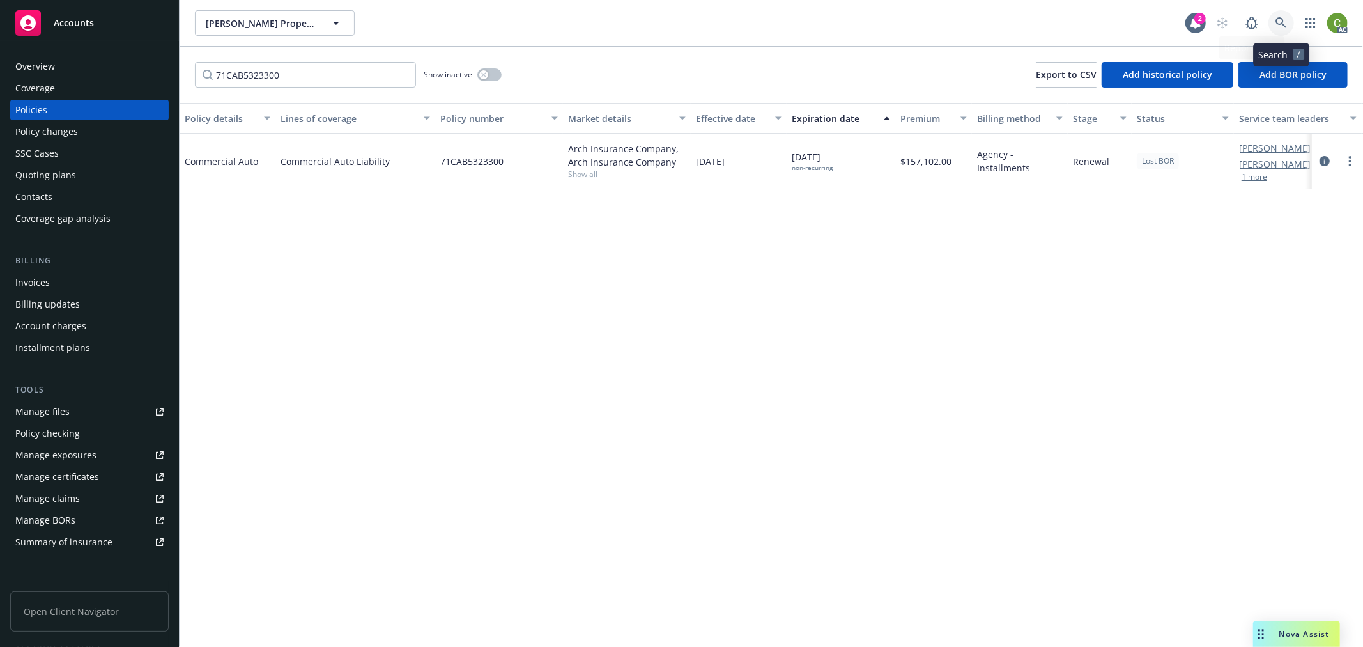
click at [1280, 20] on icon at bounding box center [1281, 23] width 12 height 12
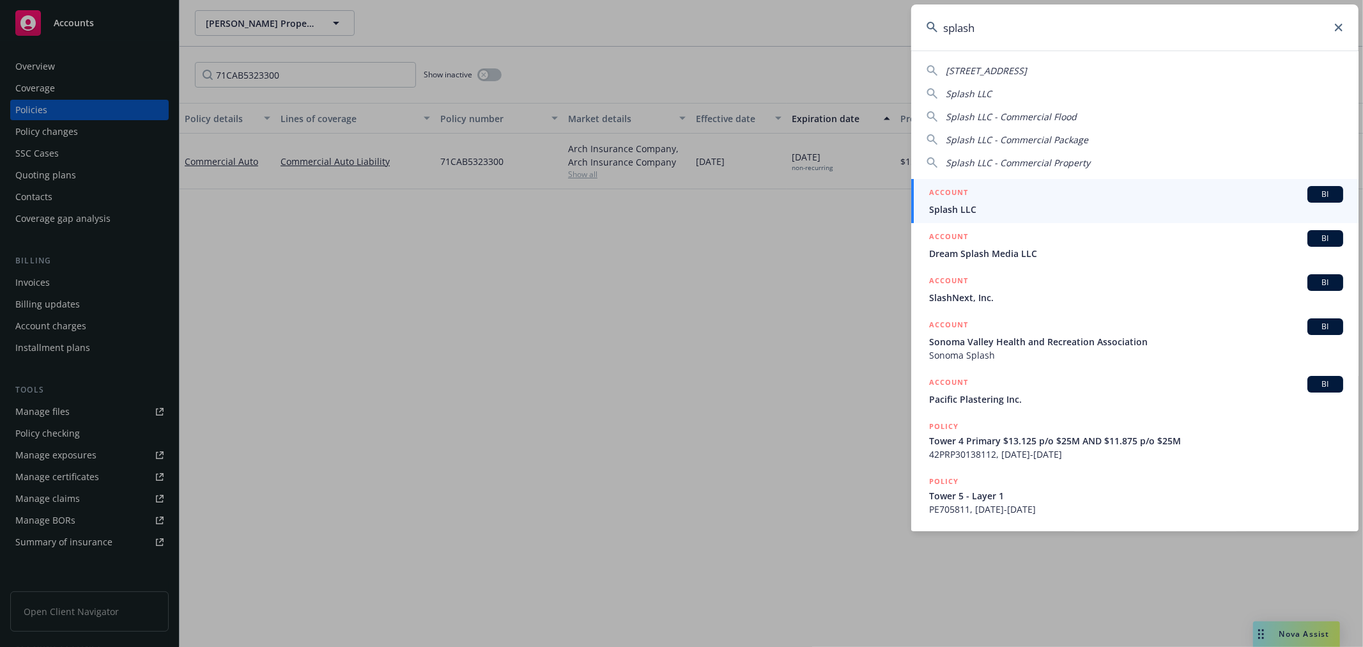
type input "splash"
click at [983, 203] on span "Splash LLC" at bounding box center [1136, 209] width 414 height 13
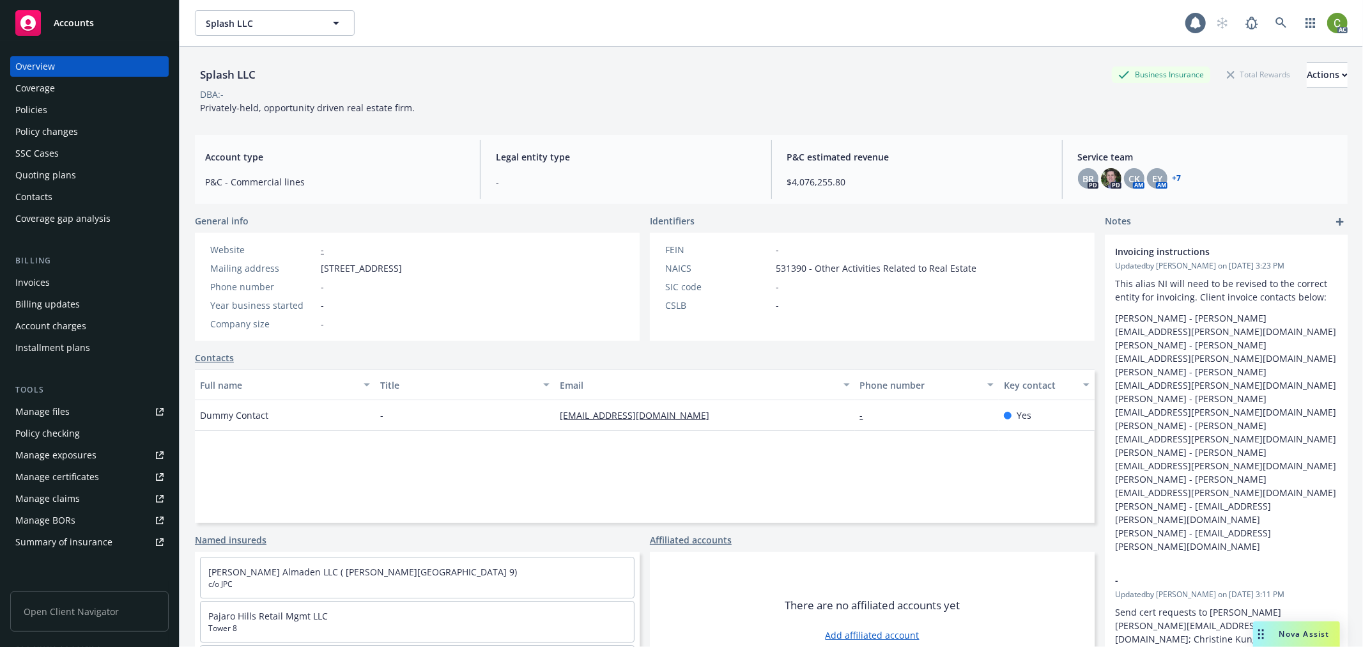
click at [33, 282] on div "Invoices" at bounding box center [32, 282] width 35 height 20
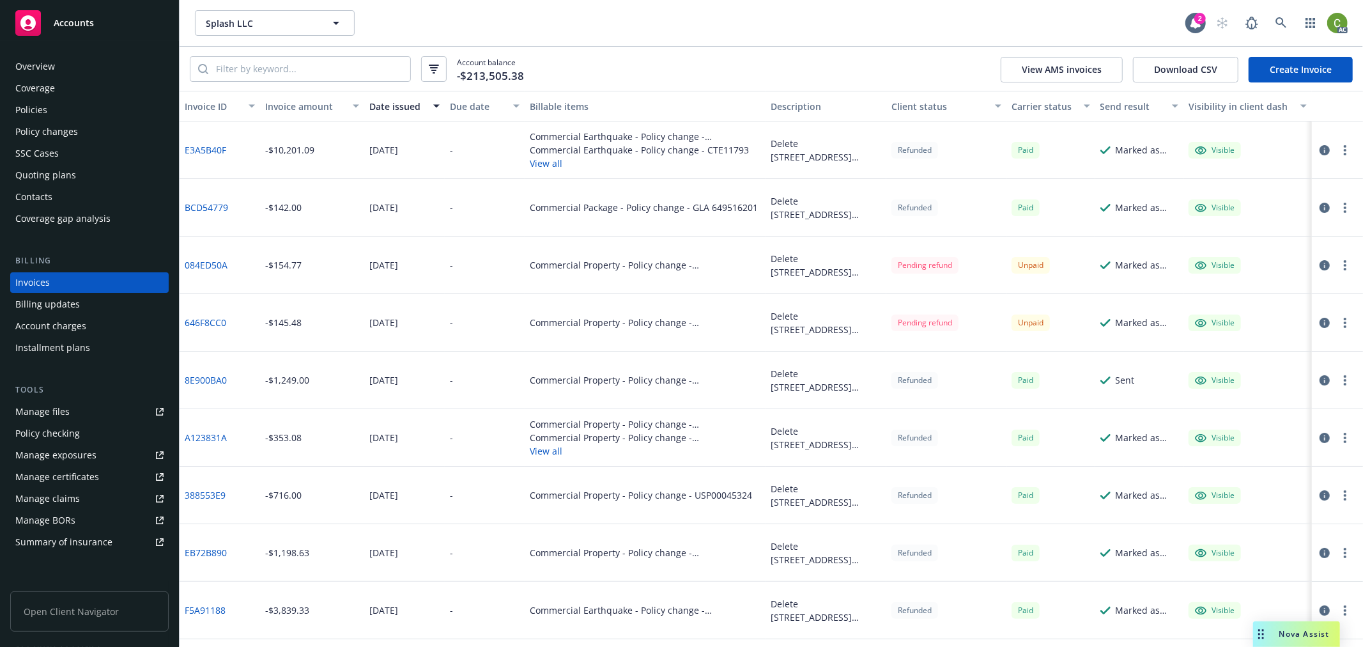
click at [212, 321] on link "646F8CC0" at bounding box center [206, 322] width 42 height 13
click at [213, 264] on link "084ED50A" at bounding box center [206, 264] width 43 height 13
click at [1286, 19] on link at bounding box center [1281, 23] width 26 height 26
click at [97, 133] on div "Policy changes" at bounding box center [89, 131] width 148 height 20
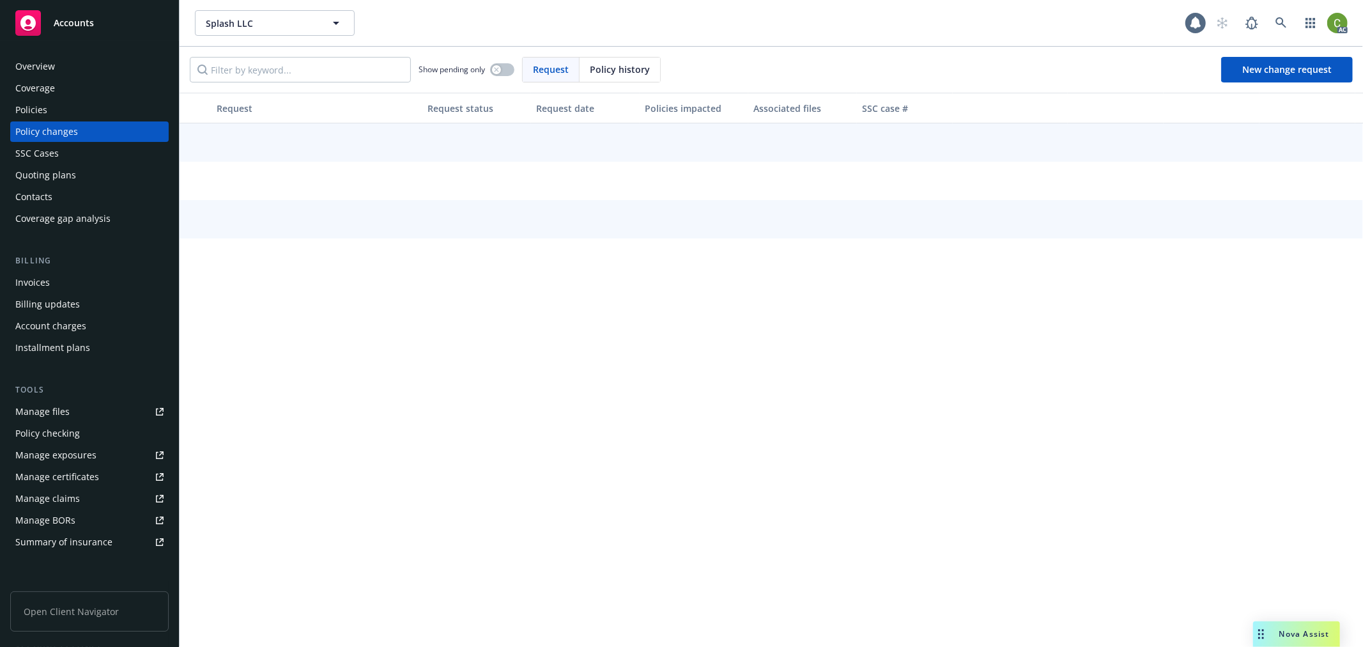
click at [605, 65] on span "Policy history" at bounding box center [620, 69] width 60 height 13
drag, startPoint x: 605, startPoint y: 65, endPoint x: 365, endPoint y: 74, distance: 240.4
click at [374, 86] on div "Show pending only Request Policy history New change request" at bounding box center [771, 70] width 1183 height 46
click at [364, 72] on input "Filter by keyword..." at bounding box center [300, 70] width 221 height 26
paste input "RMP7092916809"
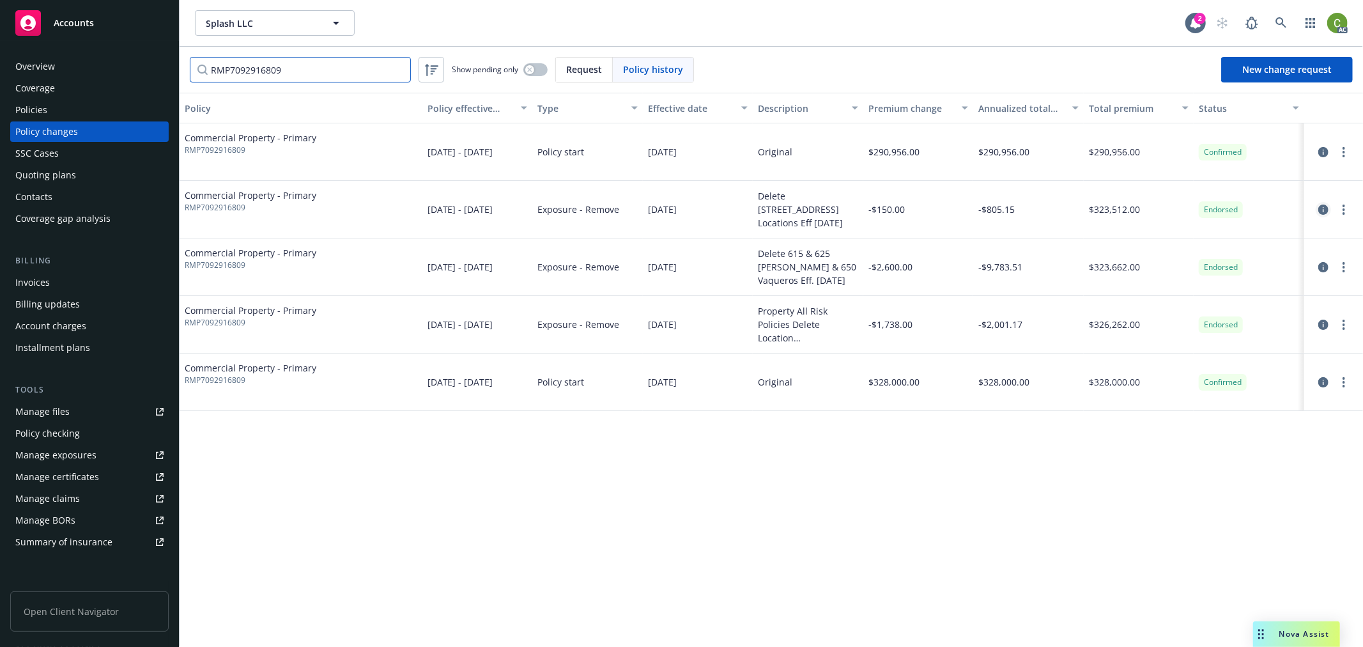
type input "RMP7092916809"
click at [1323, 211] on icon "circleInformation" at bounding box center [1323, 209] width 10 height 10
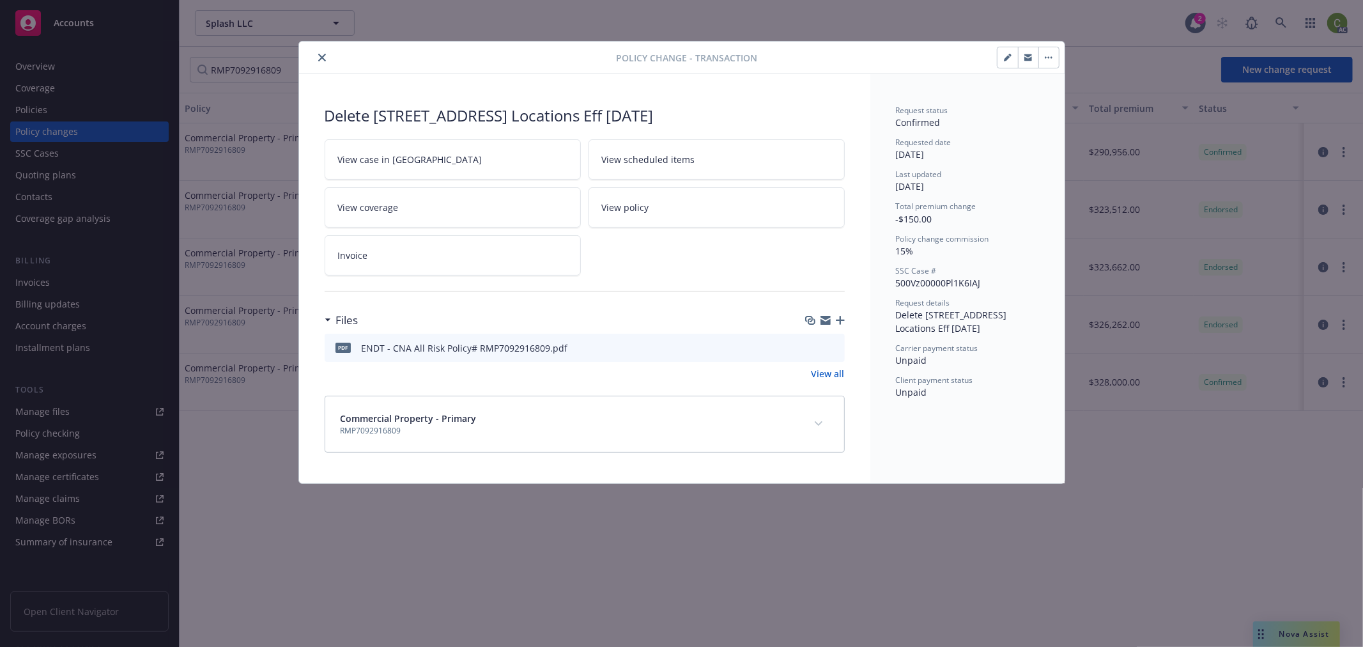
click at [822, 424] on button "expand content" at bounding box center [818, 423] width 20 height 20
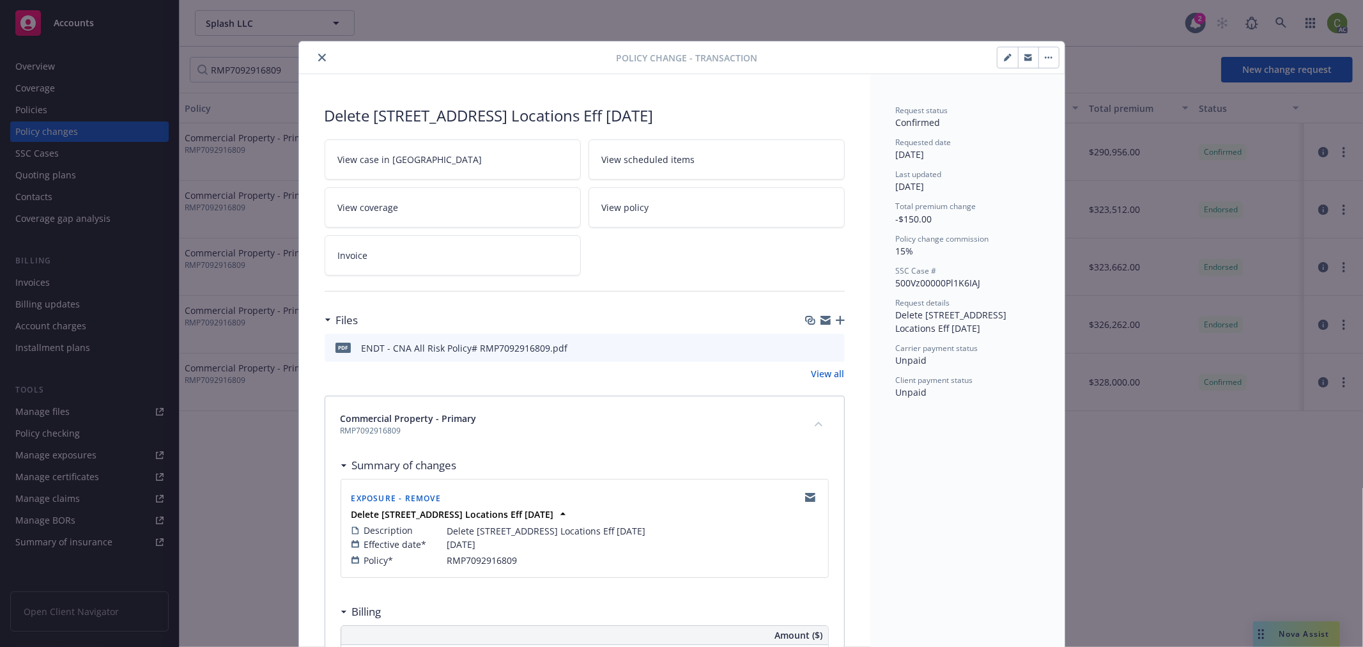
click at [806, 345] on icon "download file" at bounding box center [811, 347] width 10 height 10
click at [318, 55] on icon "close" at bounding box center [322, 58] width 8 height 8
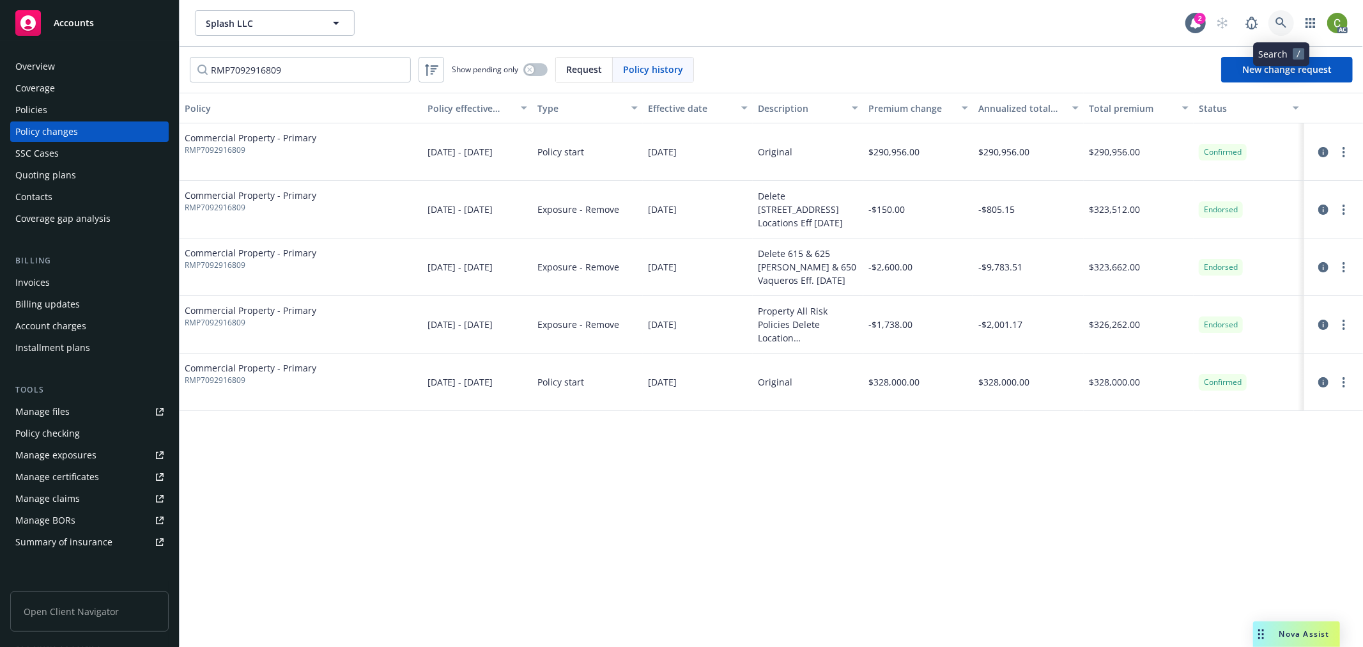
click at [1279, 21] on icon at bounding box center [1281, 23] width 12 height 12
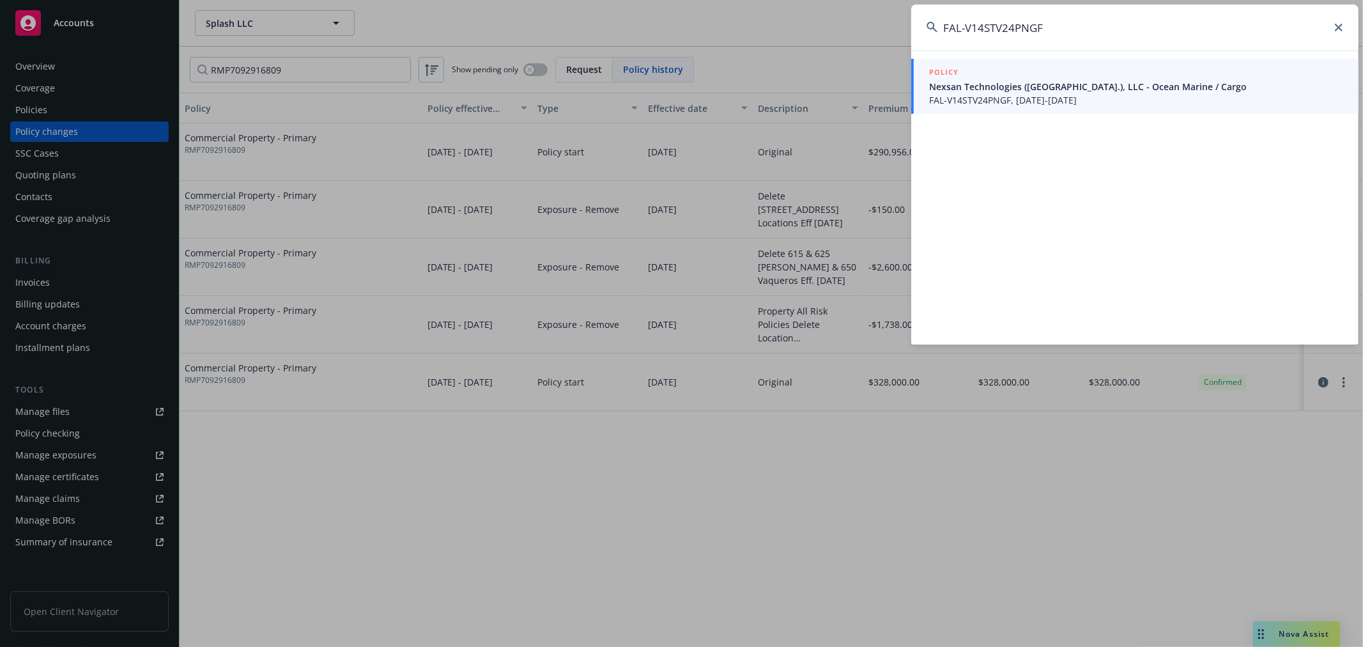
type input "FAL-V14STV24PNGF"
click at [1067, 94] on span "FAL-V14STV24PNGF, 12/15/2024-12/15/2025" at bounding box center [1136, 99] width 414 height 13
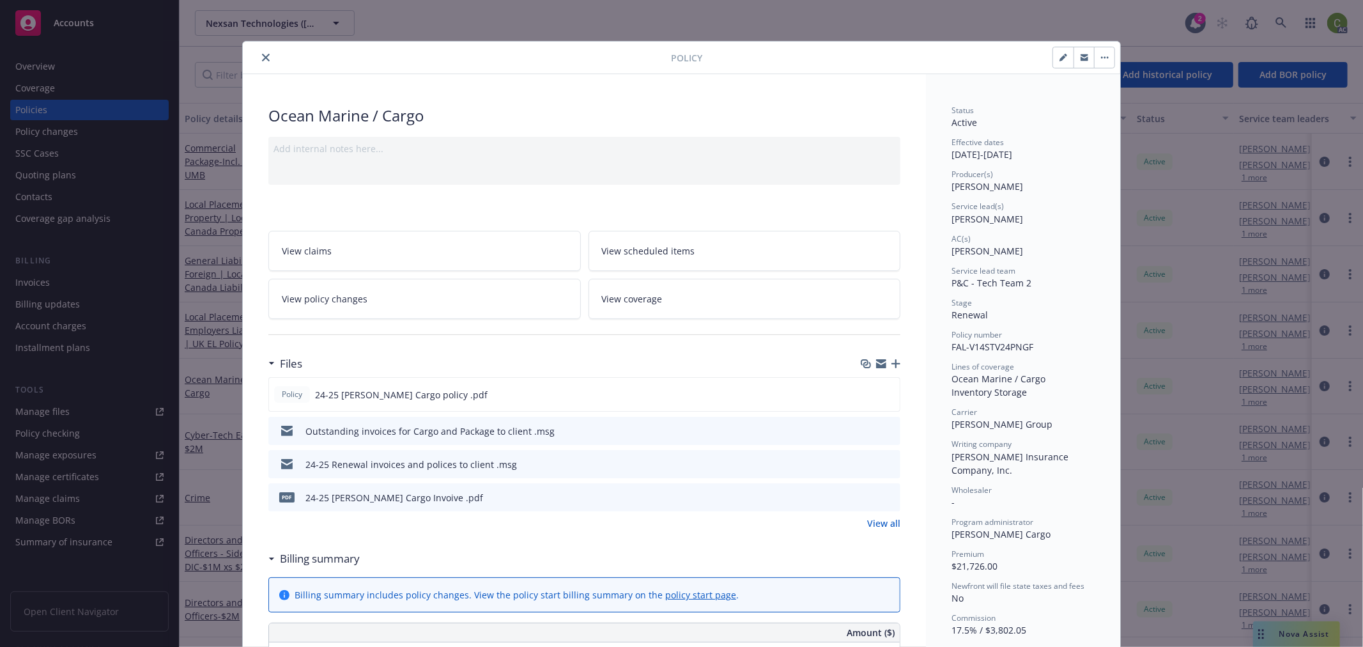
click at [886, 499] on icon "preview file" at bounding box center [888, 496] width 12 height 9
click at [262, 56] on icon "close" at bounding box center [266, 58] width 8 height 8
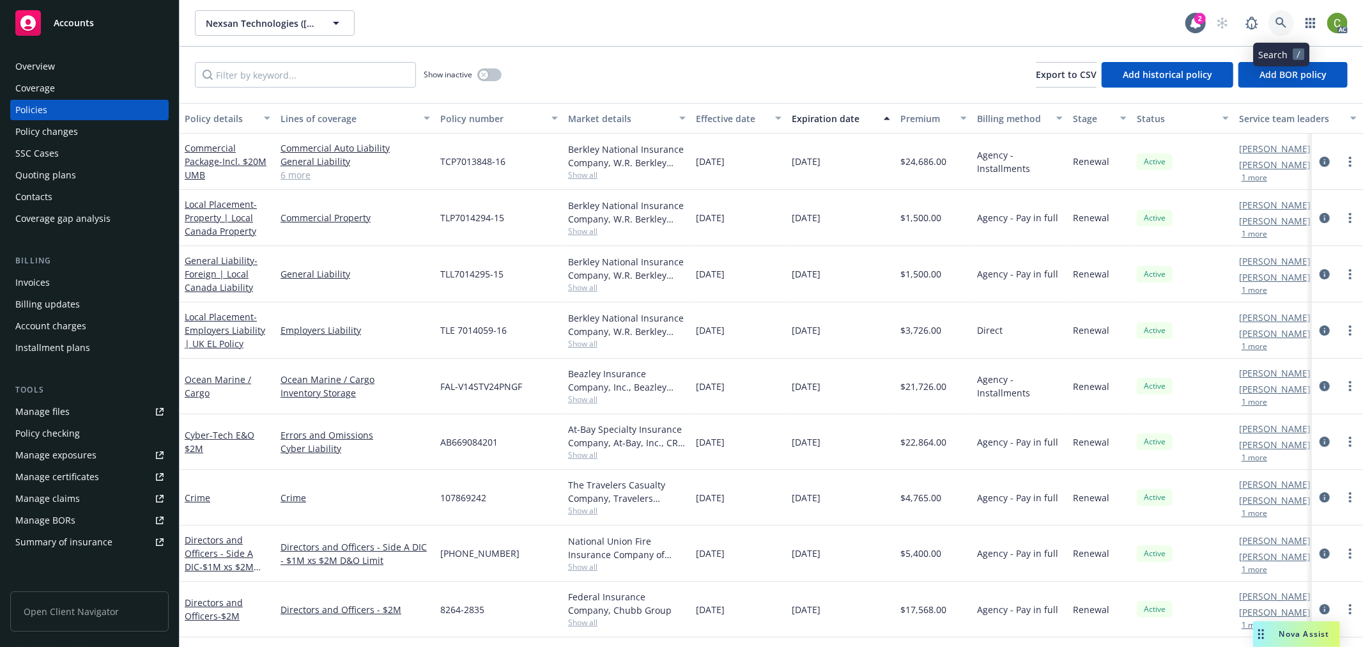
click at [1282, 27] on icon at bounding box center [1281, 23] width 12 height 12
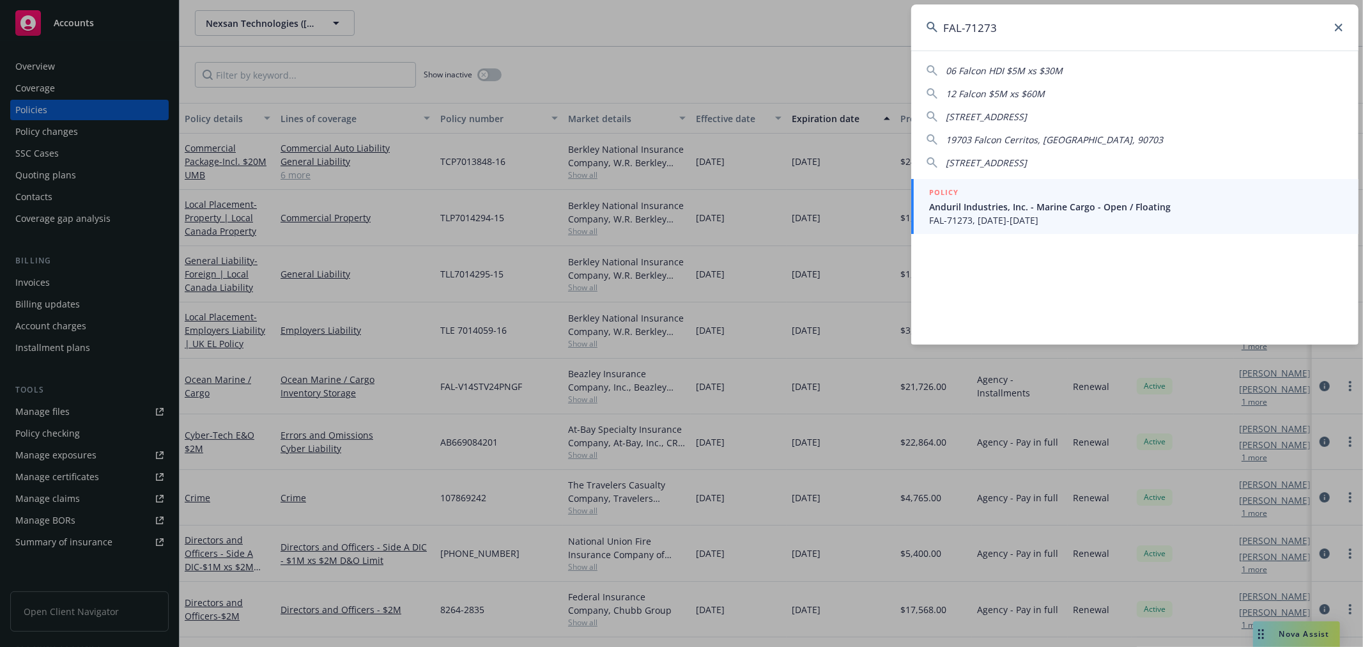
type input "FAL-71273"
click at [1071, 214] on span "FAL-71273, 06/05/2025-06/30/2026" at bounding box center [1136, 219] width 414 height 13
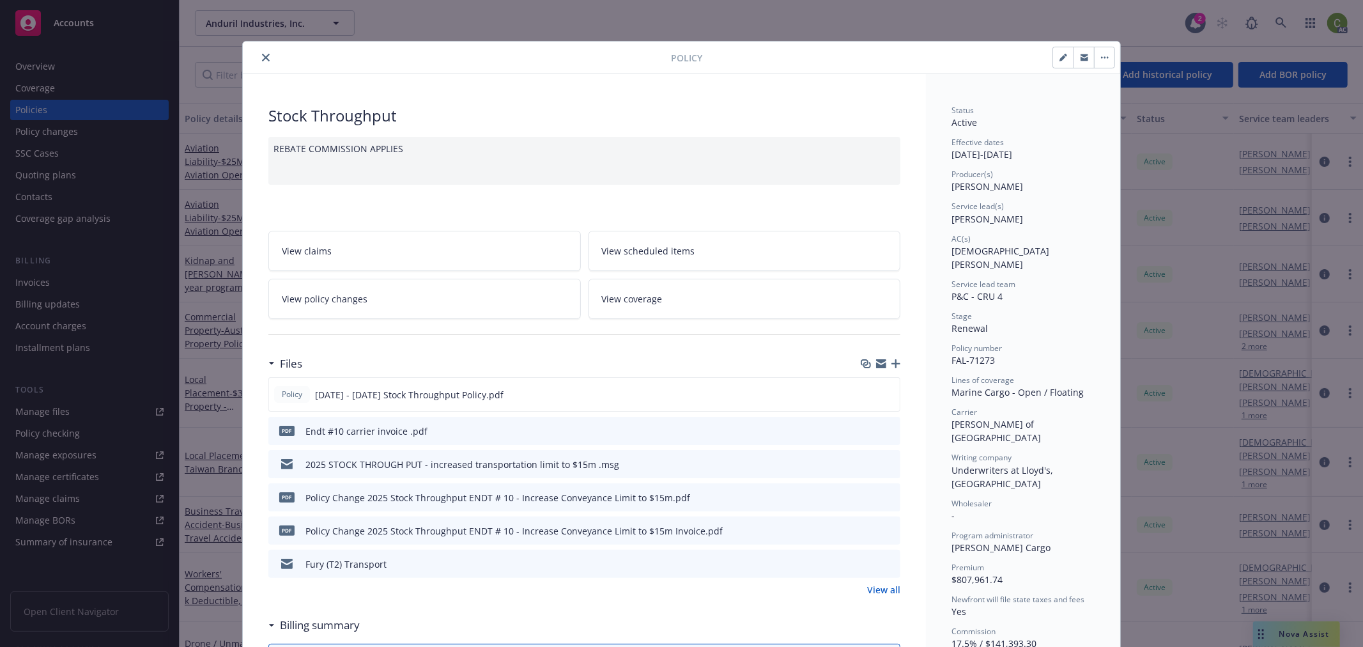
click at [477, 299] on link "View policy changes" at bounding box center [424, 299] width 312 height 40
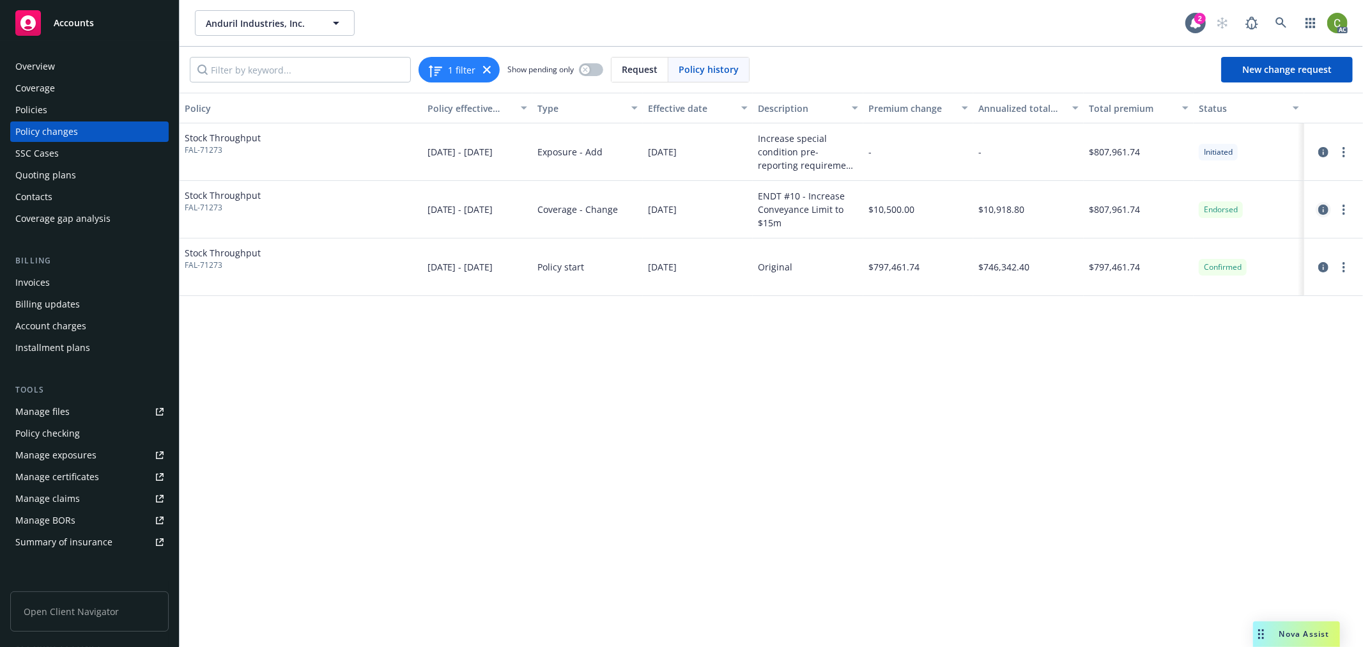
click at [1324, 207] on icon "circleInformation" at bounding box center [1323, 209] width 10 height 10
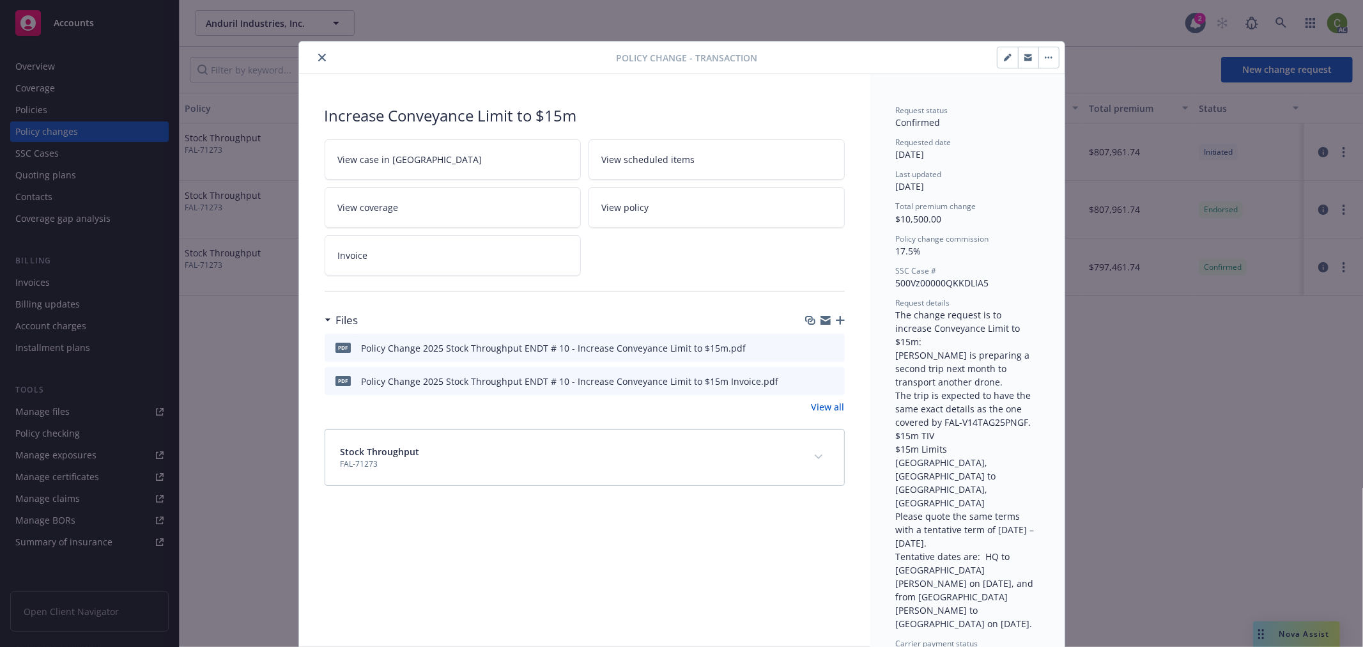
click at [829, 376] on icon "preview file" at bounding box center [833, 380] width 12 height 9
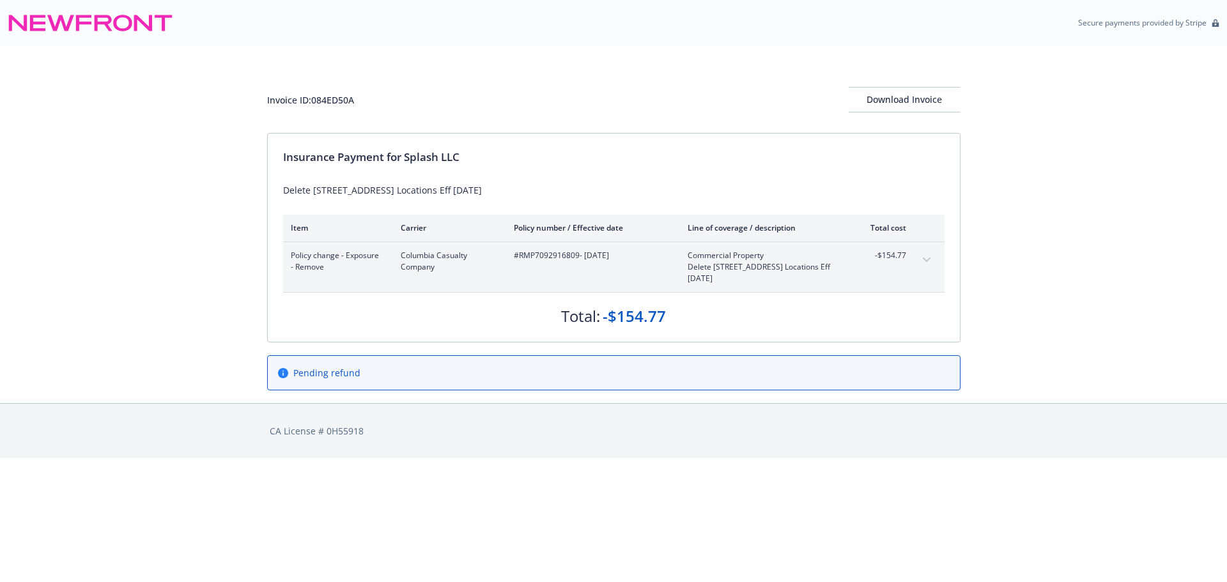
click at [547, 257] on span "#RMP7092916809 - 07/25/2025" at bounding box center [590, 256] width 153 height 12
copy span "RMP7092916809"
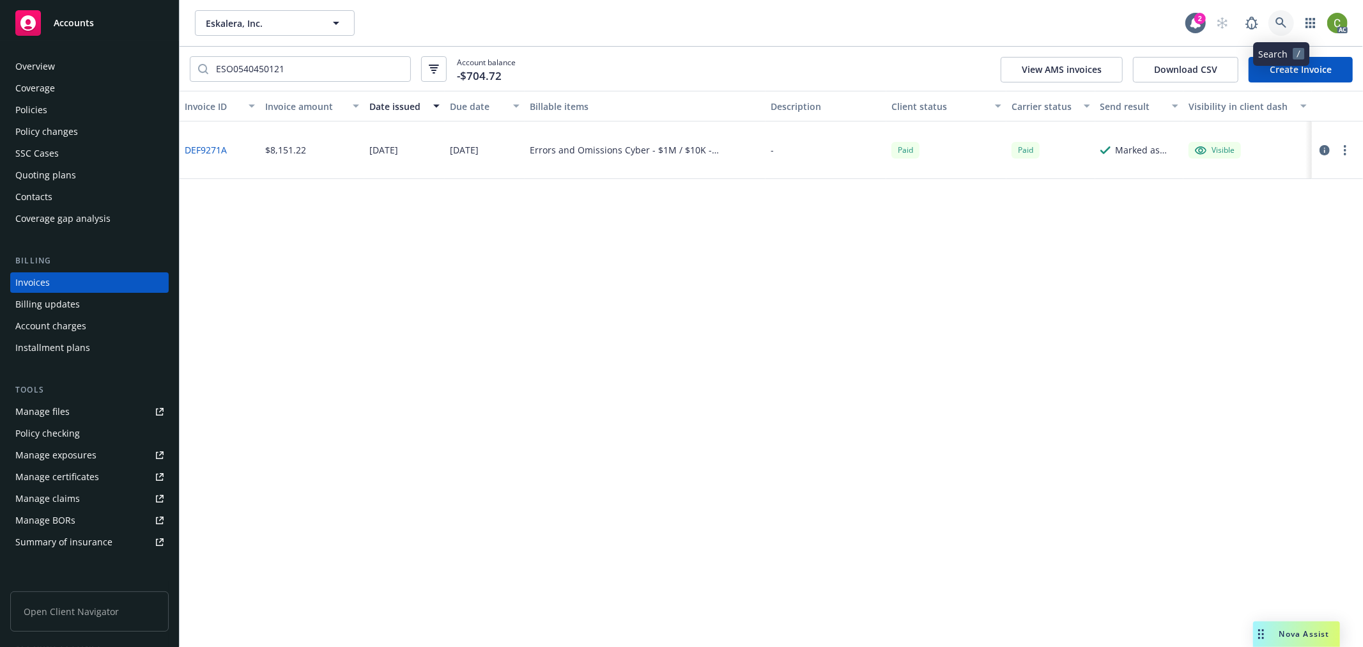
click at [1287, 17] on link at bounding box center [1281, 23] width 26 height 26
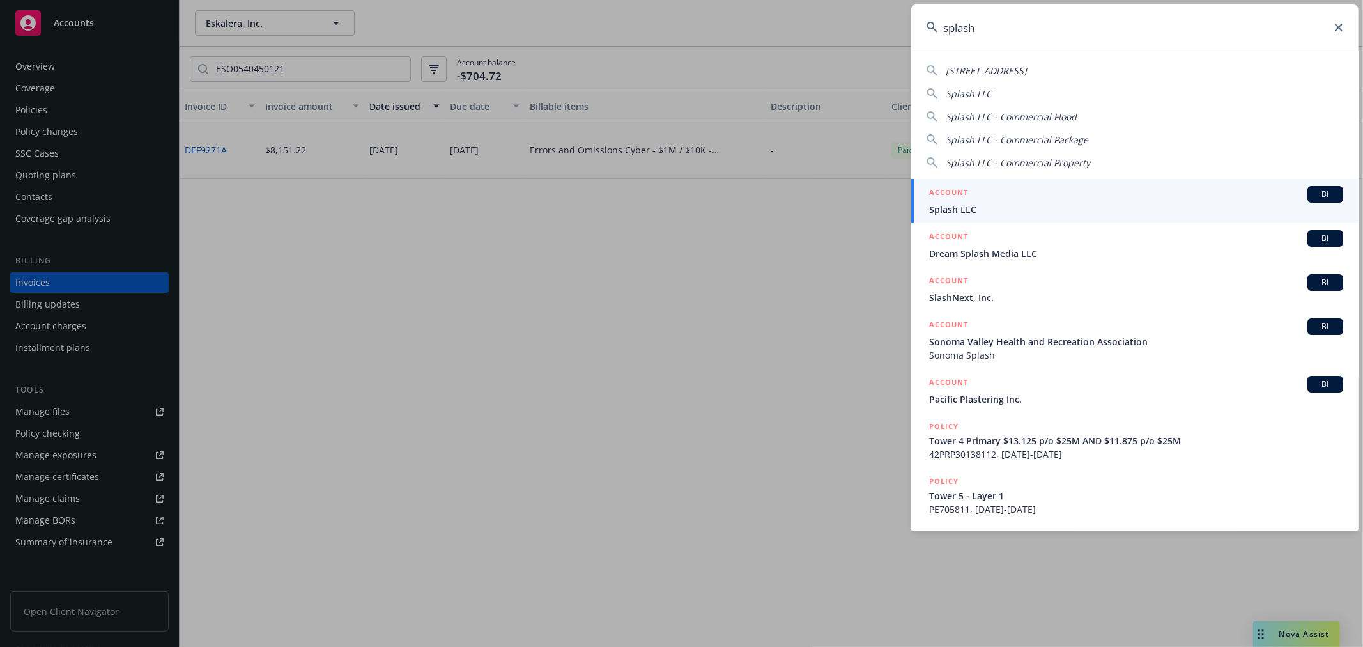
type input "splash"
click at [982, 207] on span "Splash LLC" at bounding box center [1136, 209] width 414 height 13
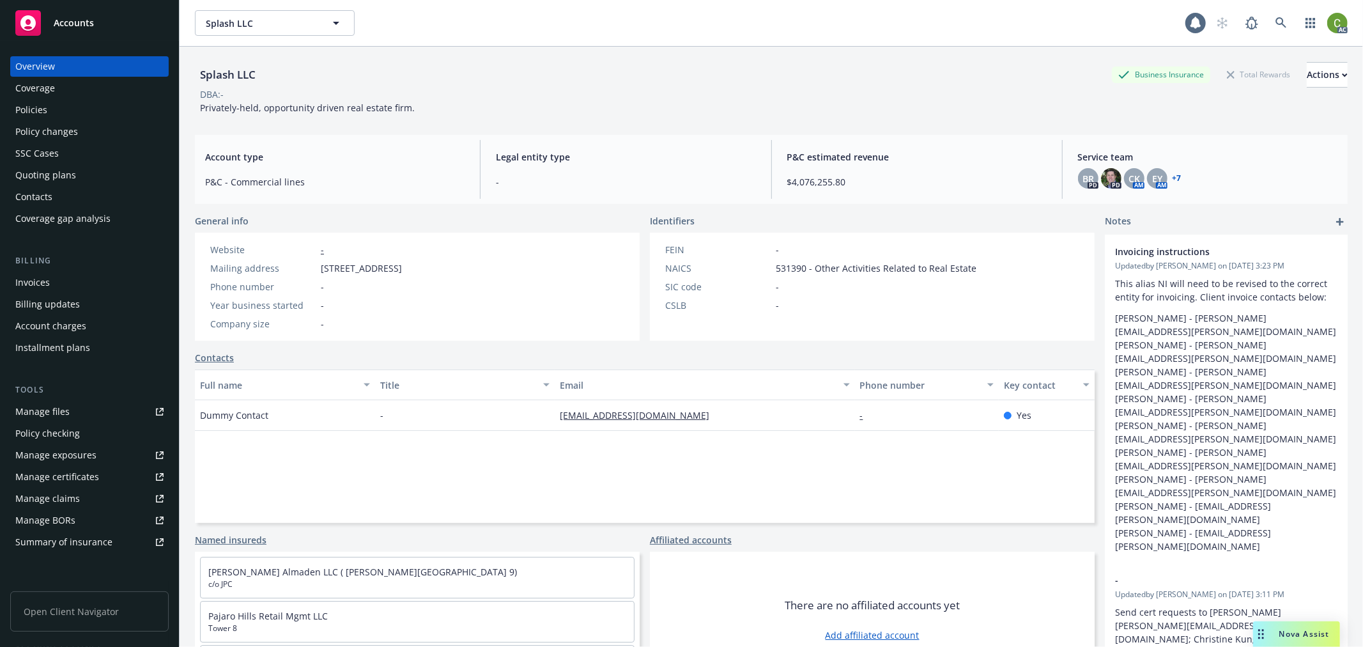
click at [50, 277] on div "Invoices" at bounding box center [89, 282] width 148 height 20
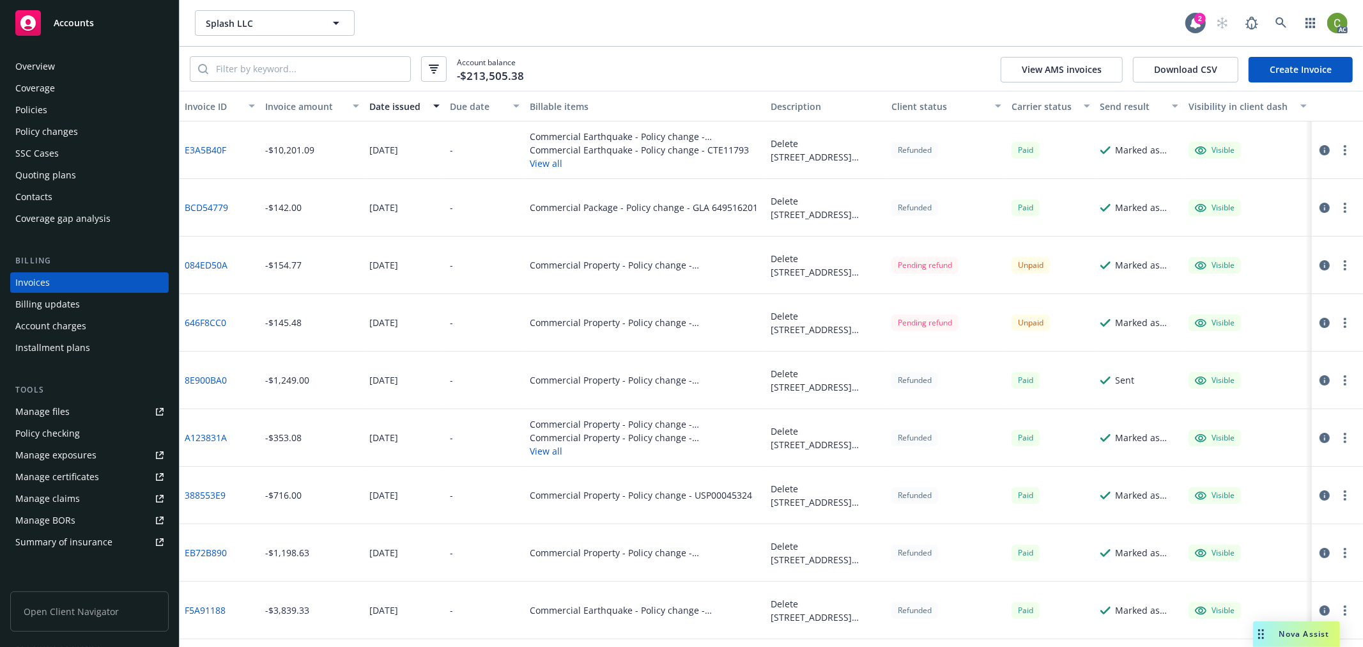
click at [211, 258] on link "084ED50A" at bounding box center [206, 264] width 43 height 13
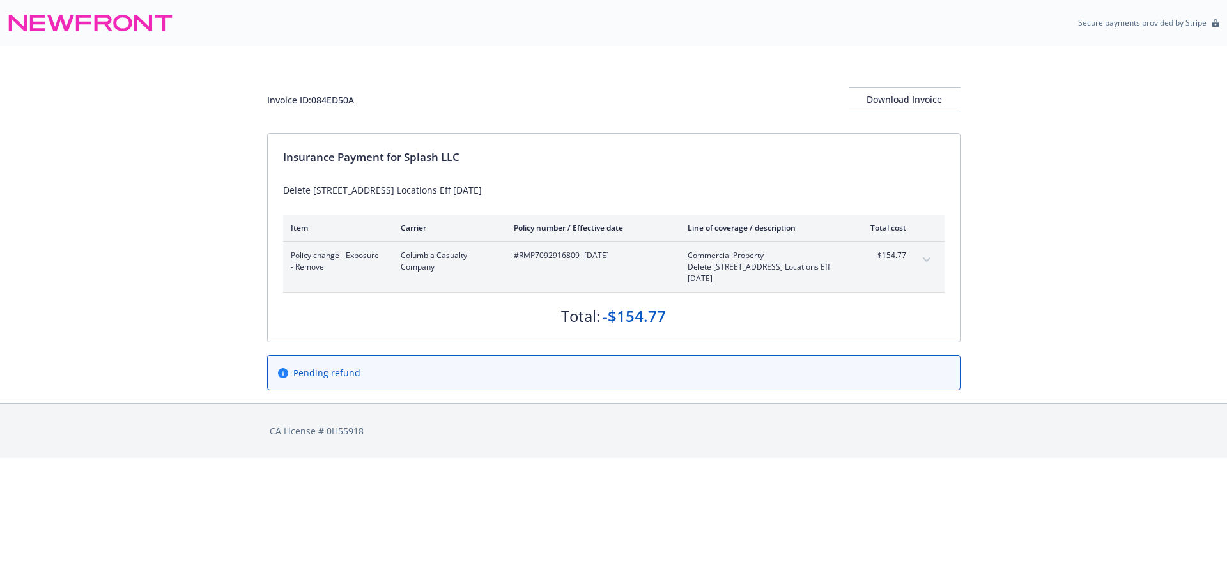
click at [927, 261] on icon "expand content" at bounding box center [926, 259] width 8 height 4
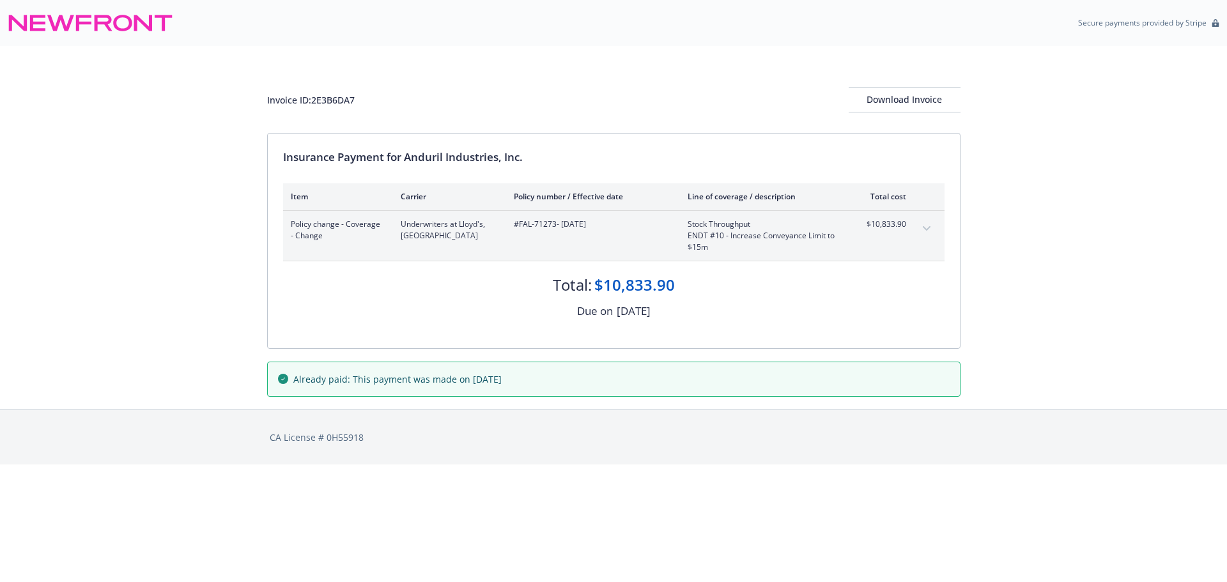
click at [926, 226] on button "expand content" at bounding box center [926, 229] width 20 height 20
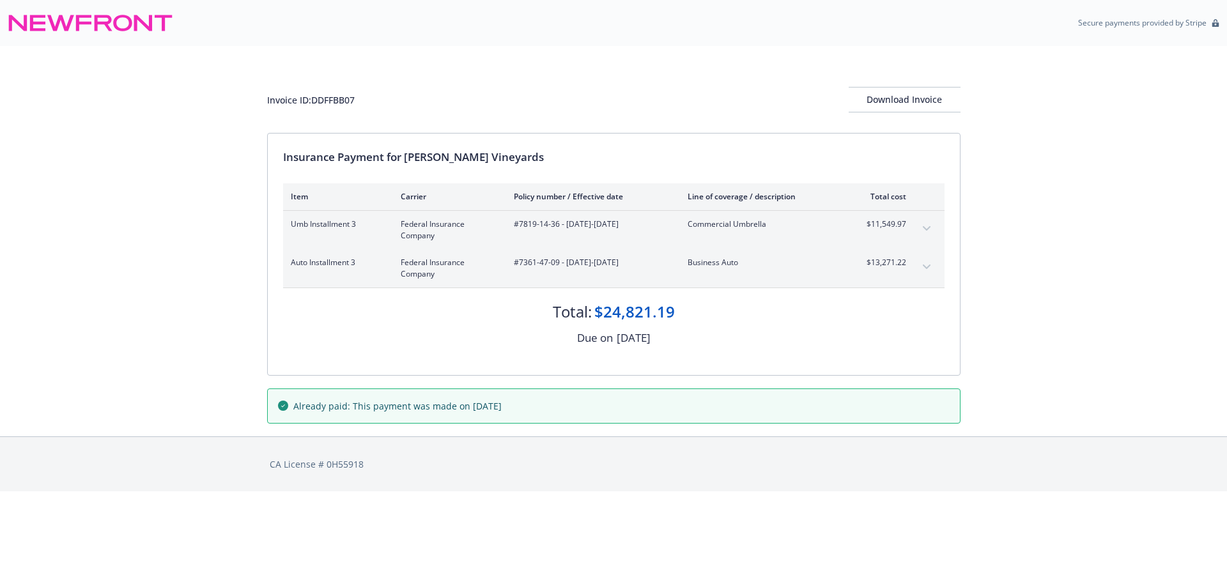
click at [926, 229] on icon "expand content" at bounding box center [927, 228] width 8 height 5
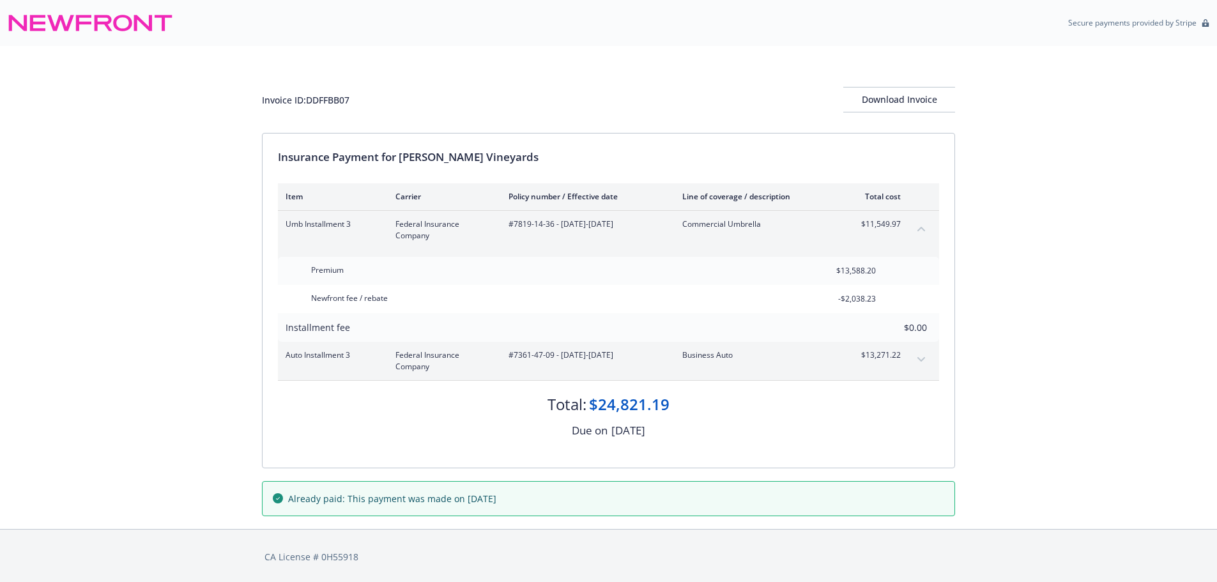
click at [925, 359] on icon "expand content" at bounding box center [921, 359] width 8 height 5
